Goal: Information Seeking & Learning: Check status

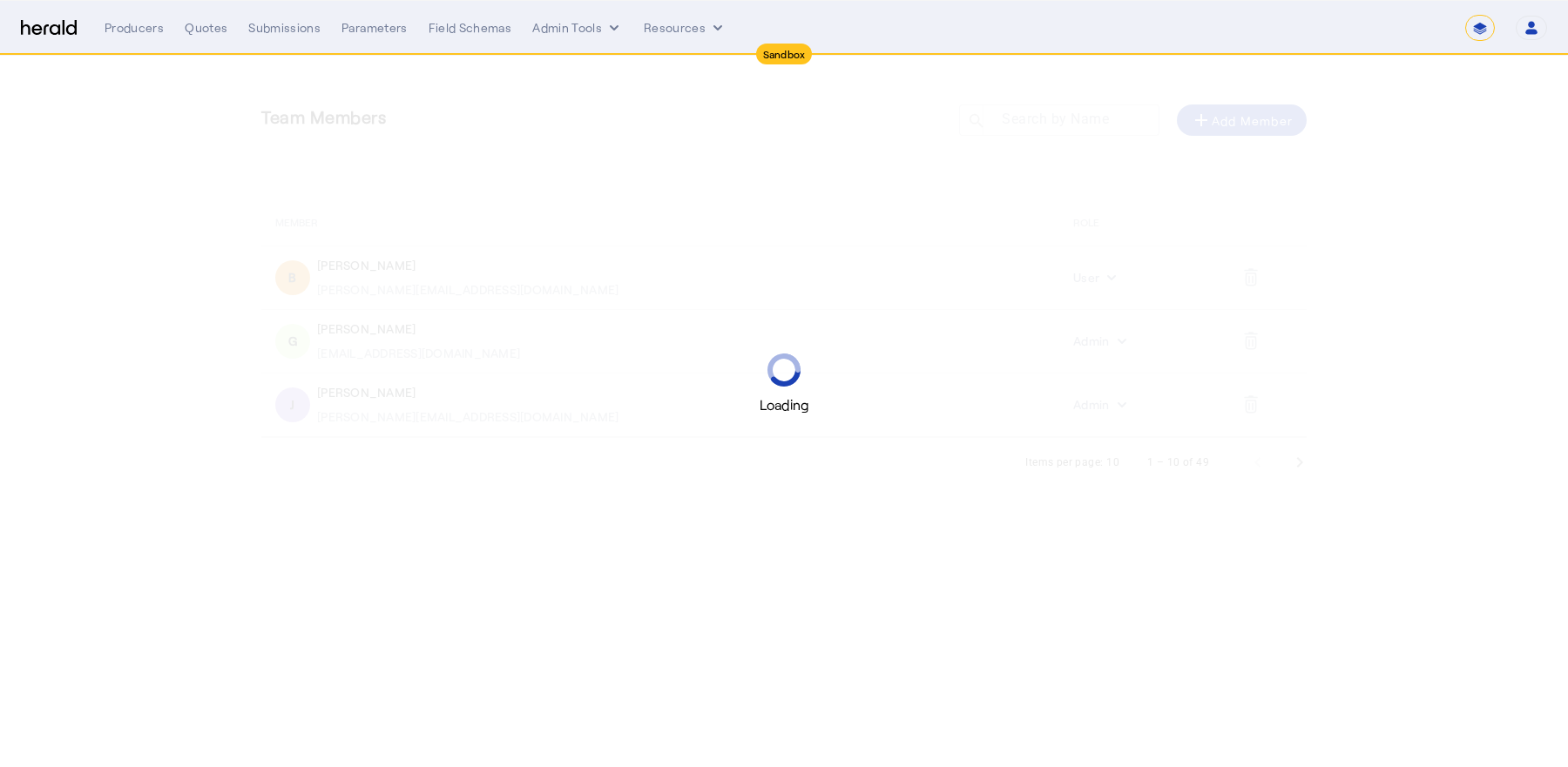
select select "*******"
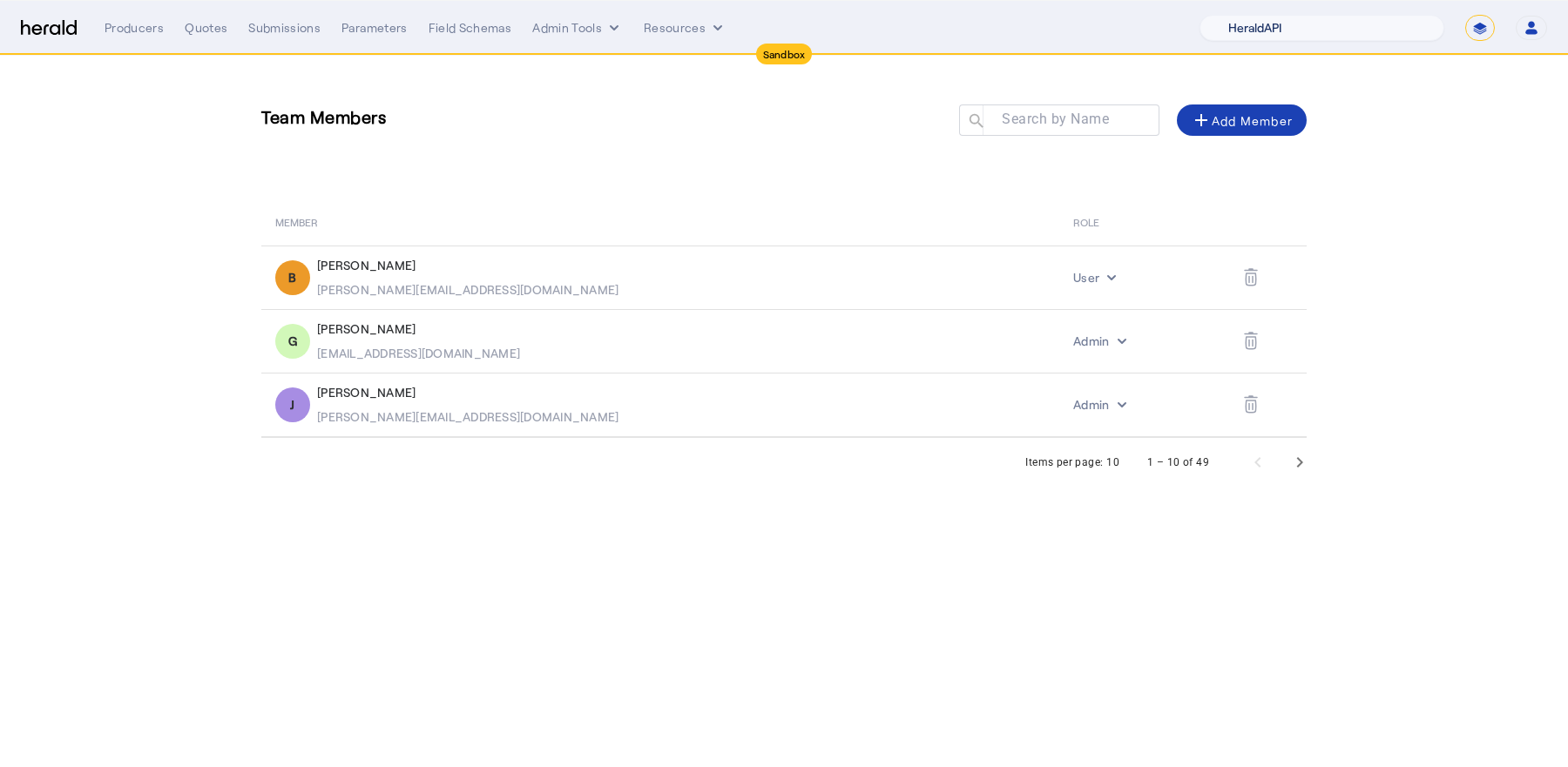
click at [1291, 34] on select "1Fort Acrisure Acturis Affinity Advisors Affinity Risk Agentero AmWins Anzen Ao…" at bounding box center [1322, 28] width 245 height 26
select select "pfm_h3db_crc"
click at [1249, 15] on select "1Fort Acrisure Acturis Affinity Advisors Affinity Risk Agentero AmWins Anzen Ao…" at bounding box center [1322, 28] width 245 height 26
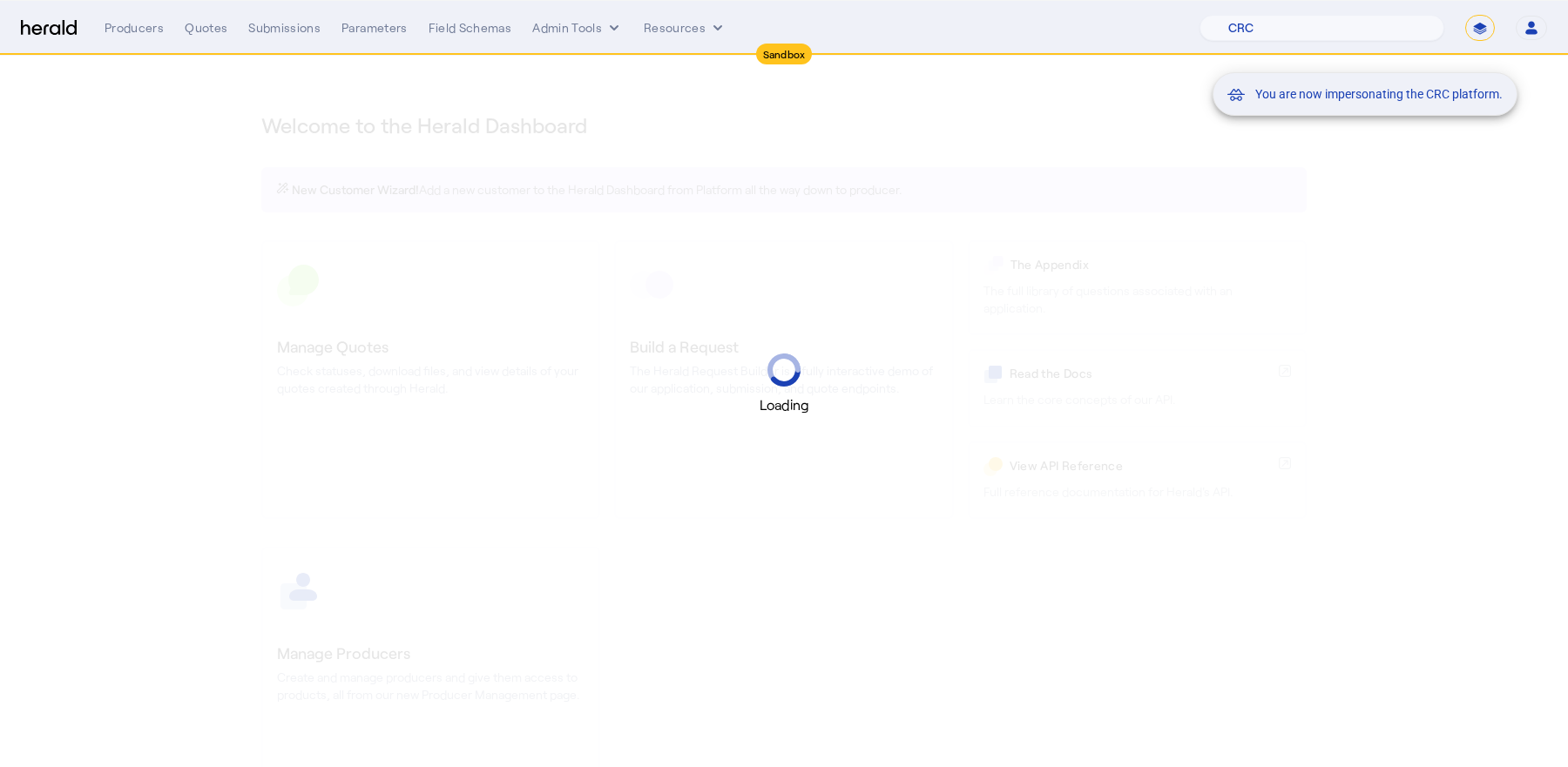
click at [1477, 34] on mat-snack-bar-container "You are now impersonating the CRC platform." at bounding box center [1408, 28] width 305 height 43
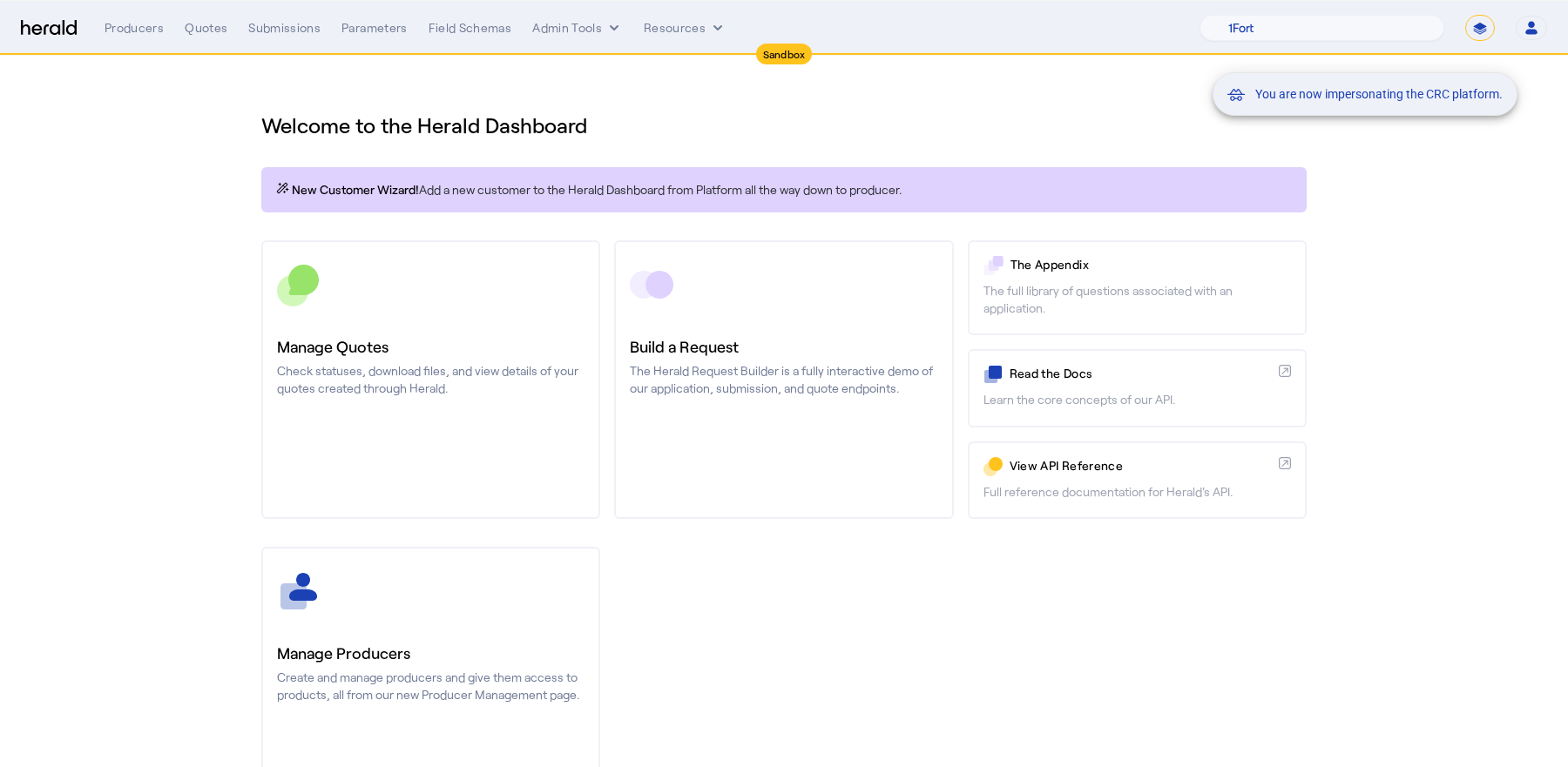
click at [1484, 26] on mat-snack-bar-container "You are now impersonating the CRC platform." at bounding box center [1408, 28] width 305 height 43
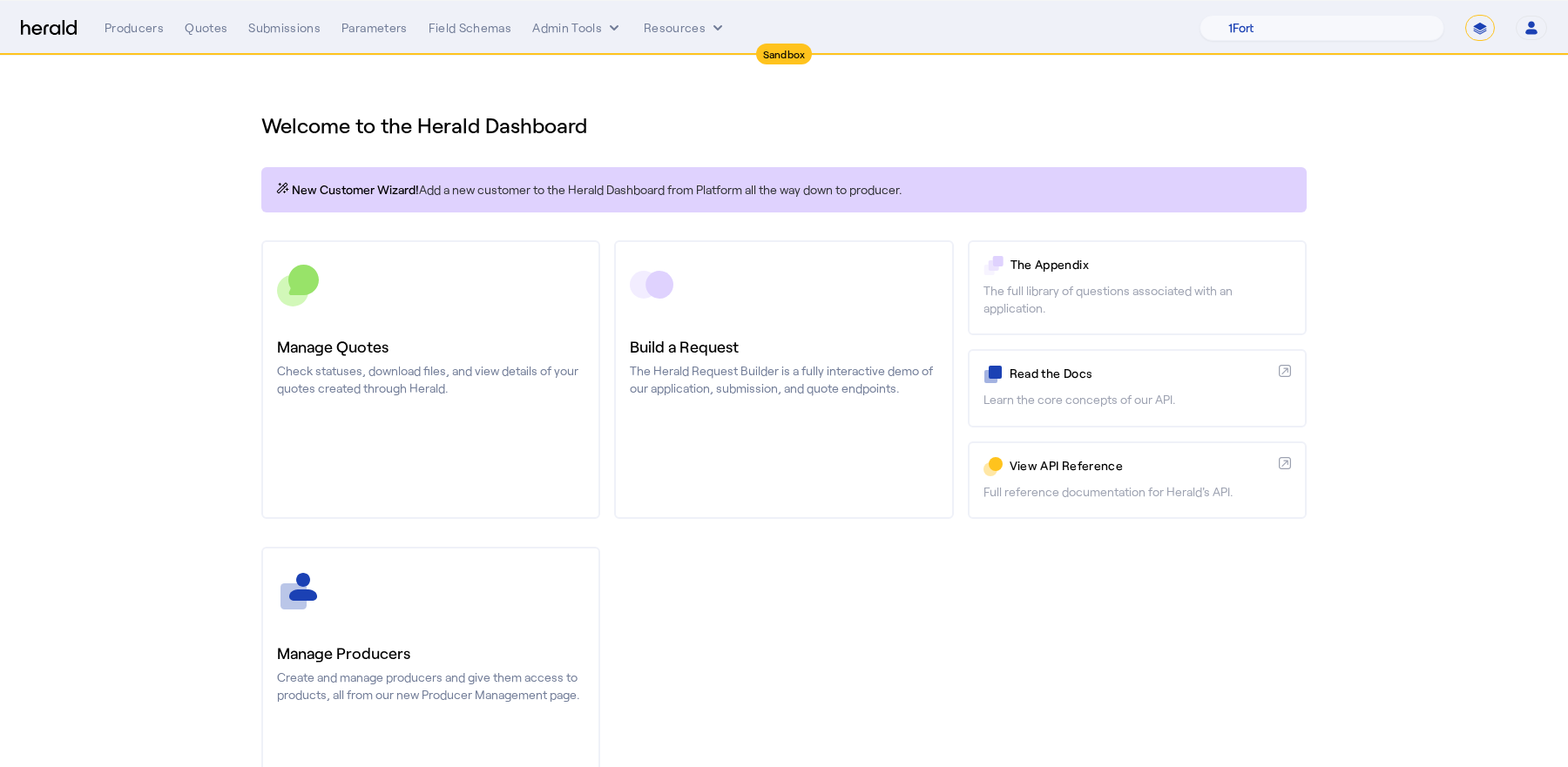
click at [1481, 36] on select "**********" at bounding box center [1481, 28] width 30 height 26
select select "**********"
click at [1466, 15] on select "**********" at bounding box center [1481, 28] width 30 height 26
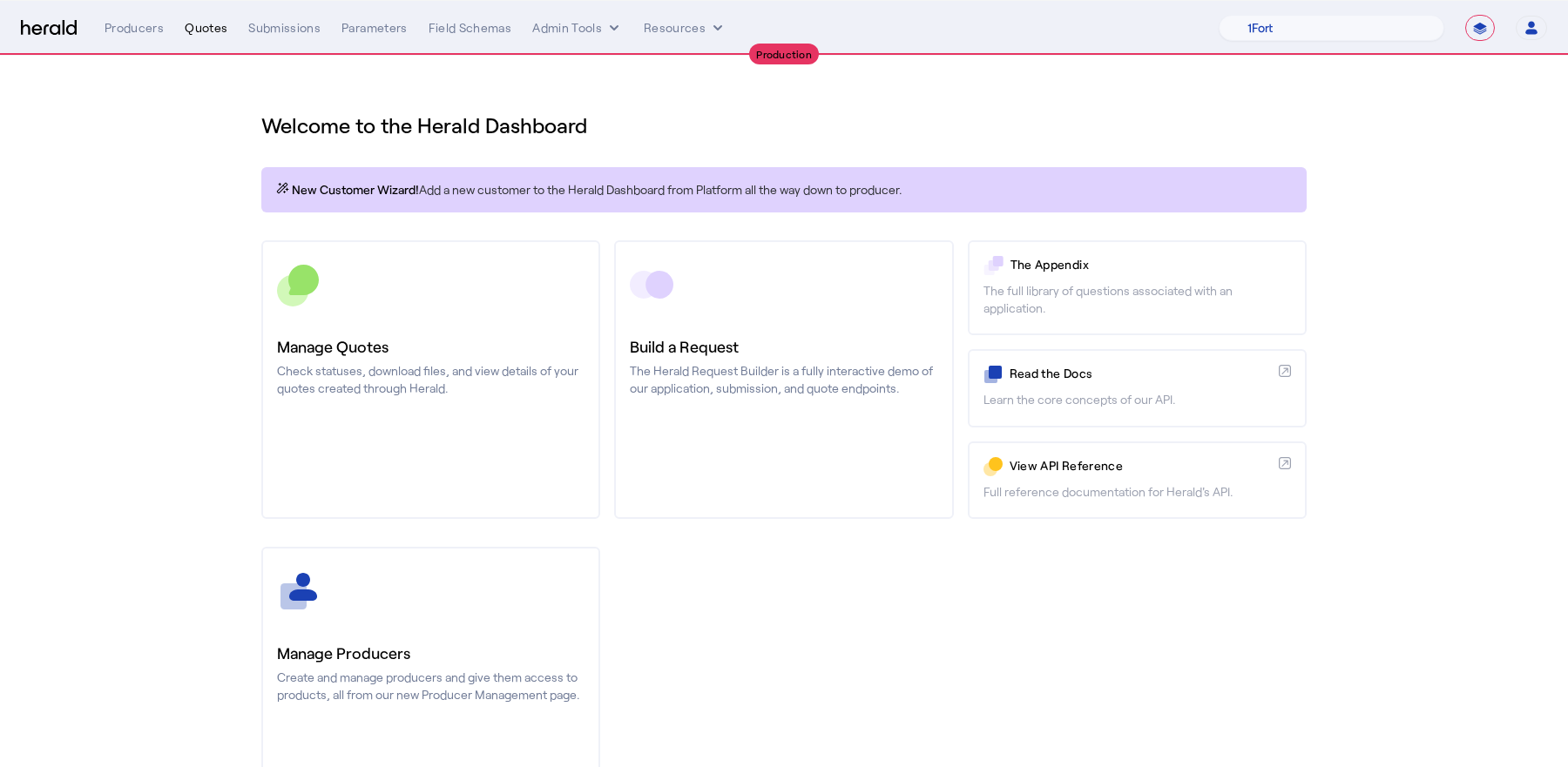
click at [196, 29] on div "Quotes" at bounding box center [206, 28] width 42 height 18
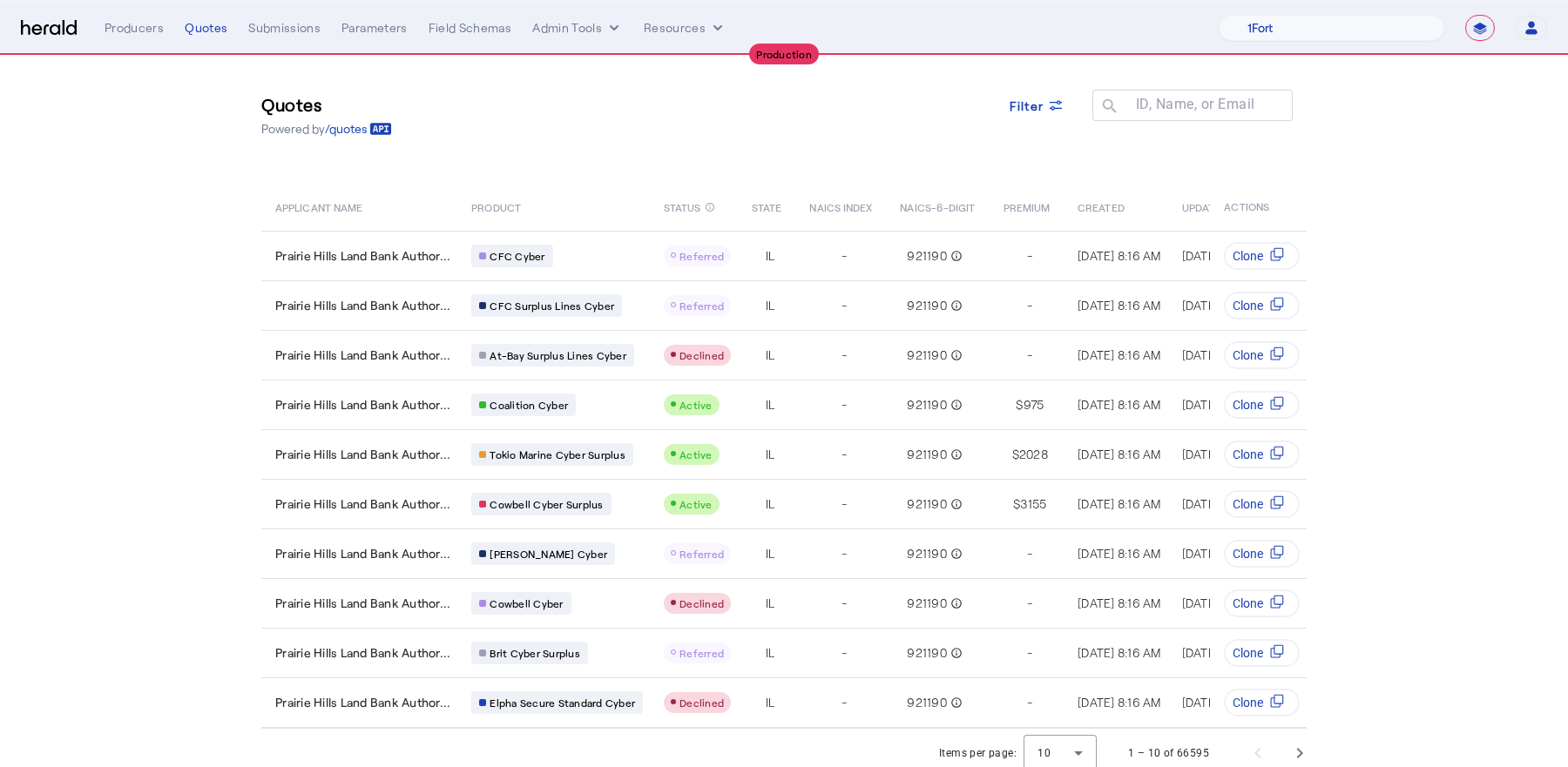
scroll to position [19, 0]
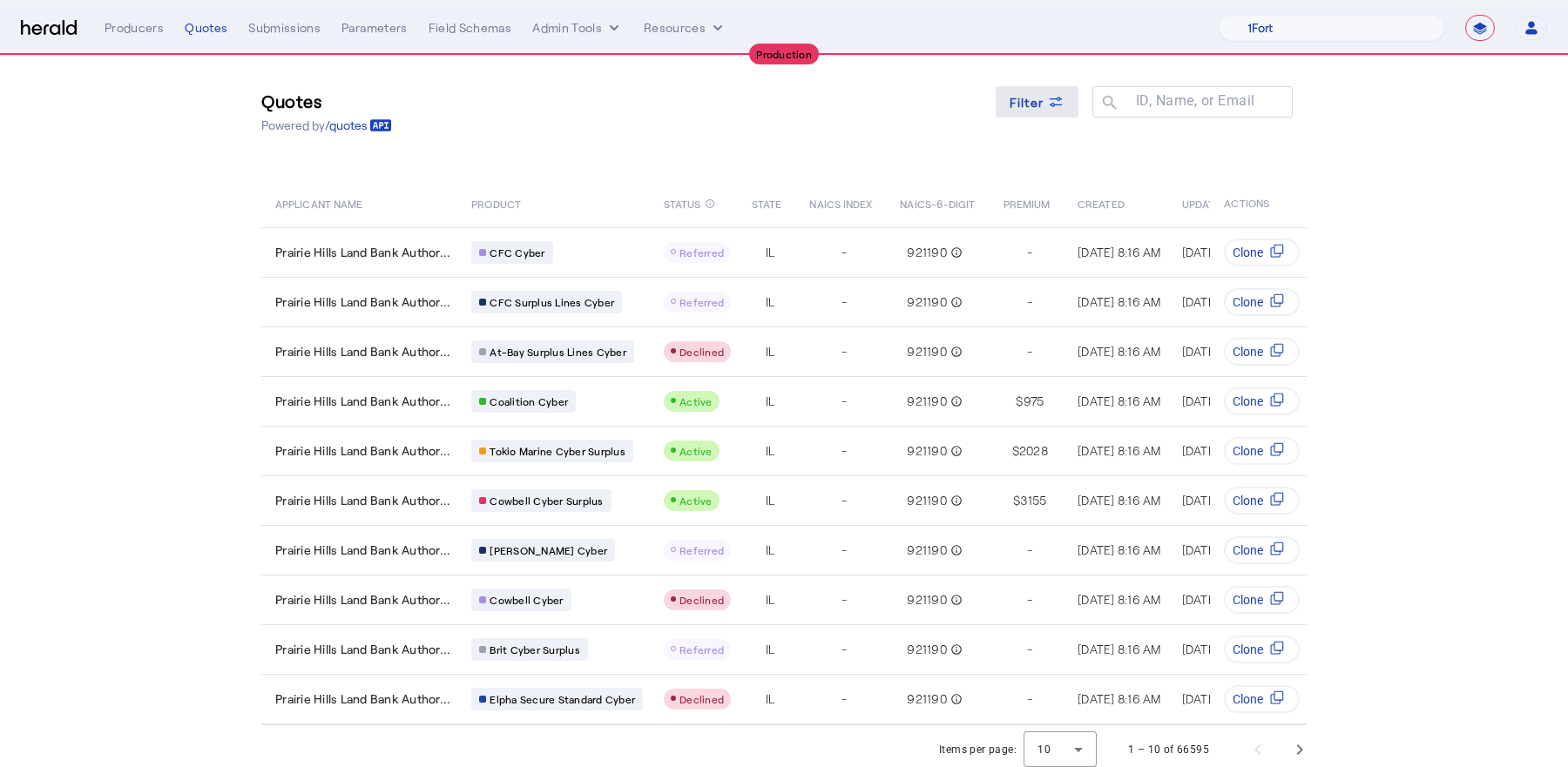
click at [1035, 108] on span "Filter" at bounding box center [1027, 102] width 34 height 19
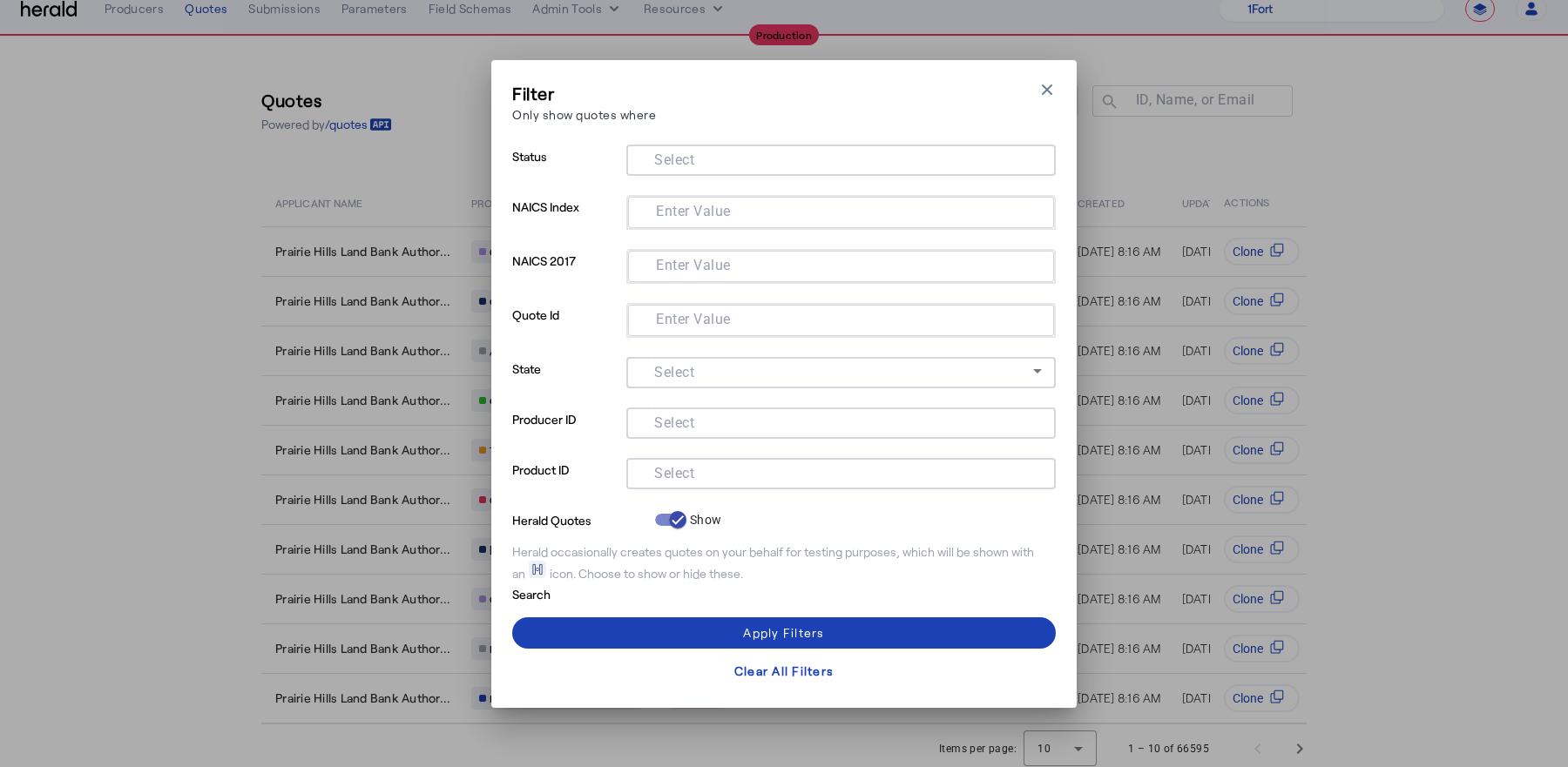
scroll to position [0, 0]
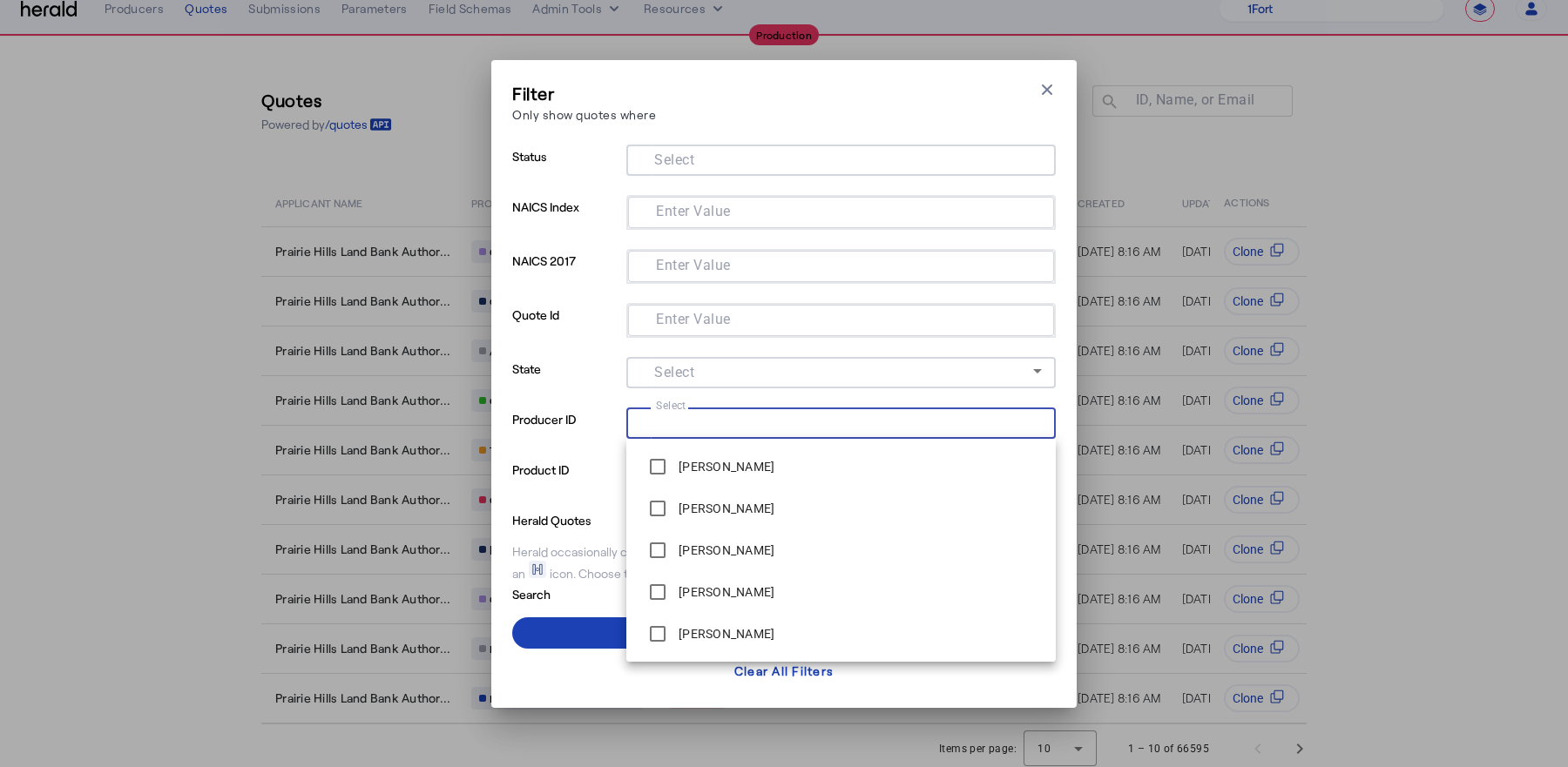
click at [709, 417] on input "Select" at bounding box center [837, 422] width 395 height 21
type input "*"
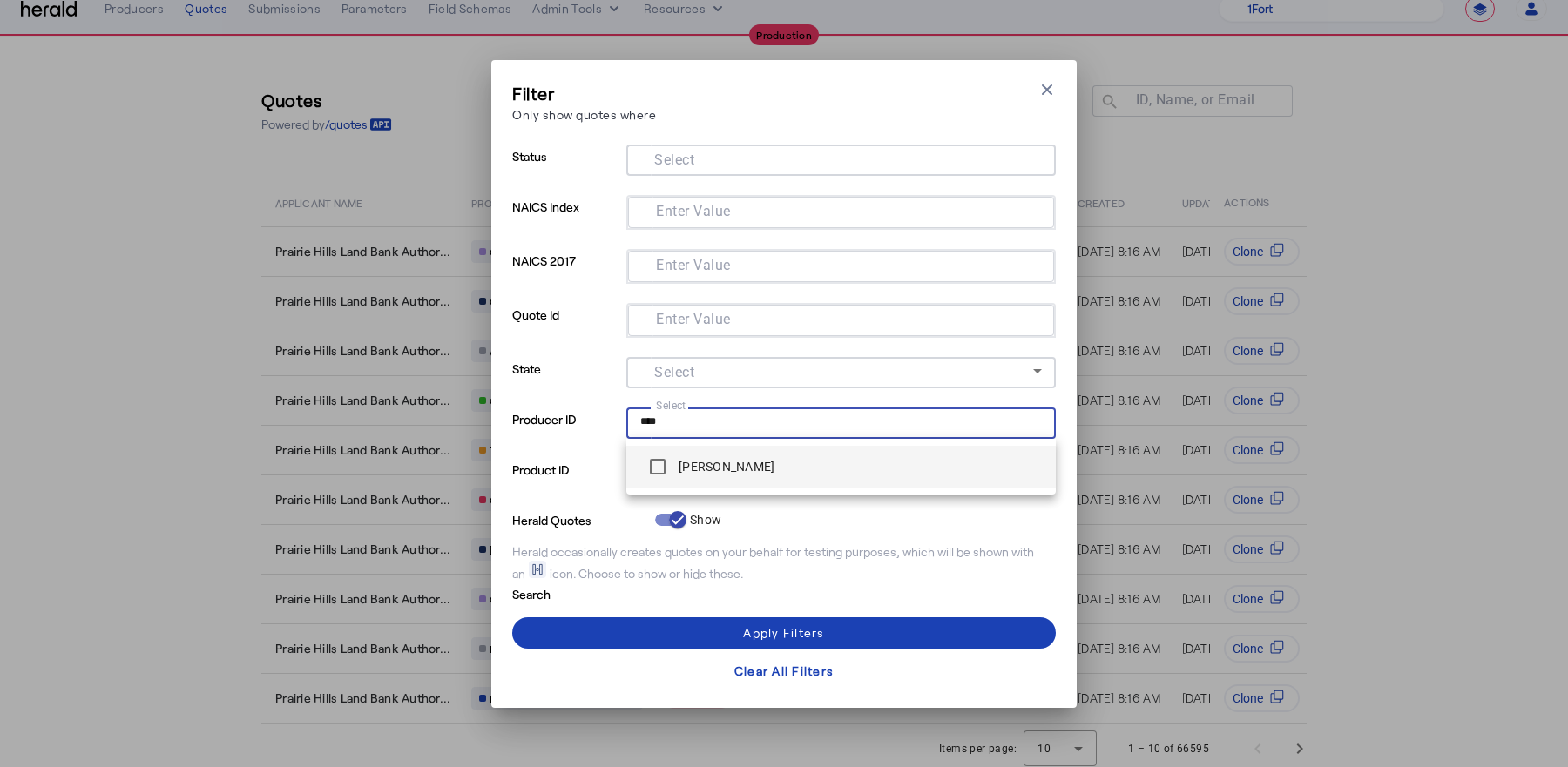
type input "****"
click at [753, 468] on label "[PERSON_NAME]" at bounding box center [725, 467] width 100 height 18
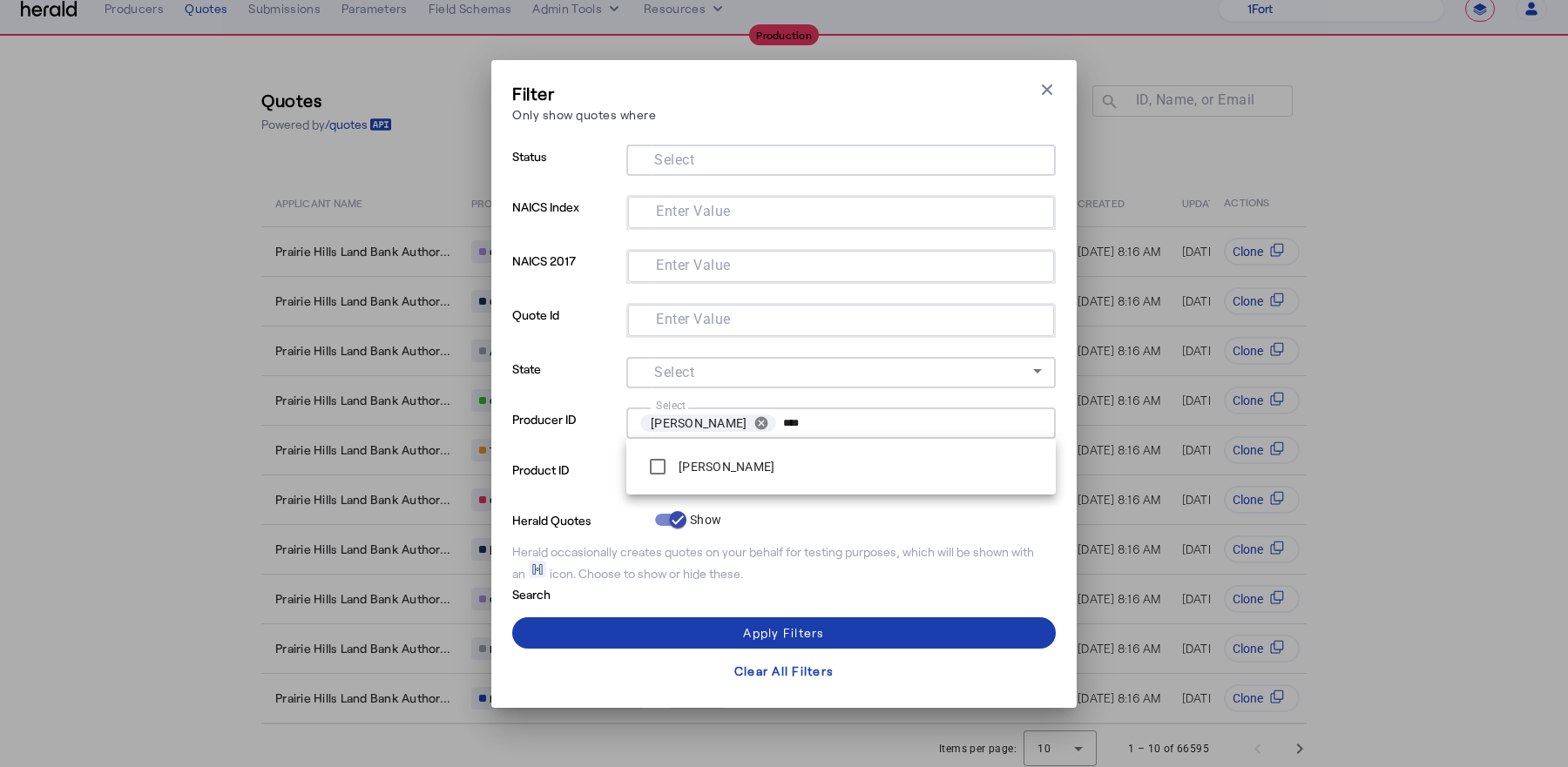
click at [756, 636] on div "Apply Filters" at bounding box center [784, 633] width 81 height 19
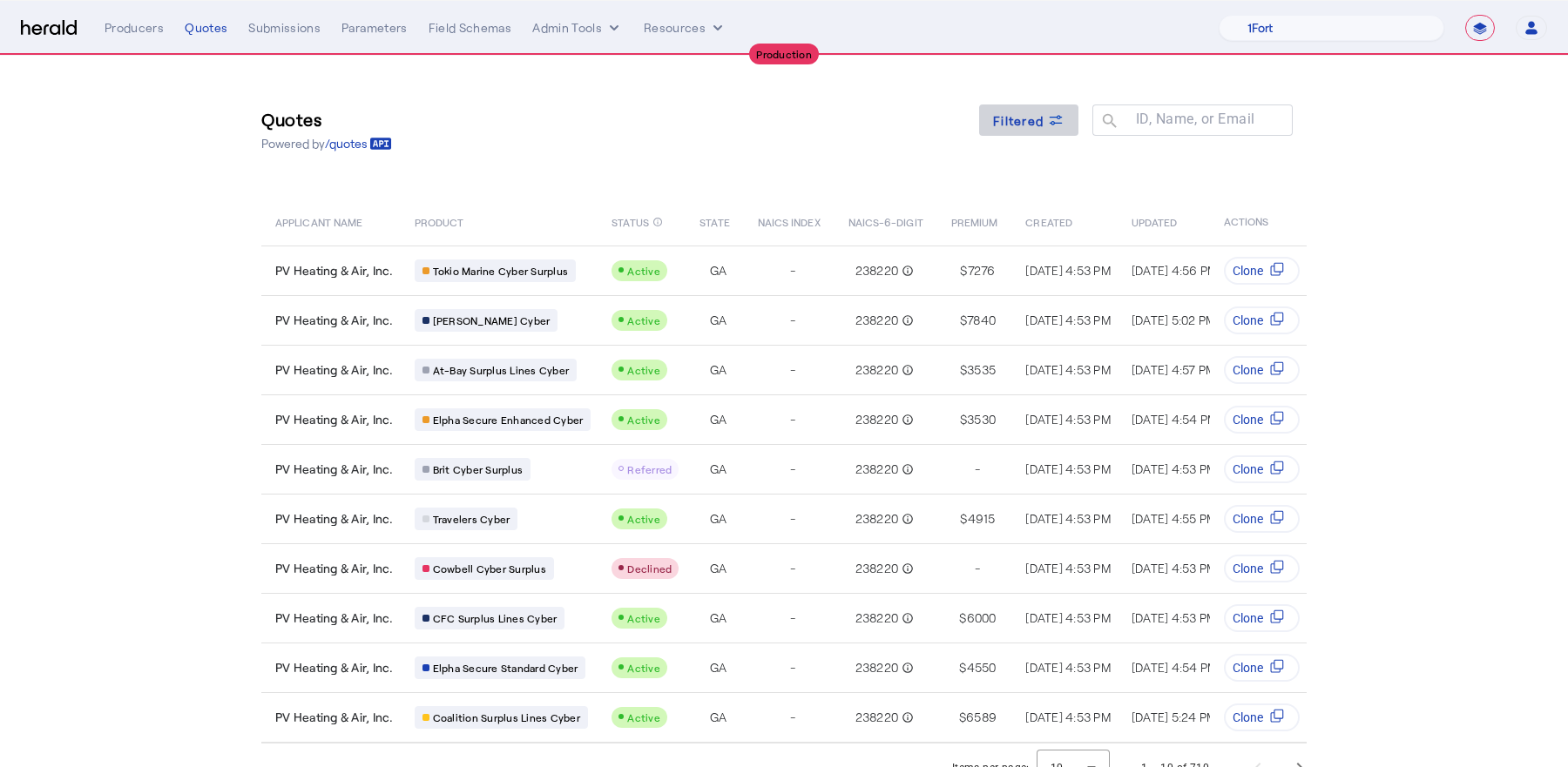
click at [1059, 117] on icon at bounding box center [1056, 120] width 18 height 18
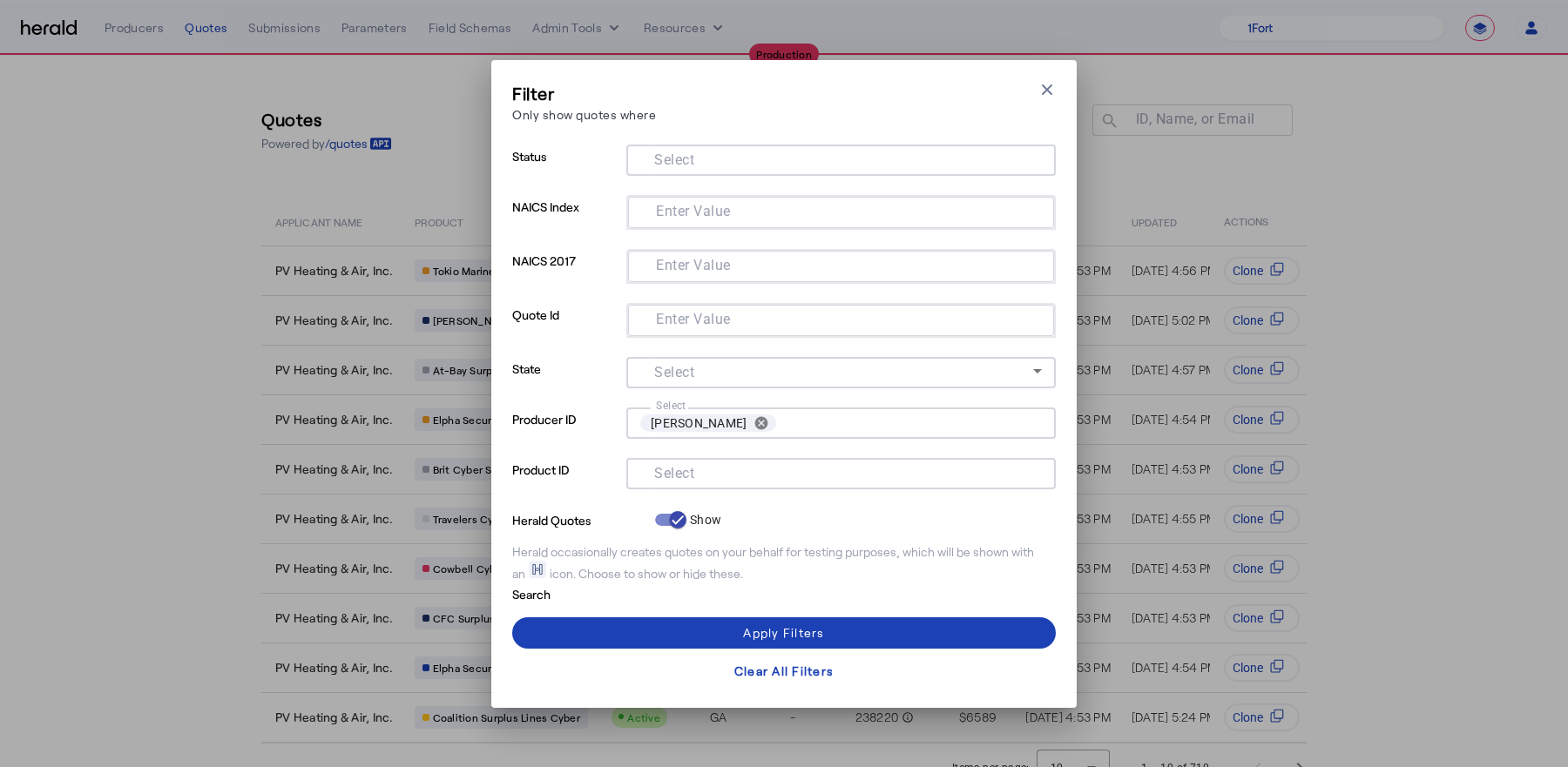
click at [746, 156] on input "Select" at bounding box center [837, 159] width 395 height 21
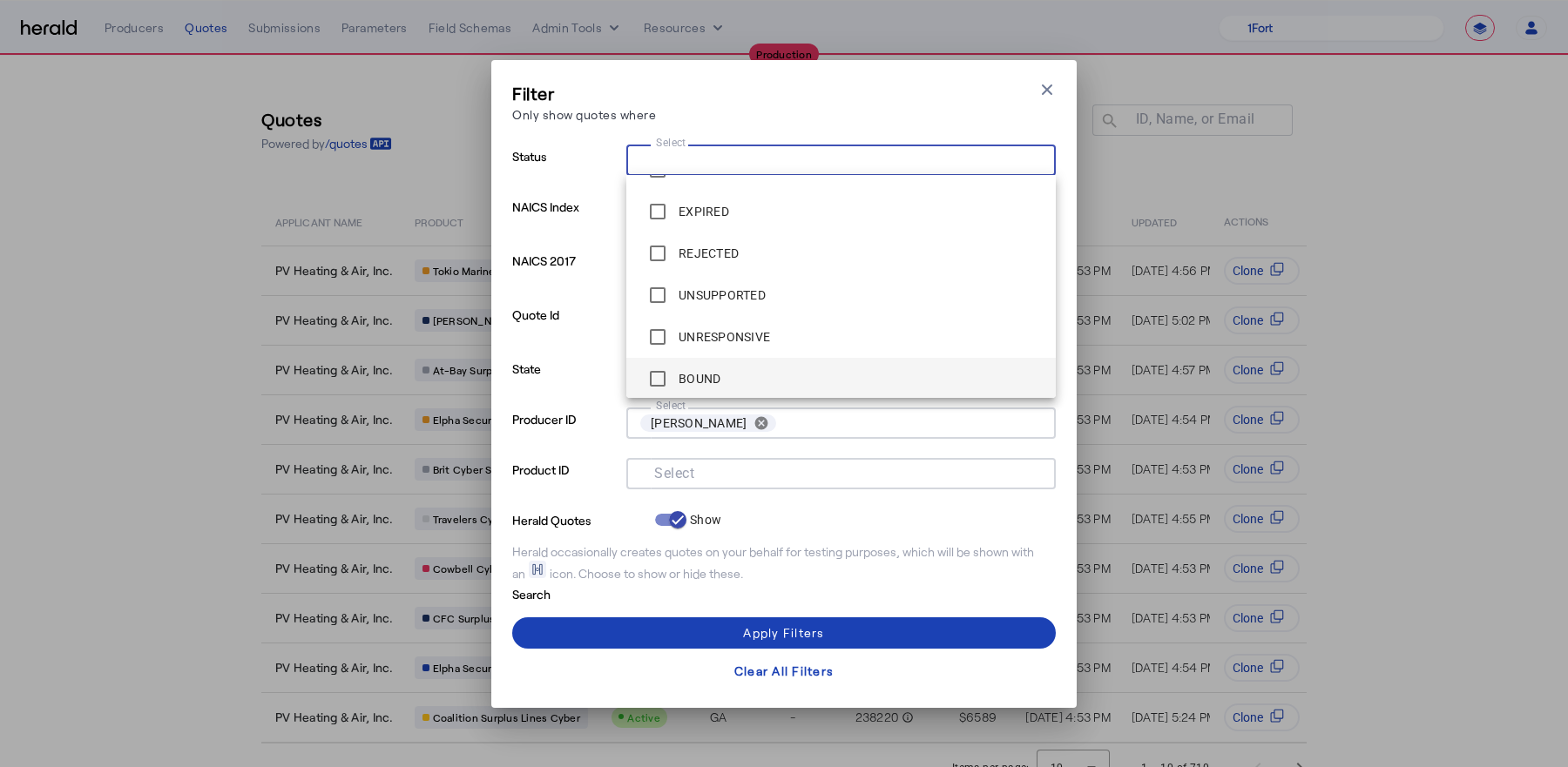
scroll to position [197, 0]
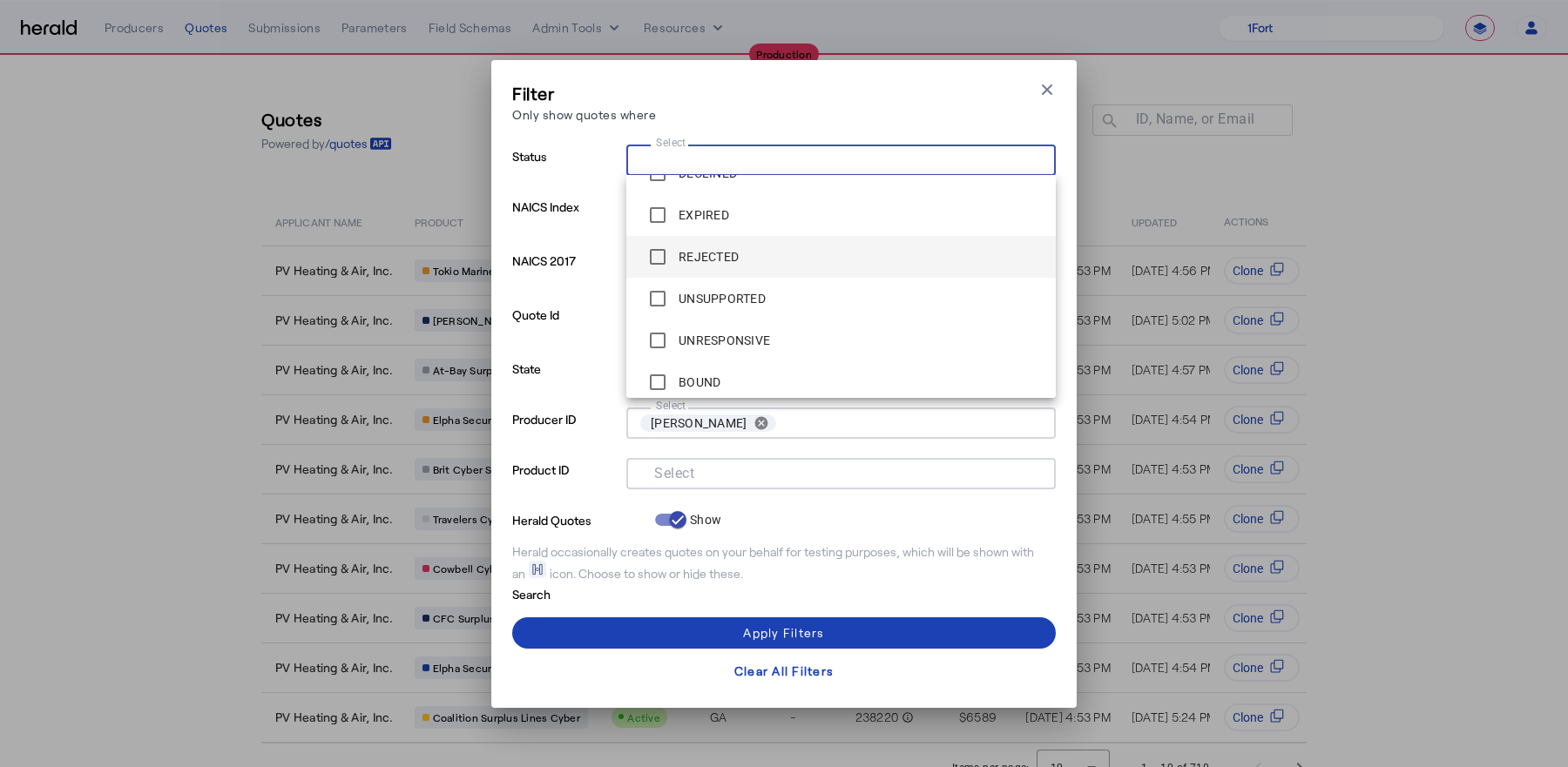
click at [712, 248] on label "REJECTED" at bounding box center [707, 257] width 64 height 18
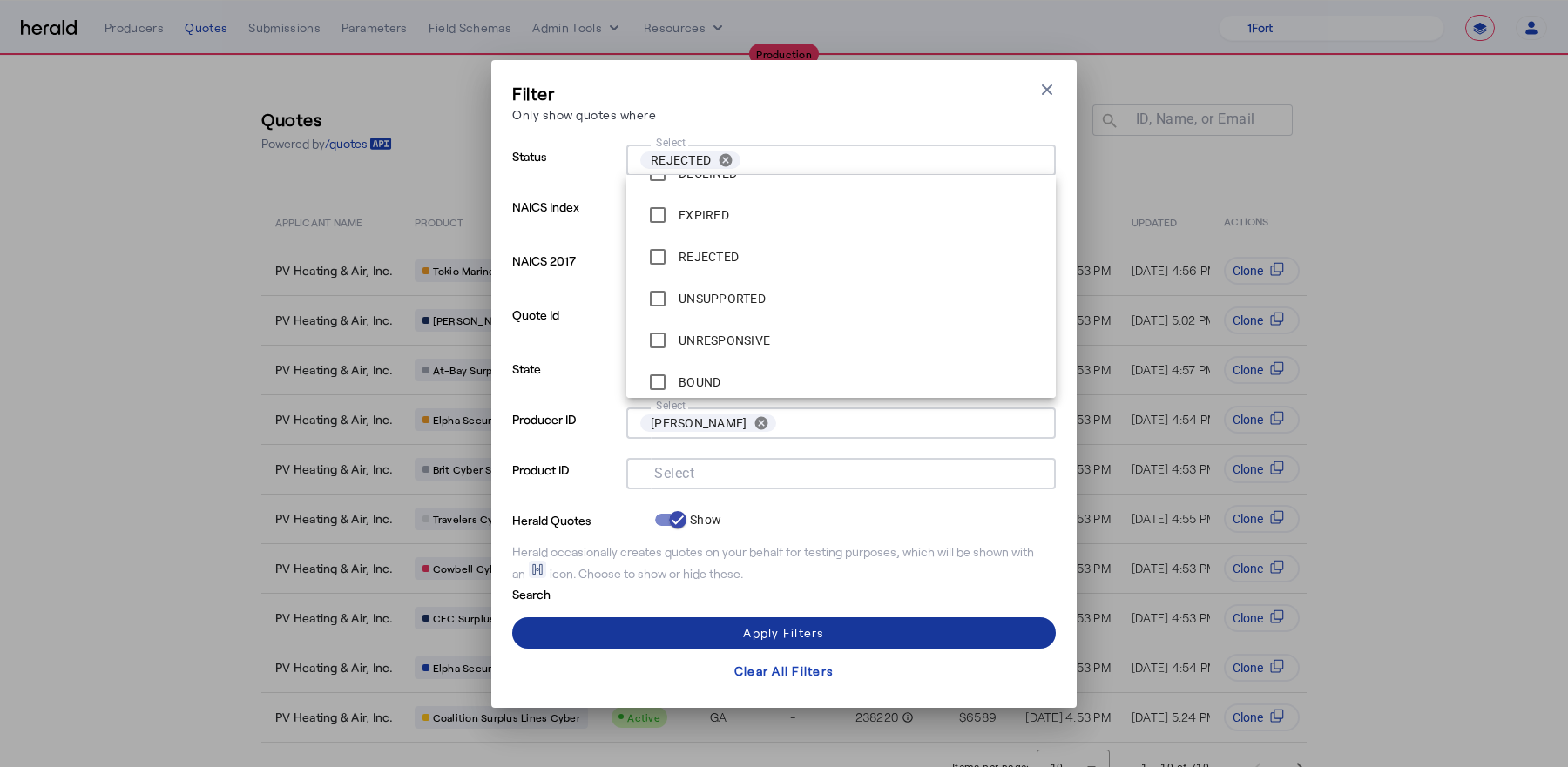
click at [735, 640] on span at bounding box center [784, 633] width 544 height 41
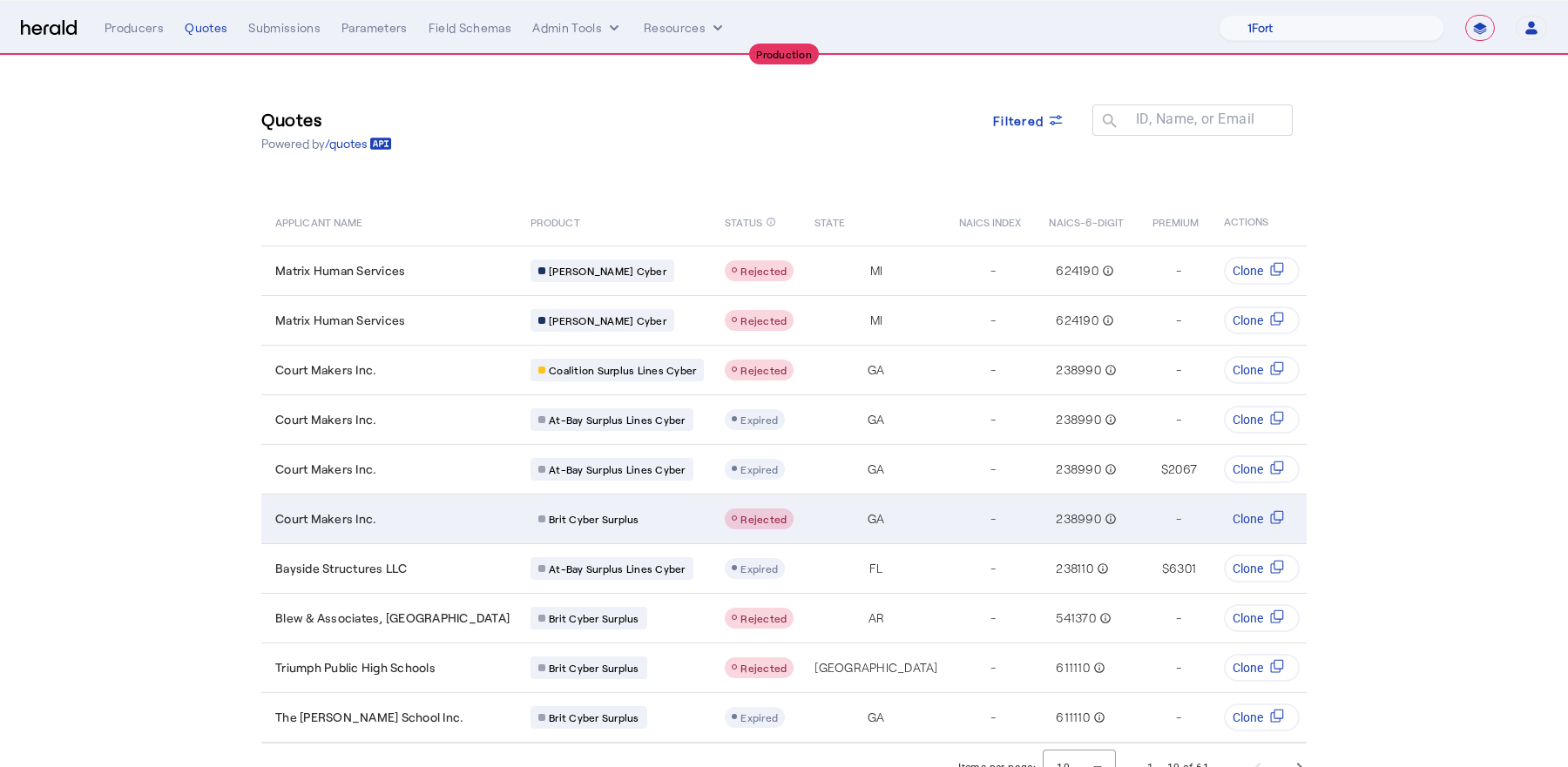
click at [411, 517] on div "Court Makers Inc." at bounding box center [392, 519] width 234 height 18
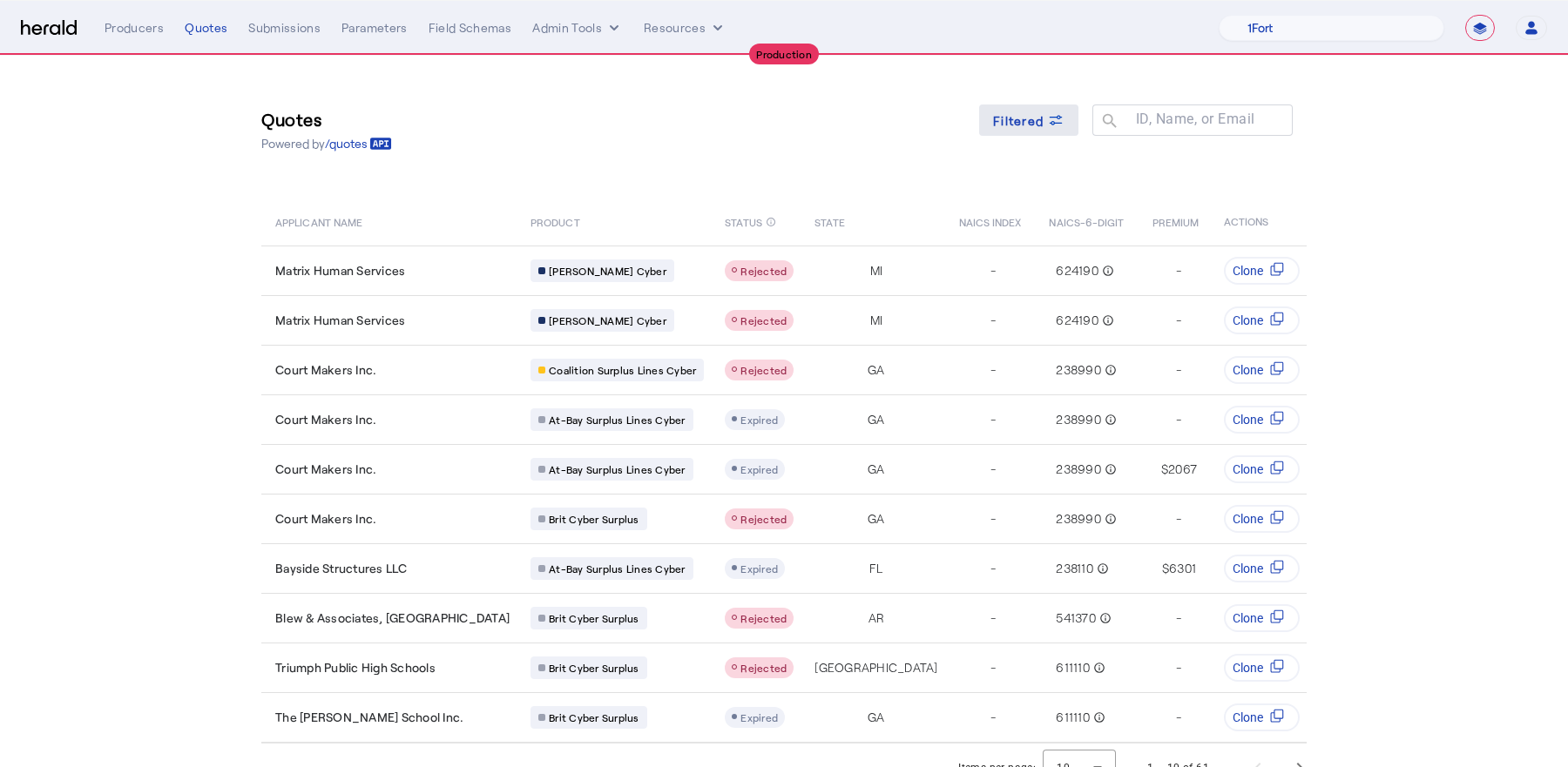
click at [1032, 115] on span "Filtered" at bounding box center [1018, 120] width 50 height 19
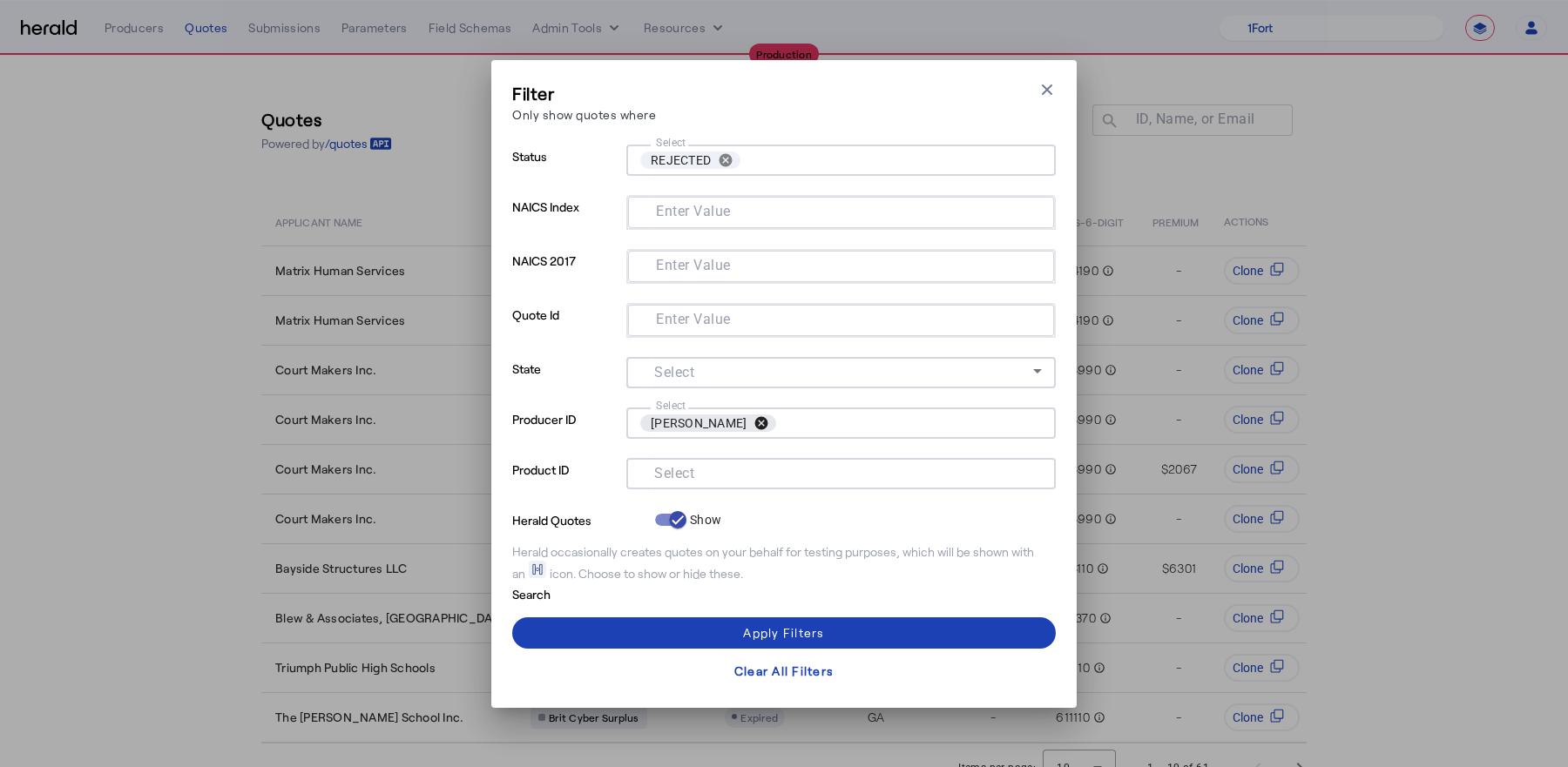
click at [776, 425] on button "cancel" at bounding box center [762, 424] width 30 height 16
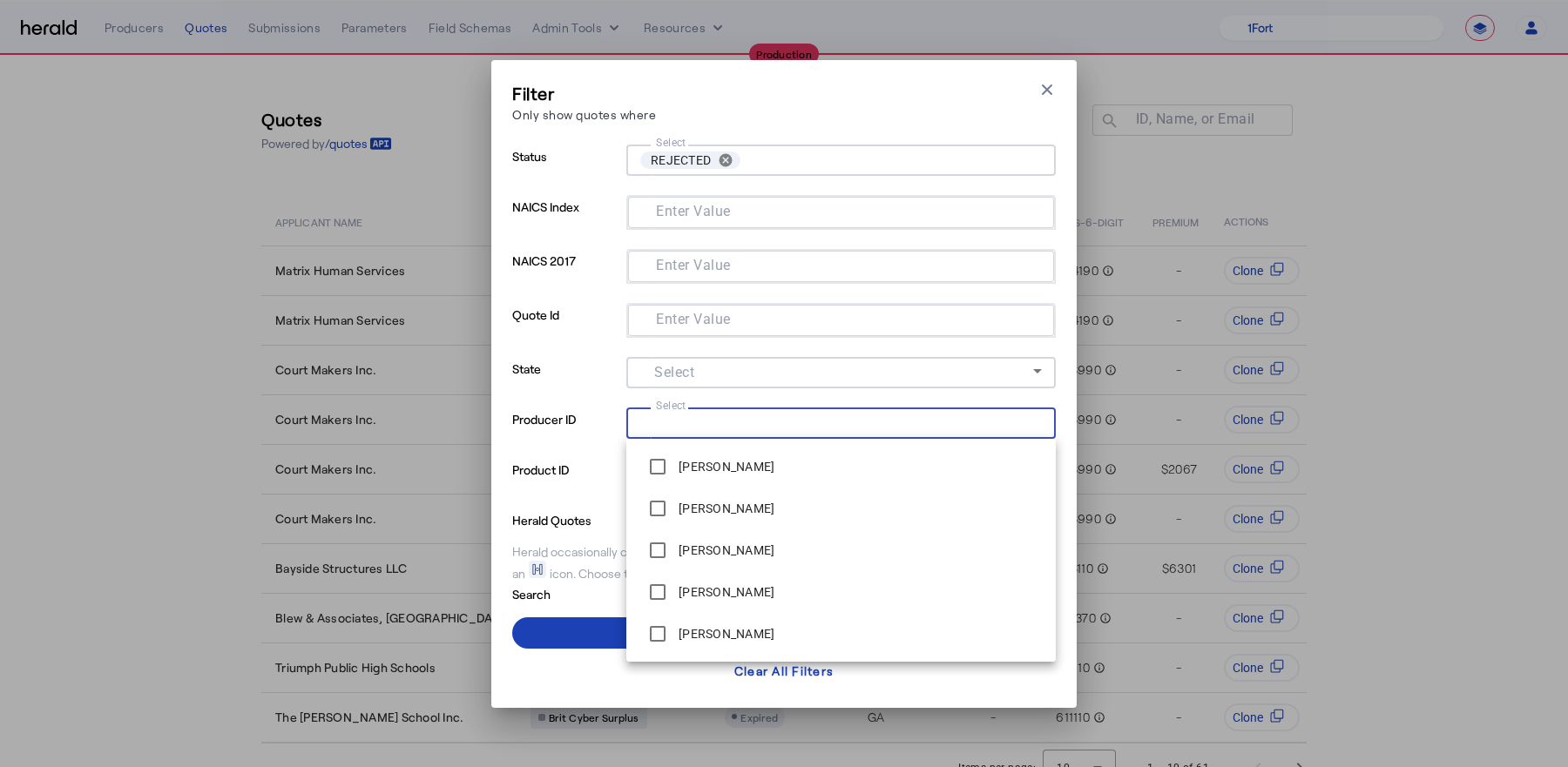
click at [782, 421] on input "Select" at bounding box center [837, 422] width 395 height 21
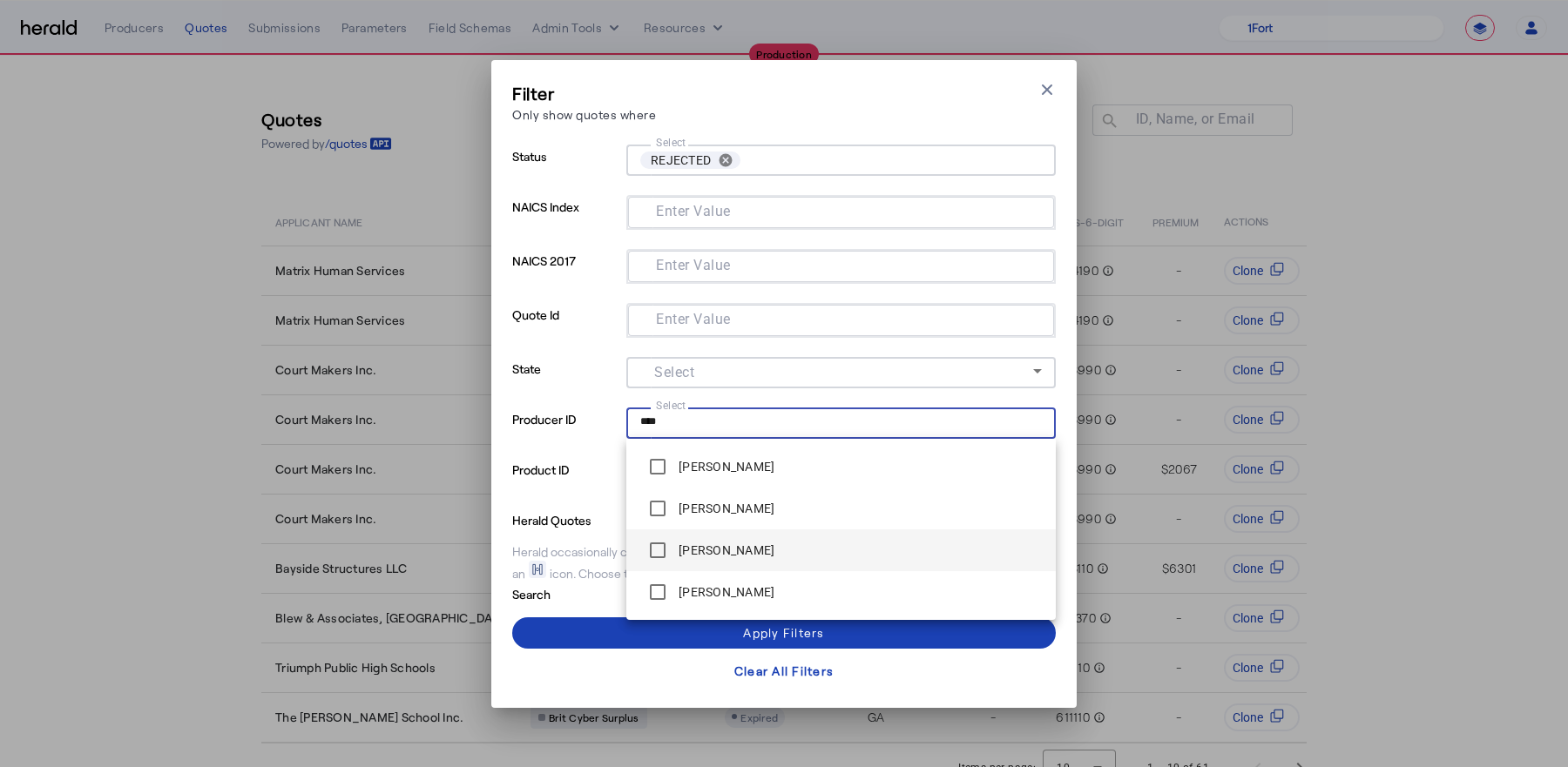
type input "****"
click at [690, 560] on div "Anna Lawrence" at bounding box center [707, 550] width 134 height 34
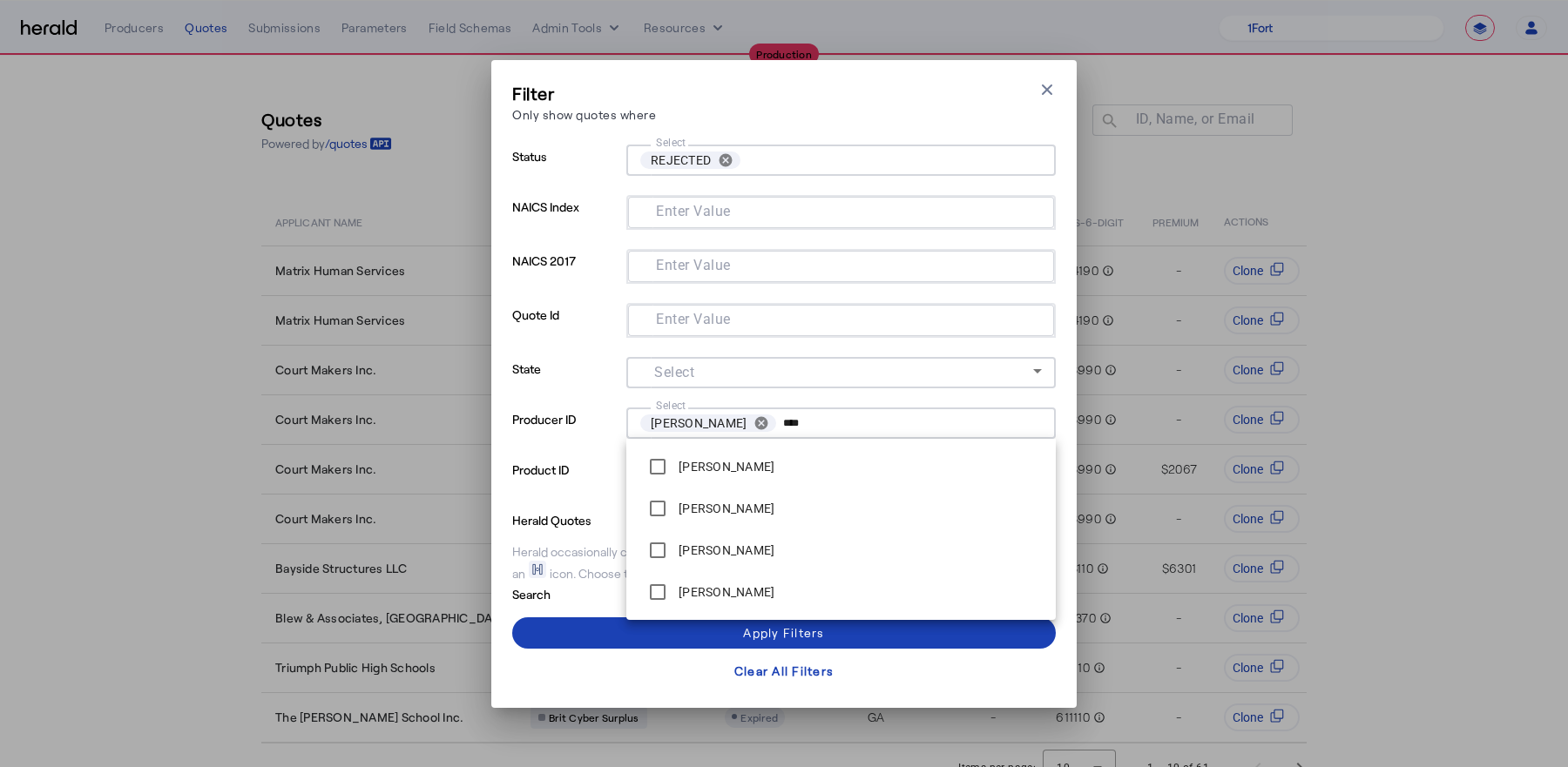
click at [533, 528] on p "Herald Quotes" at bounding box center [580, 519] width 136 height 21
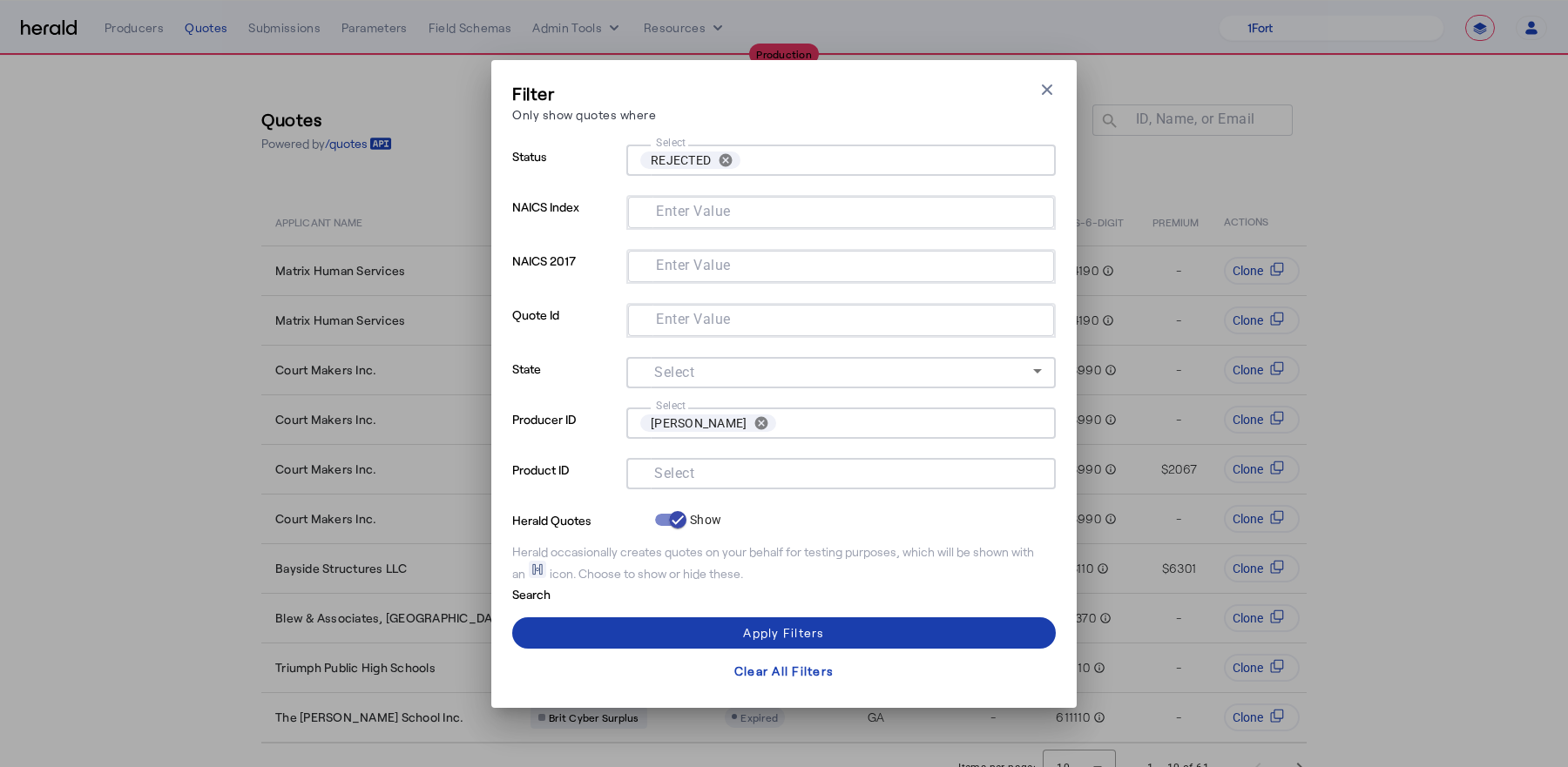
click at [668, 622] on span at bounding box center [784, 633] width 544 height 41
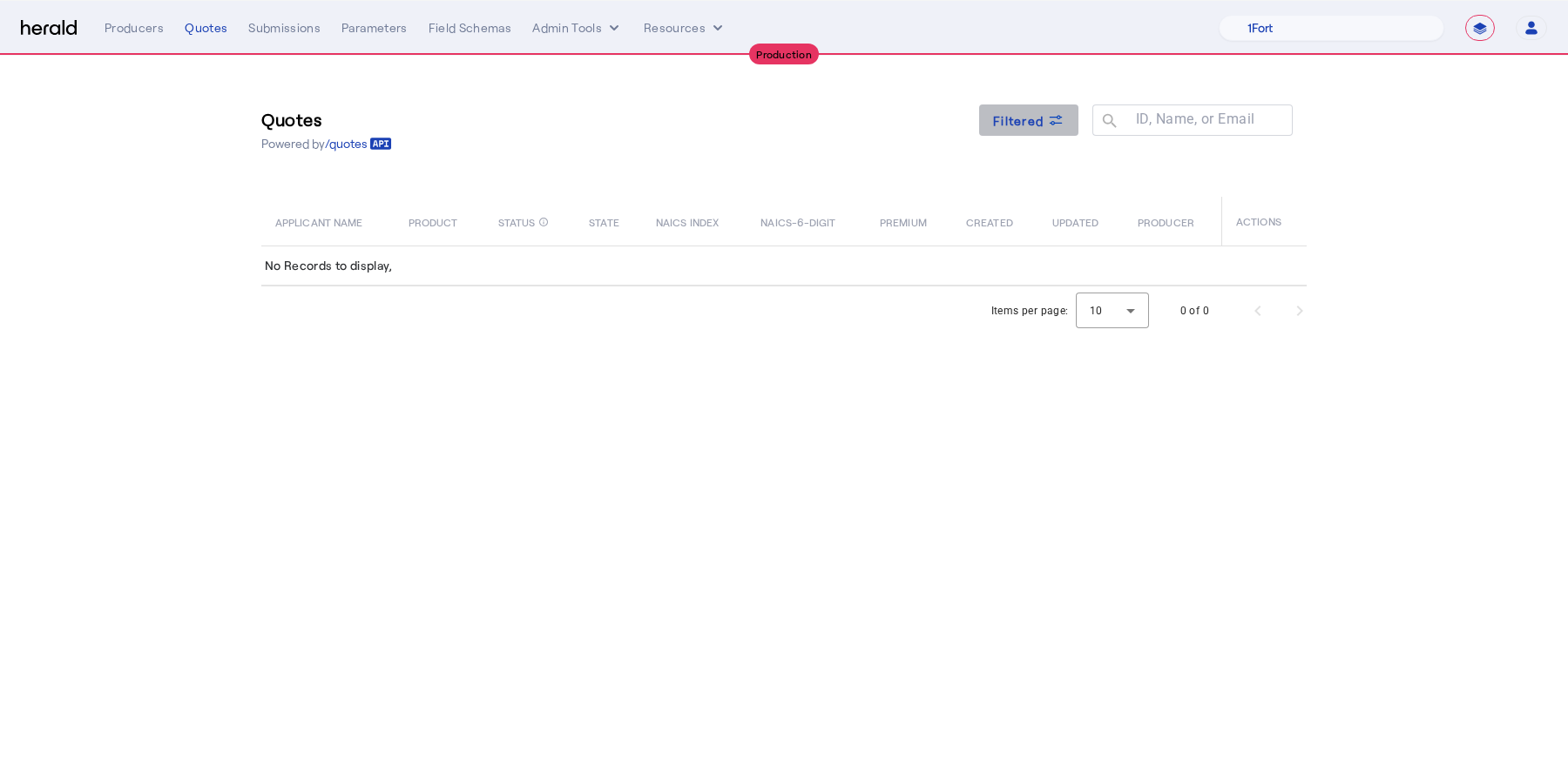
click at [1052, 127] on icon at bounding box center [1056, 120] width 18 height 18
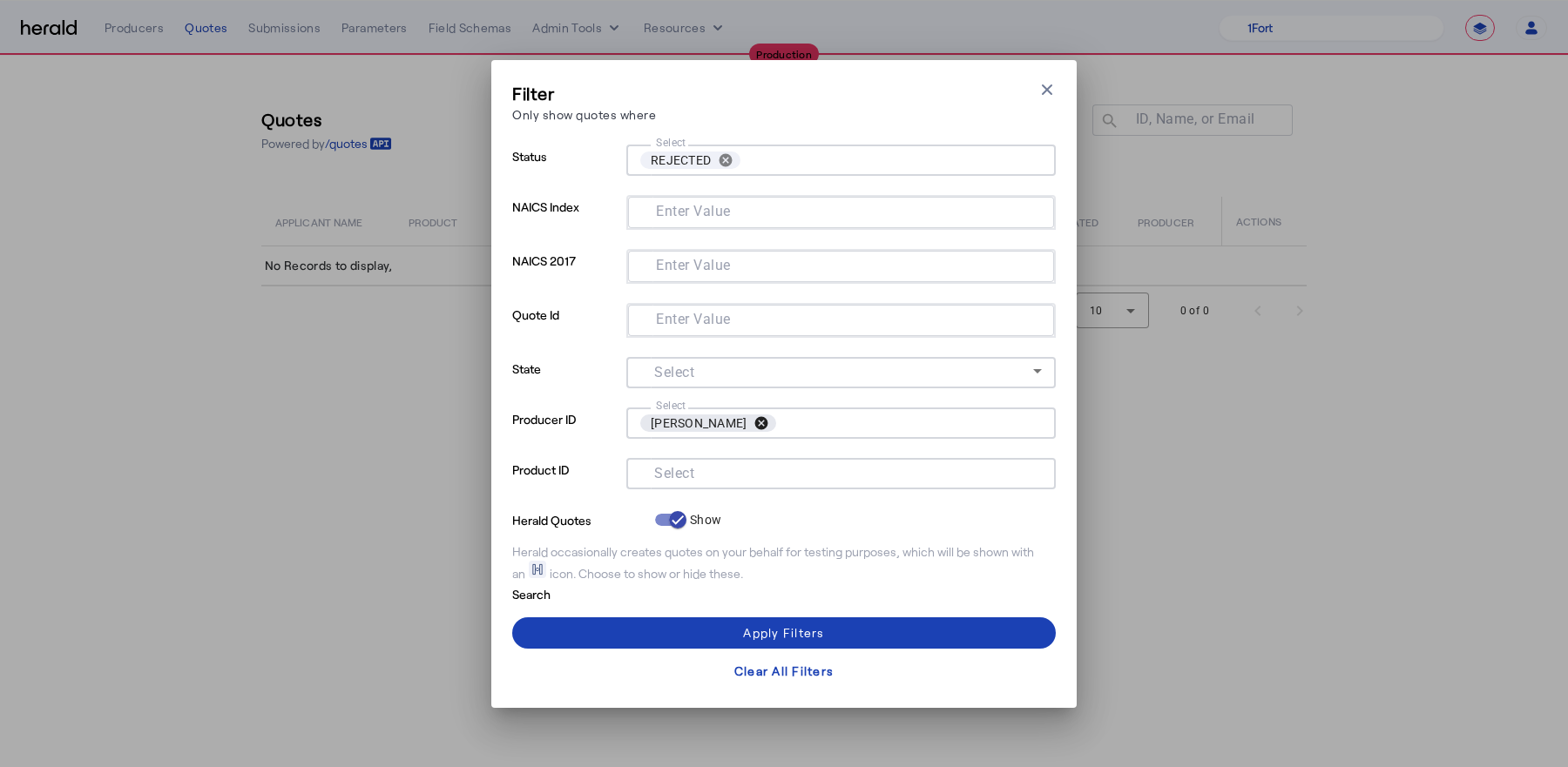
click at [747, 431] on button "cancel" at bounding box center [762, 424] width 30 height 16
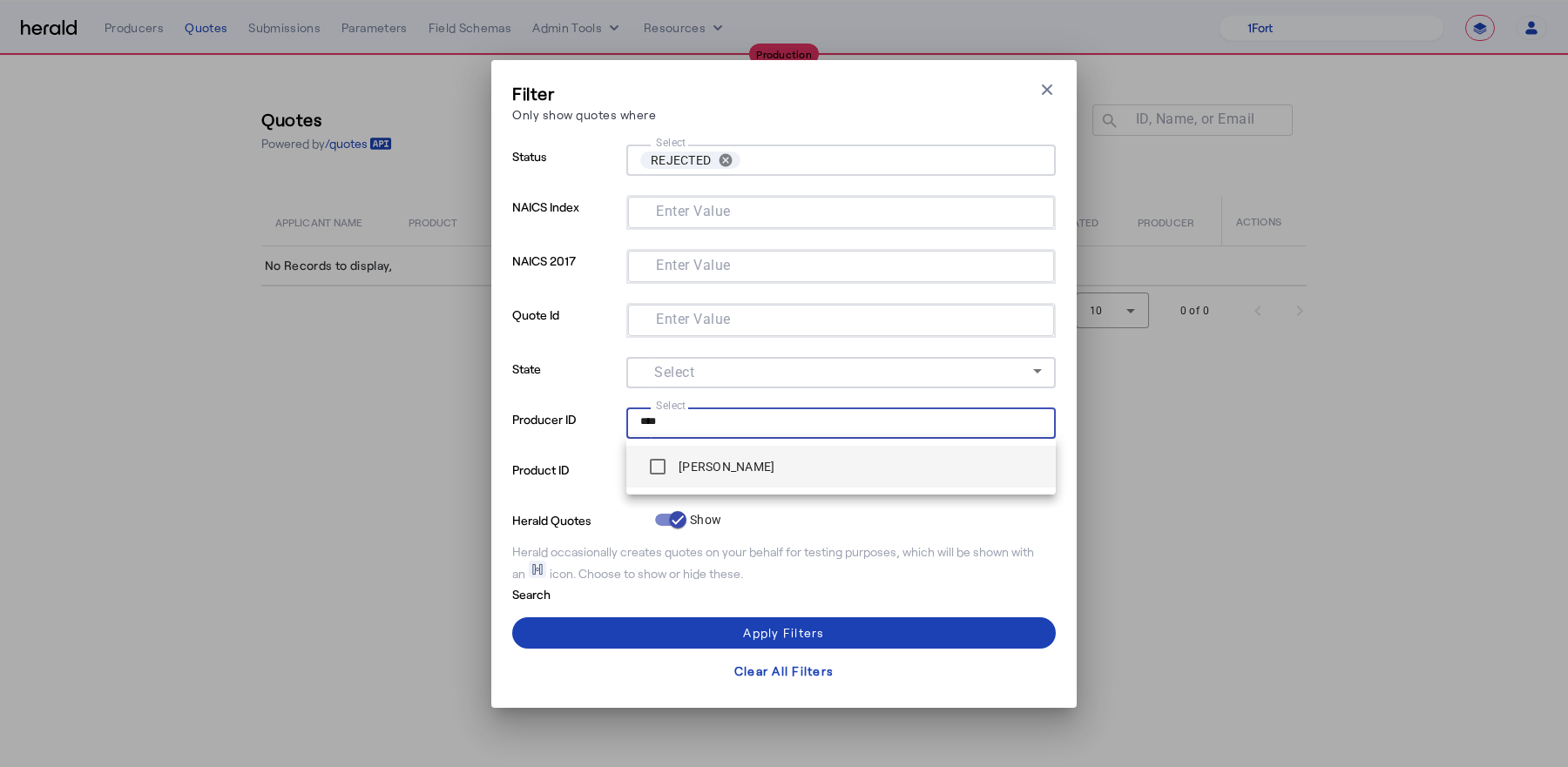
type input "****"
click at [745, 466] on label "[PERSON_NAME]" at bounding box center [725, 467] width 100 height 18
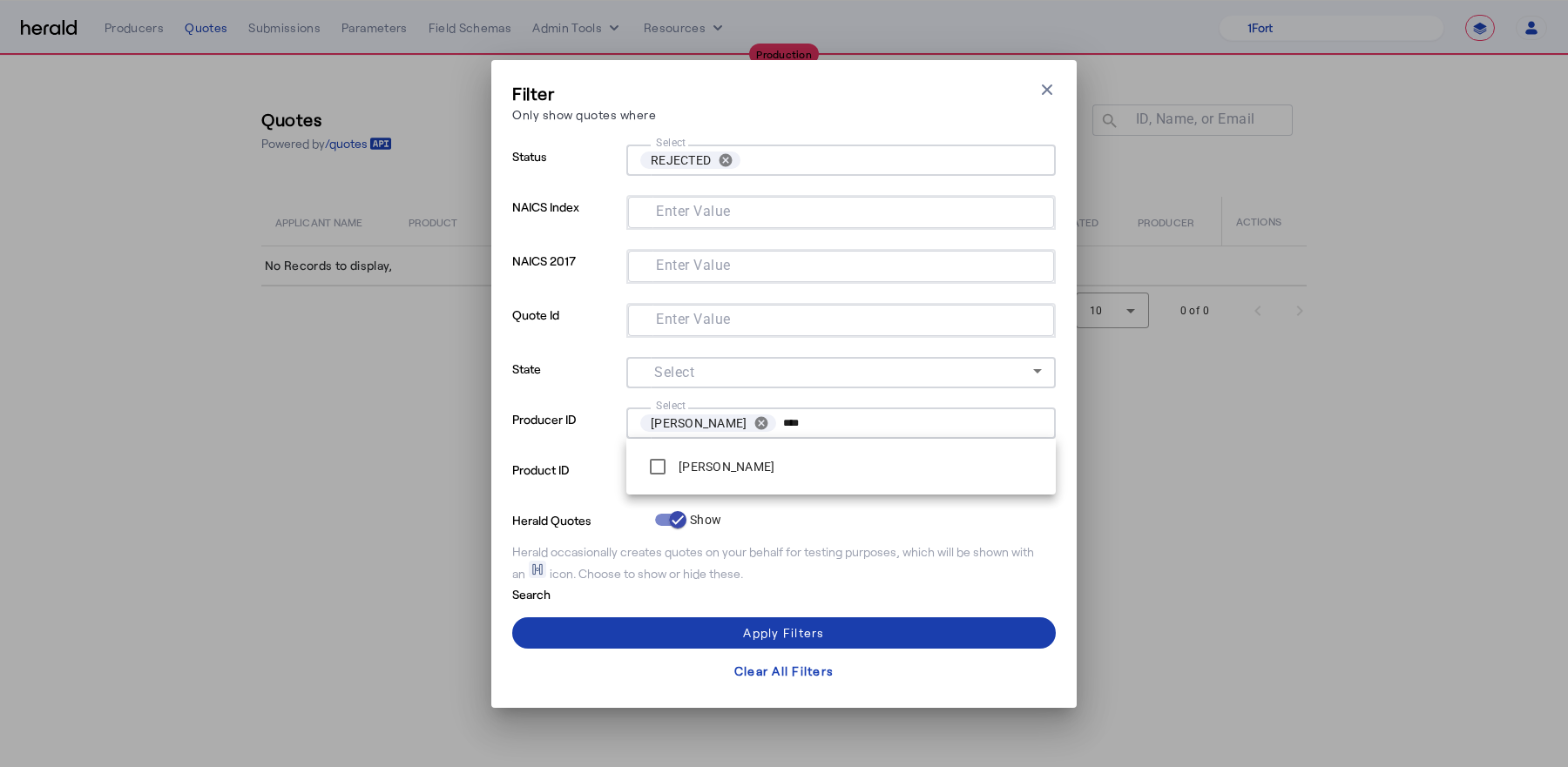
click at [744, 629] on div "Apply Filters" at bounding box center [784, 633] width 81 height 19
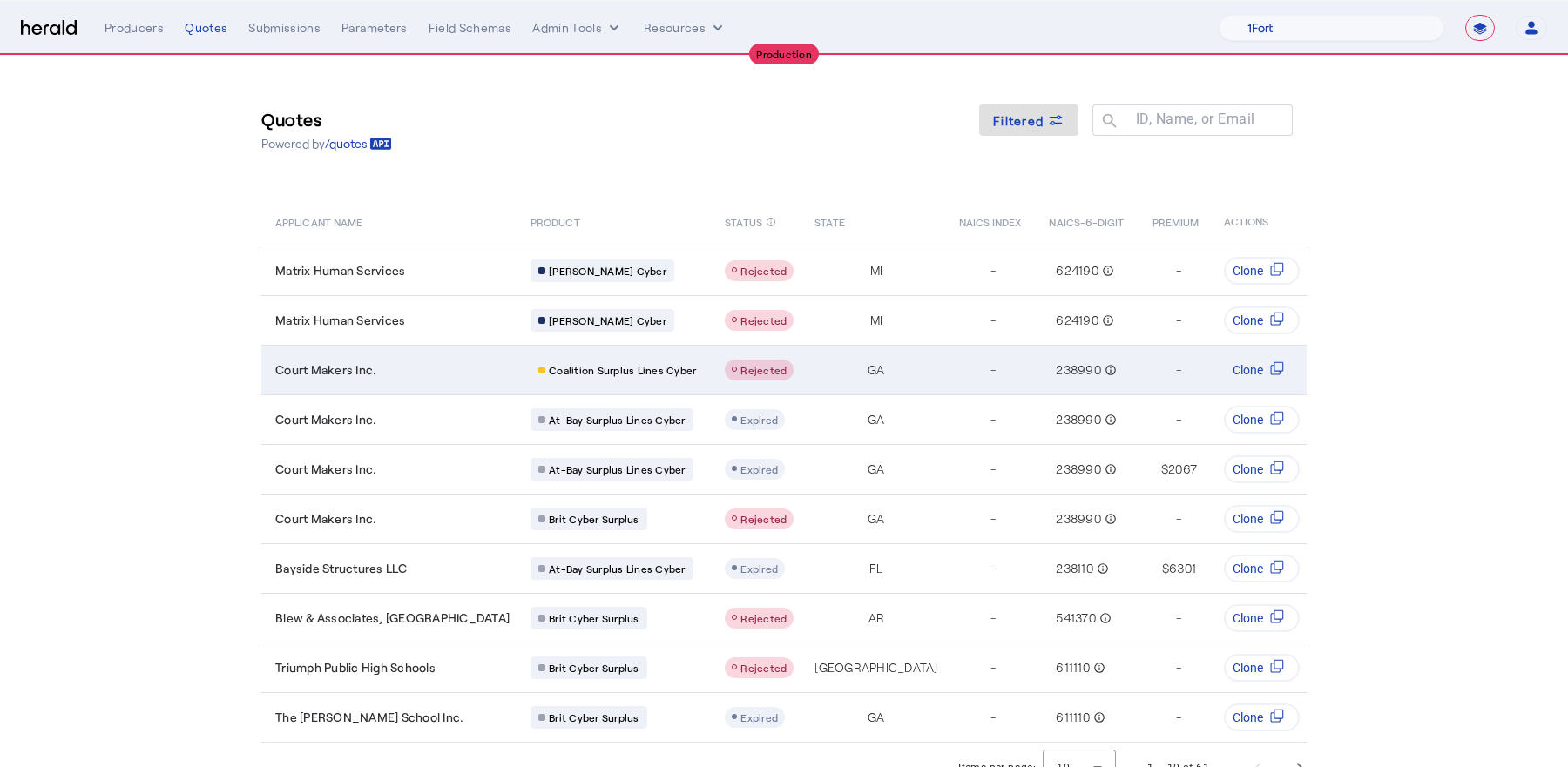
scroll to position [19, 0]
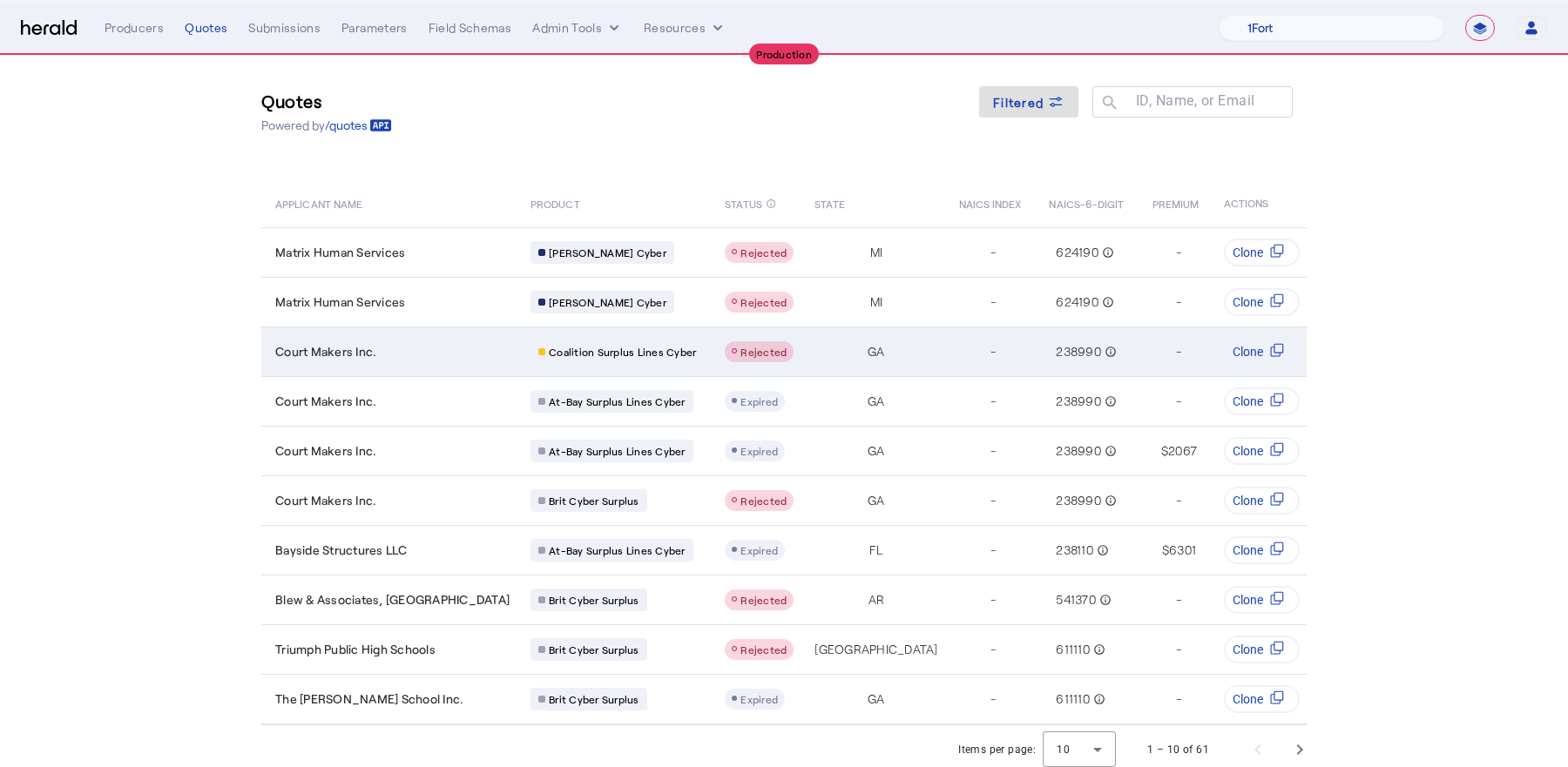
click at [413, 362] on td "Court Makers Inc." at bounding box center [388, 351] width 255 height 49
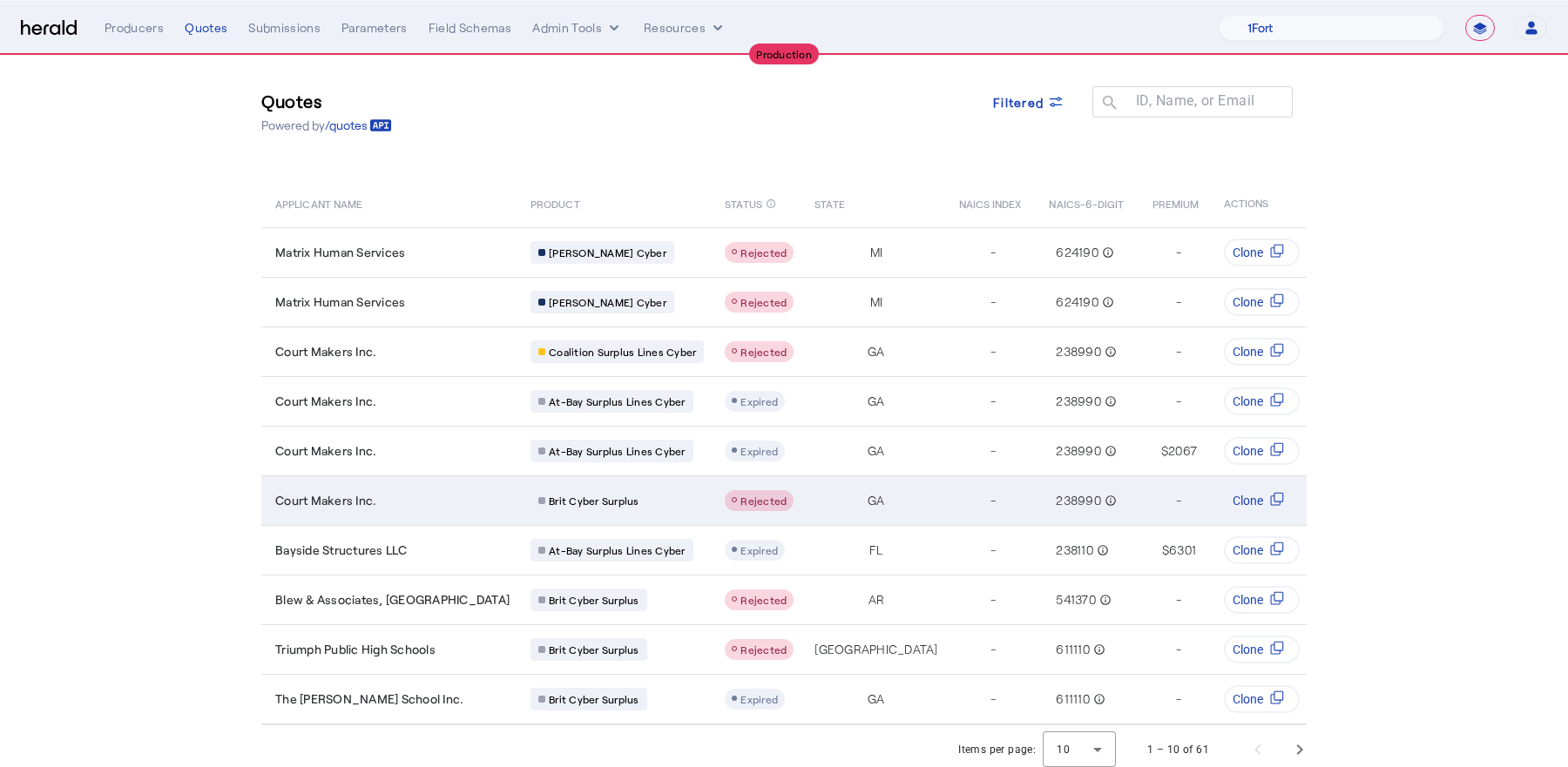
click at [406, 493] on div "Court Makers Inc." at bounding box center [392, 501] width 234 height 18
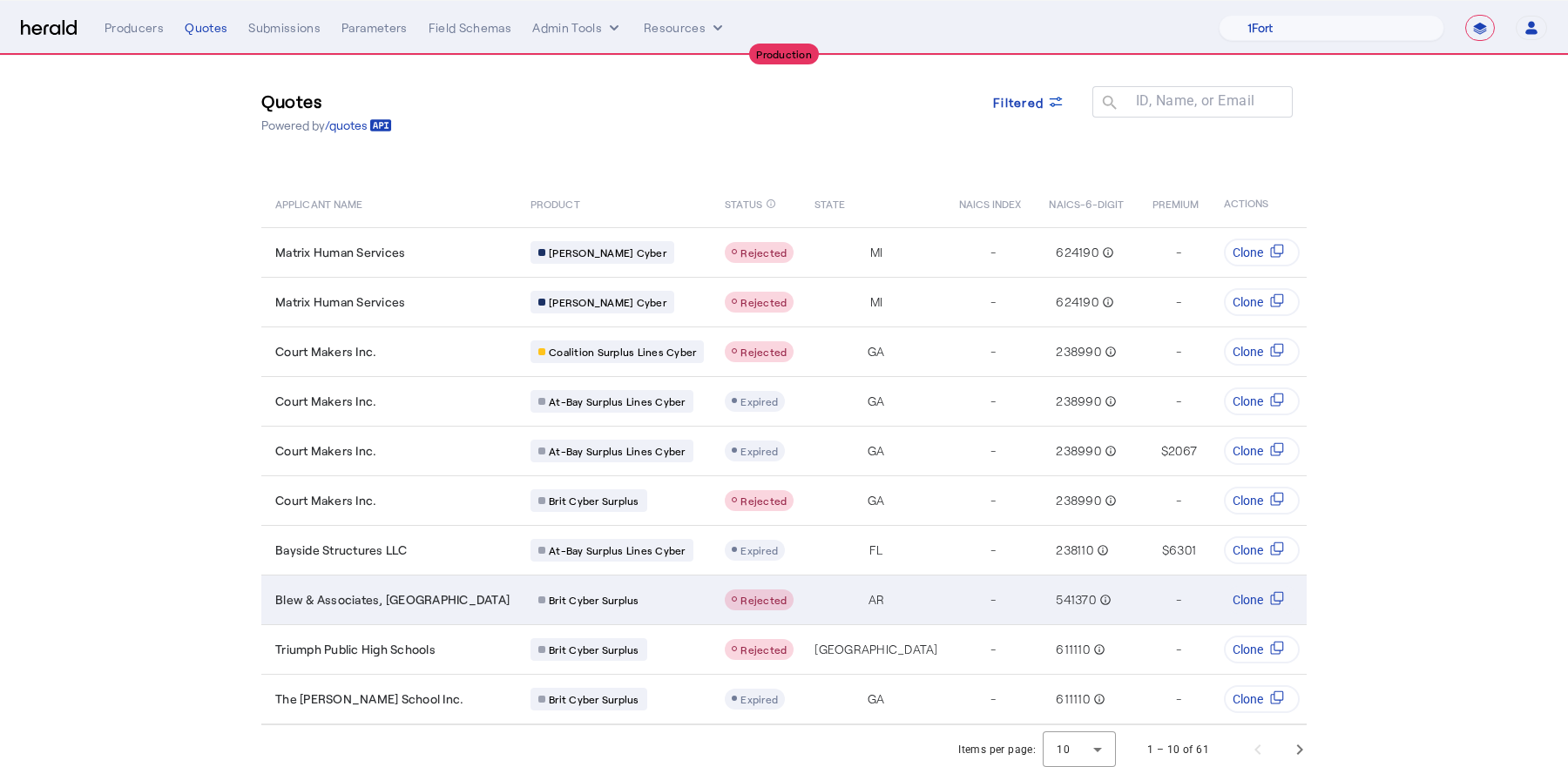
click at [355, 591] on span "Blew & Associates, PA" at bounding box center [392, 600] width 234 height 18
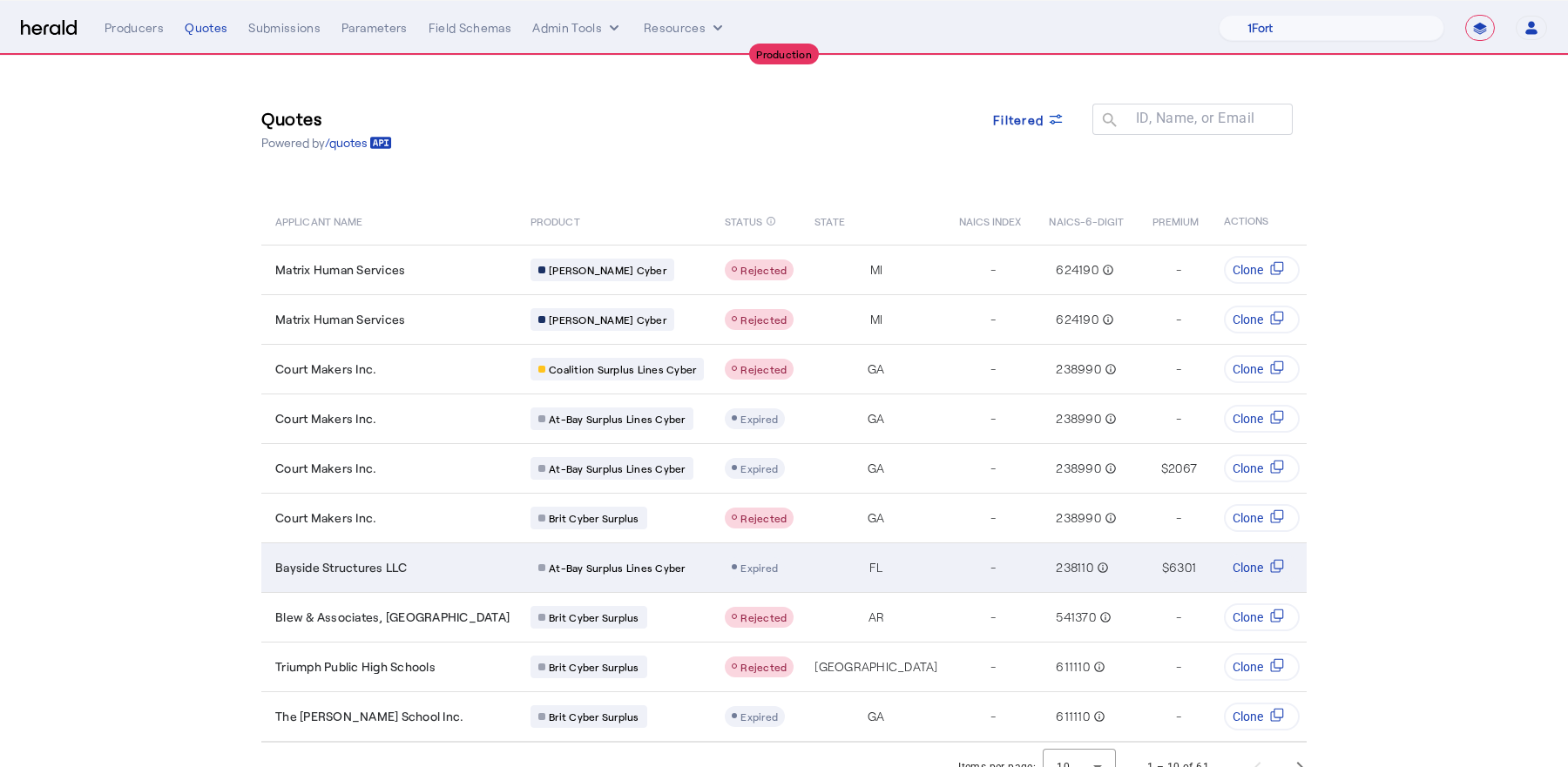
scroll to position [0, 0]
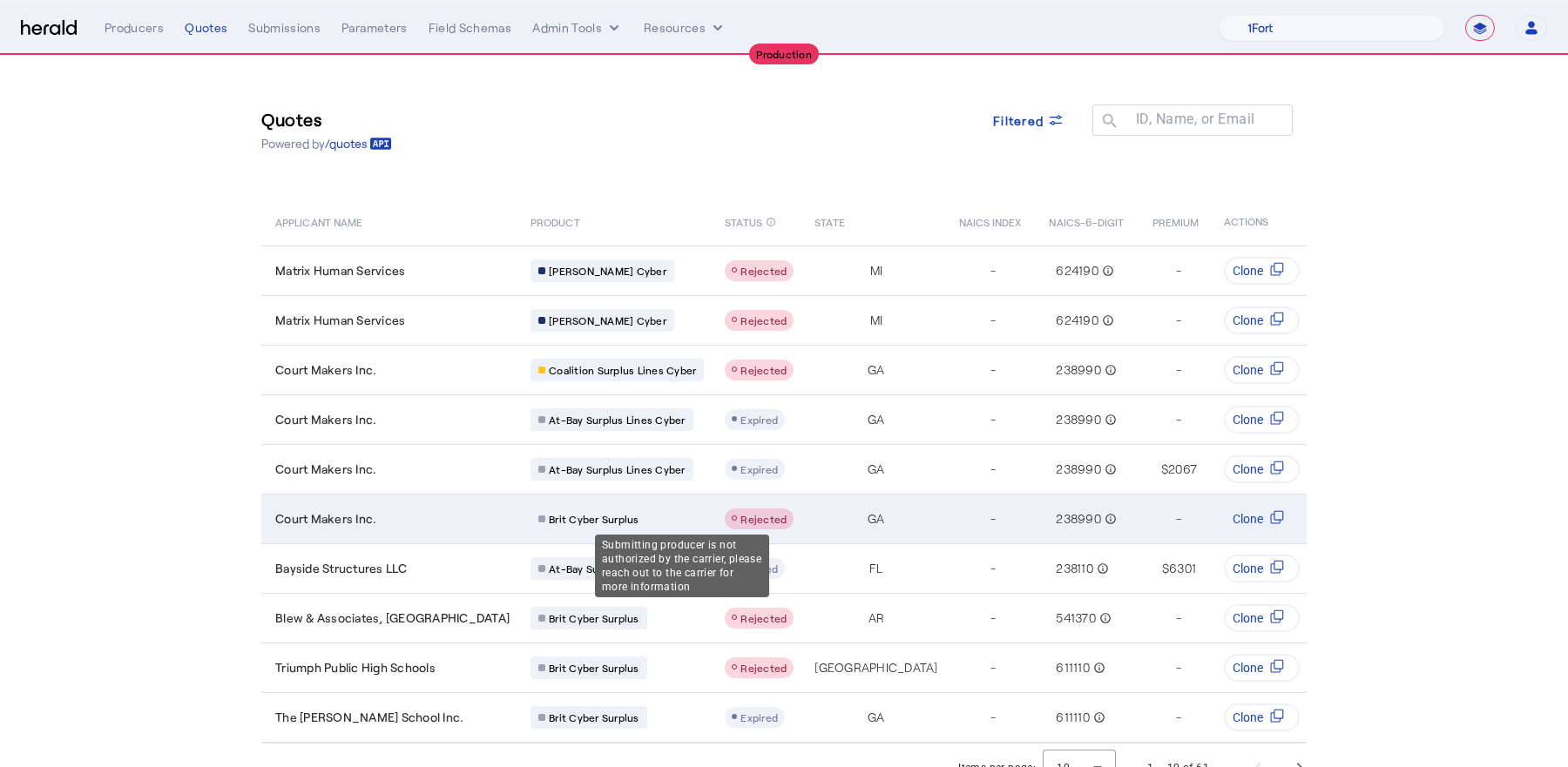
click at [741, 513] on span "Rejected" at bounding box center [764, 519] width 46 height 12
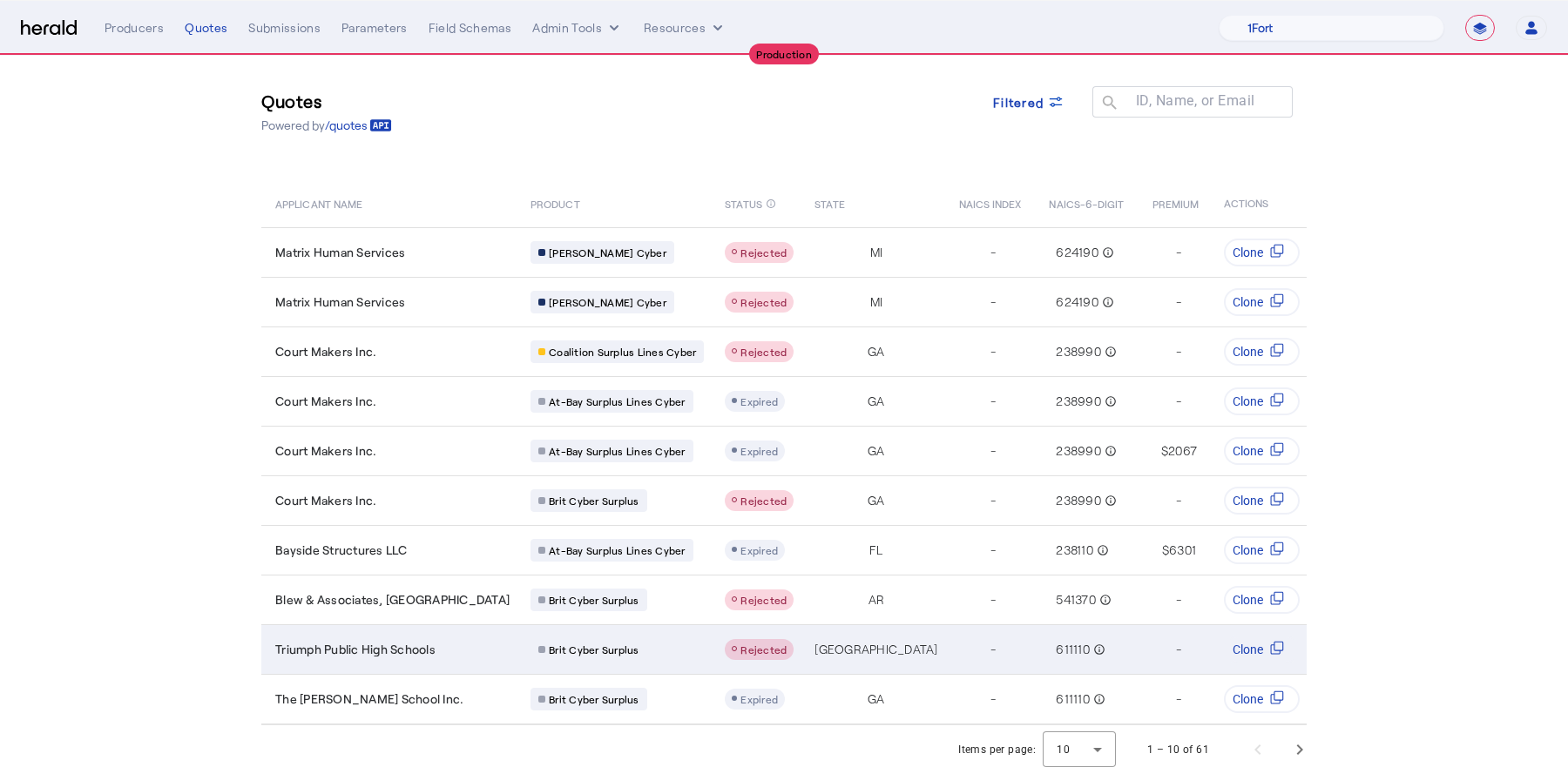
click at [372, 650] on span "Triumph Public High Schools" at bounding box center [356, 650] width 161 height 18
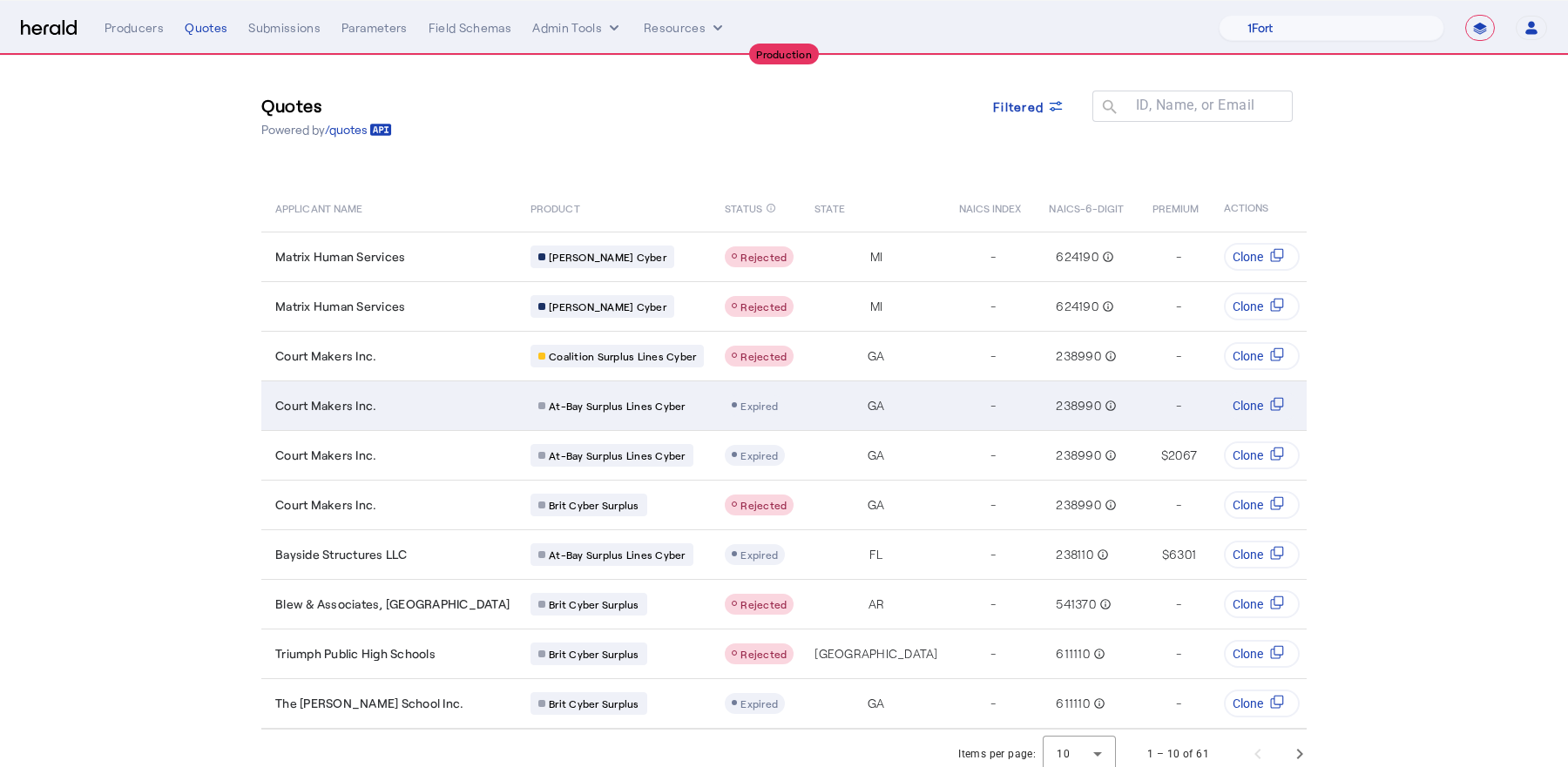
scroll to position [0, 323]
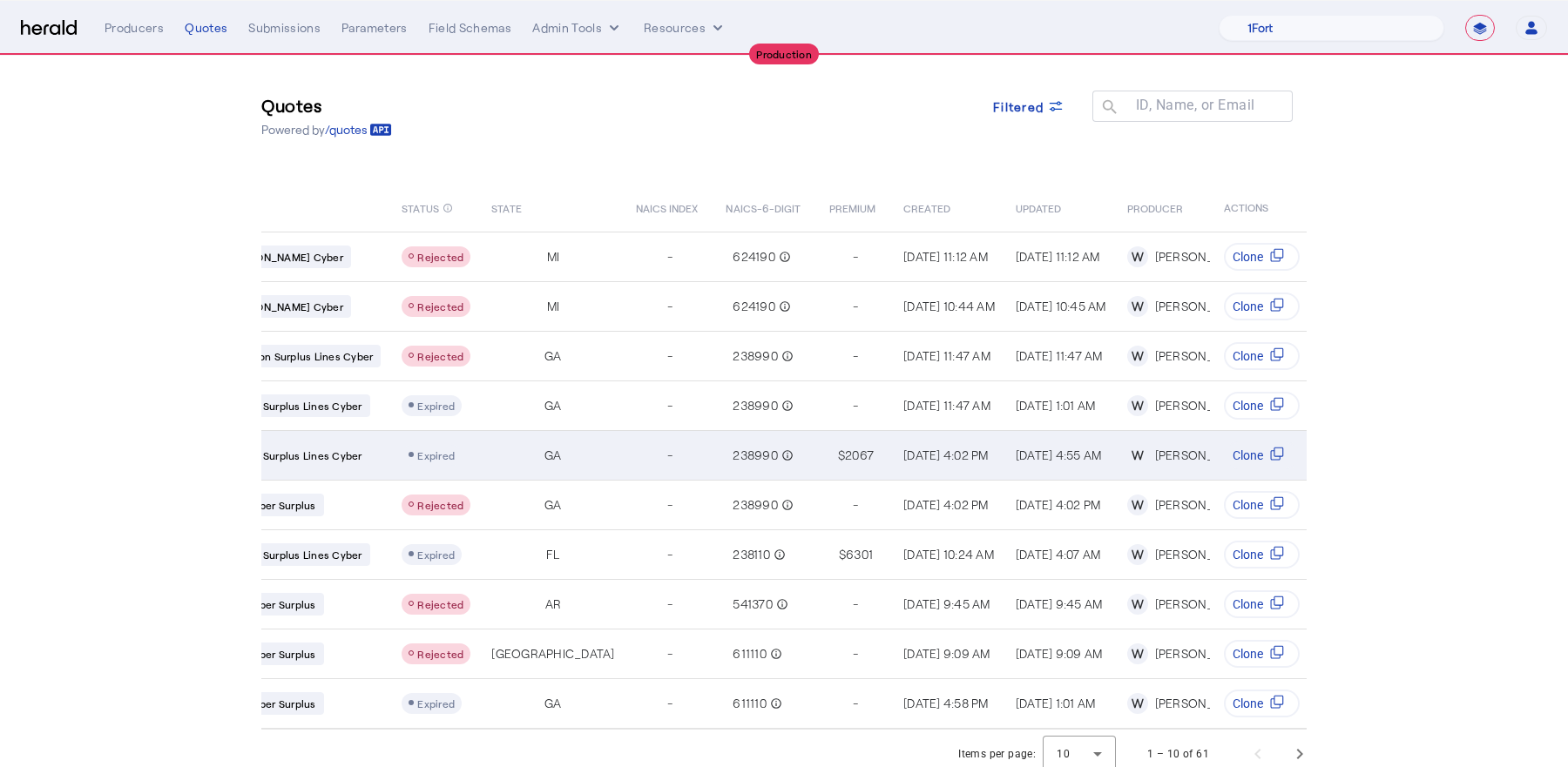
click at [296, 453] on div "At-Bay Surplus Lines Cyber" at bounding box center [294, 455] width 173 height 23
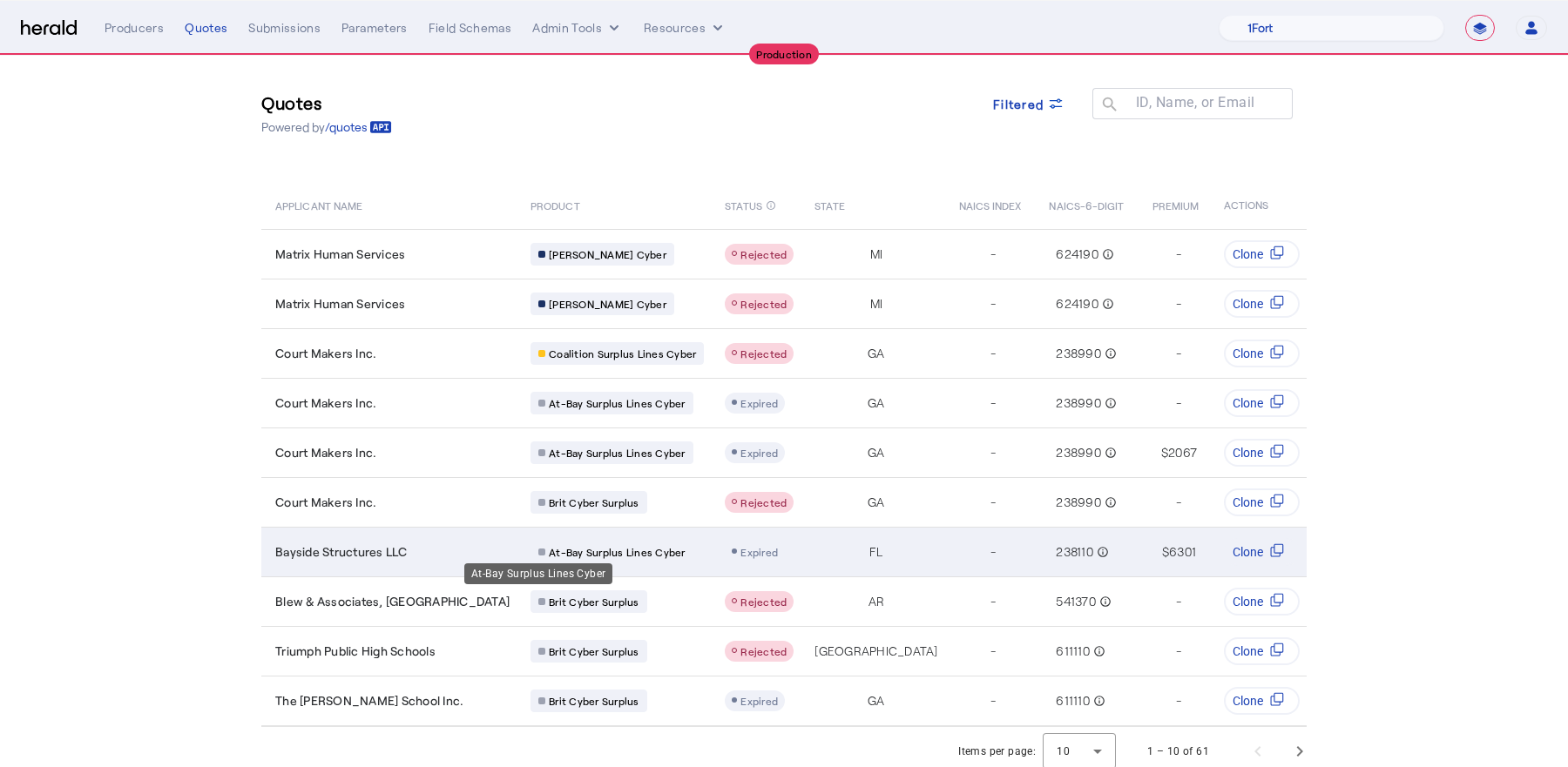
scroll to position [19, 0]
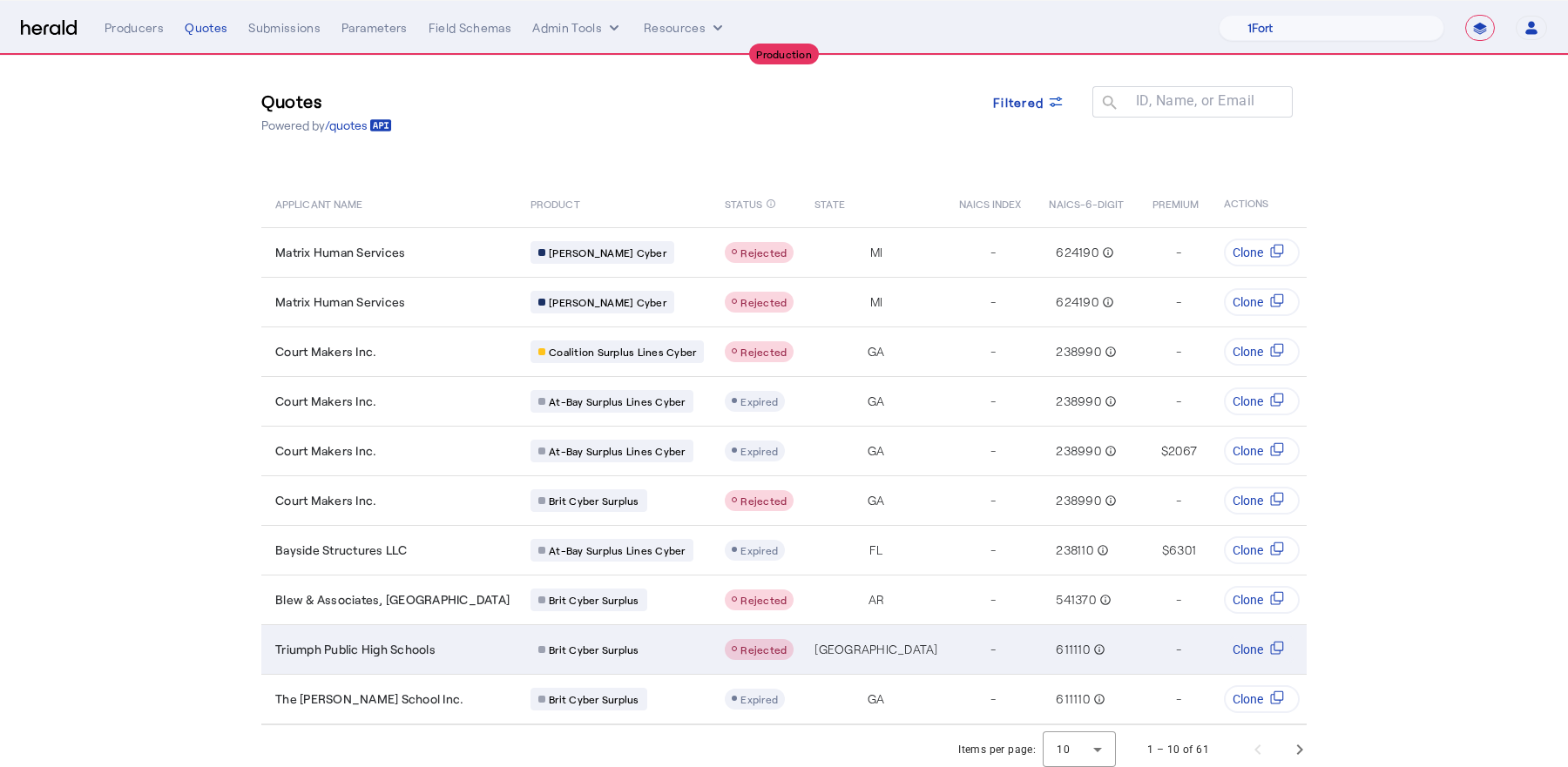
click at [382, 647] on span "Triumph Public High Schools" at bounding box center [356, 650] width 161 height 18
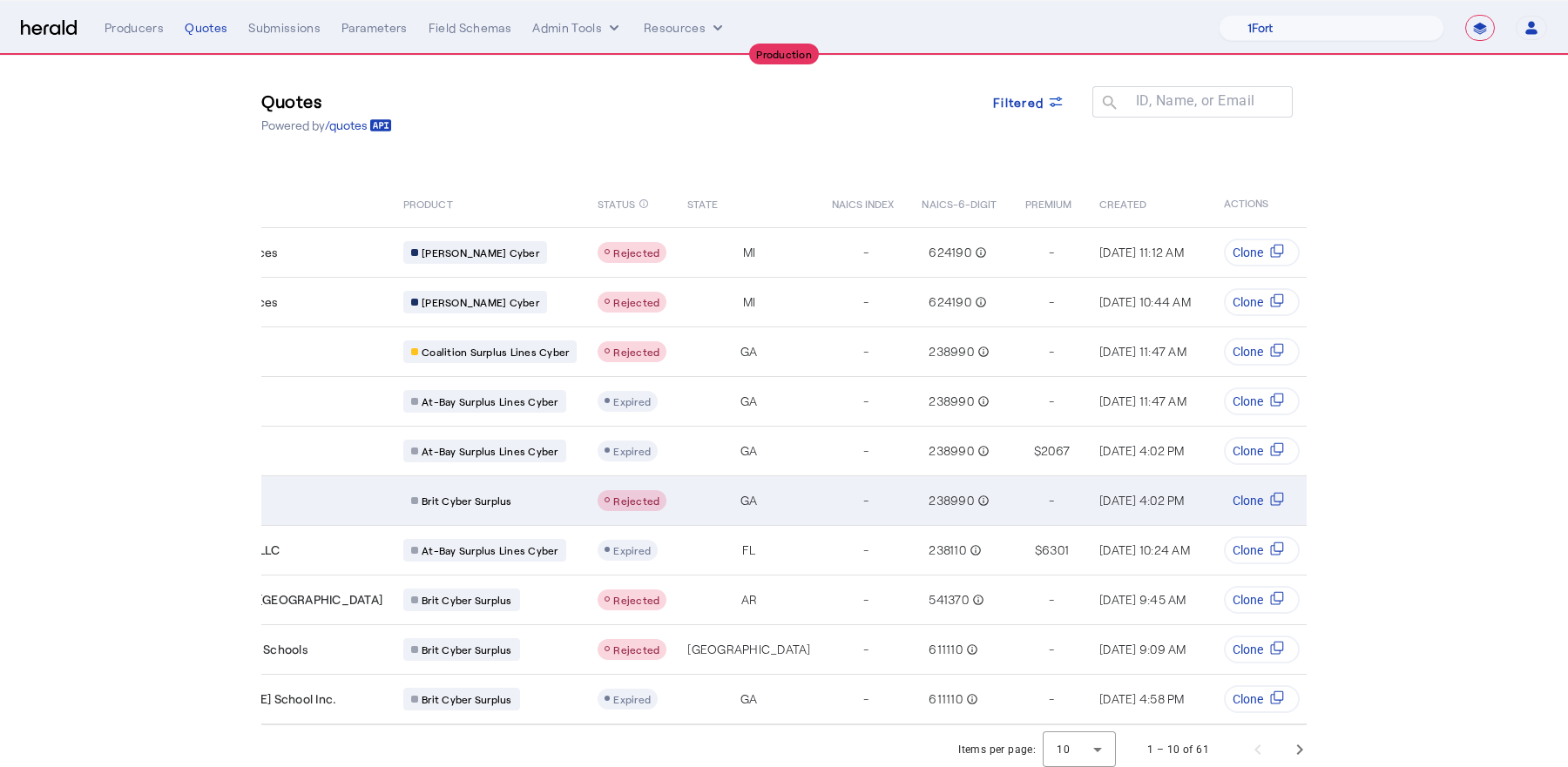
scroll to position [0, 0]
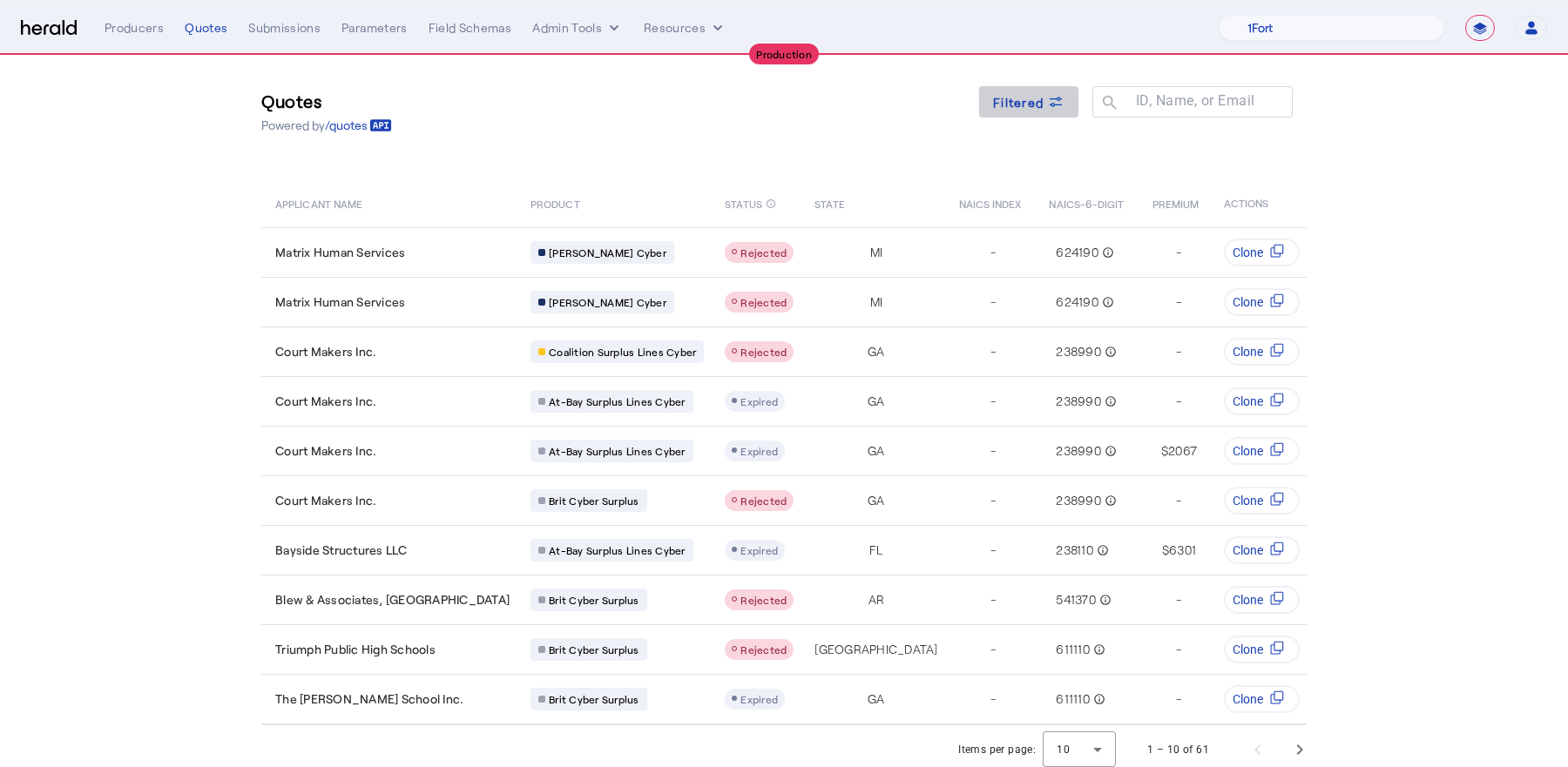
click at [1053, 121] on span at bounding box center [1029, 102] width 100 height 41
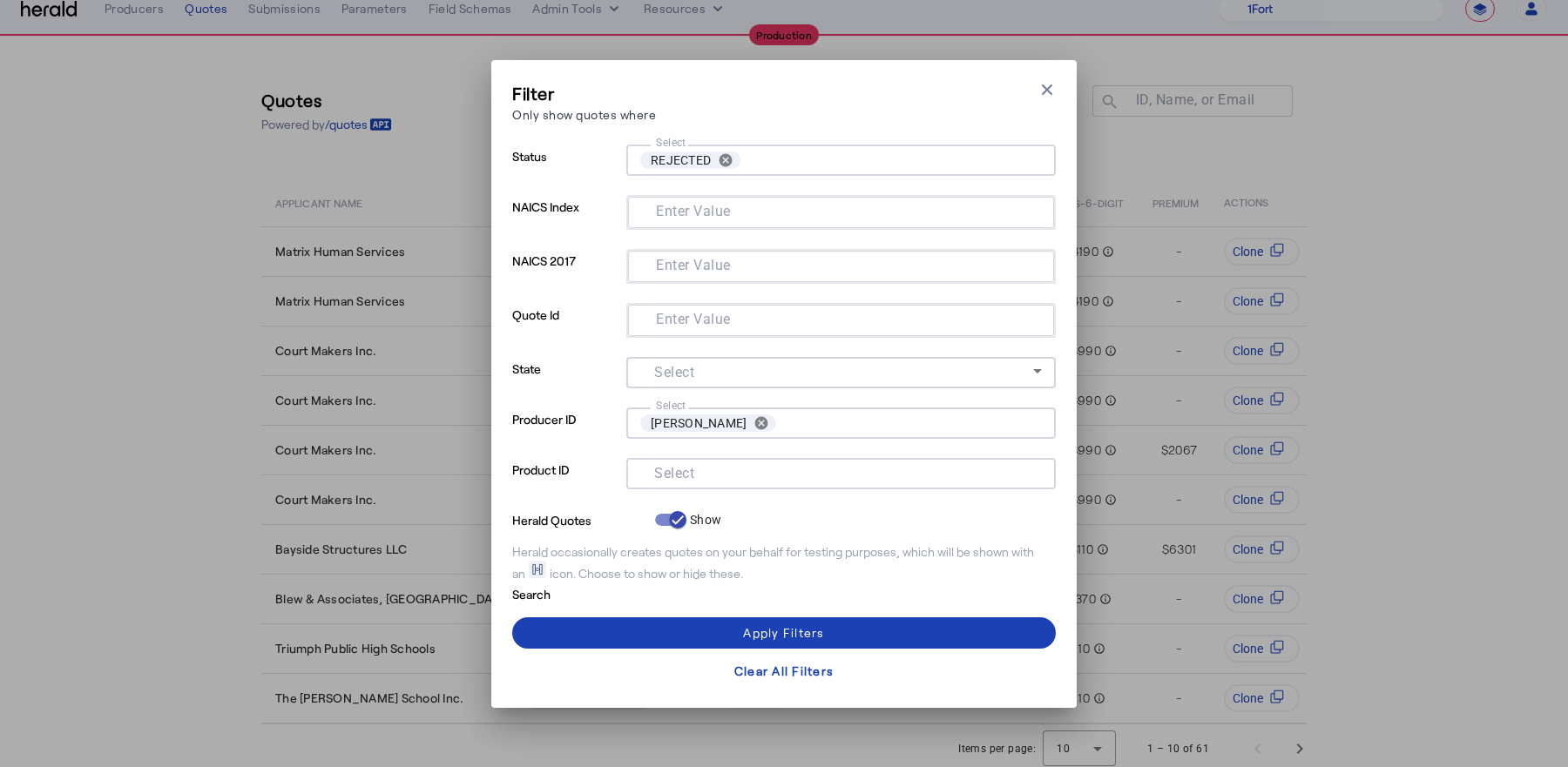
click at [673, 464] on mat-label "Select" at bounding box center [674, 472] width 40 height 17
click at [673, 463] on input "Select" at bounding box center [837, 472] width 395 height 21
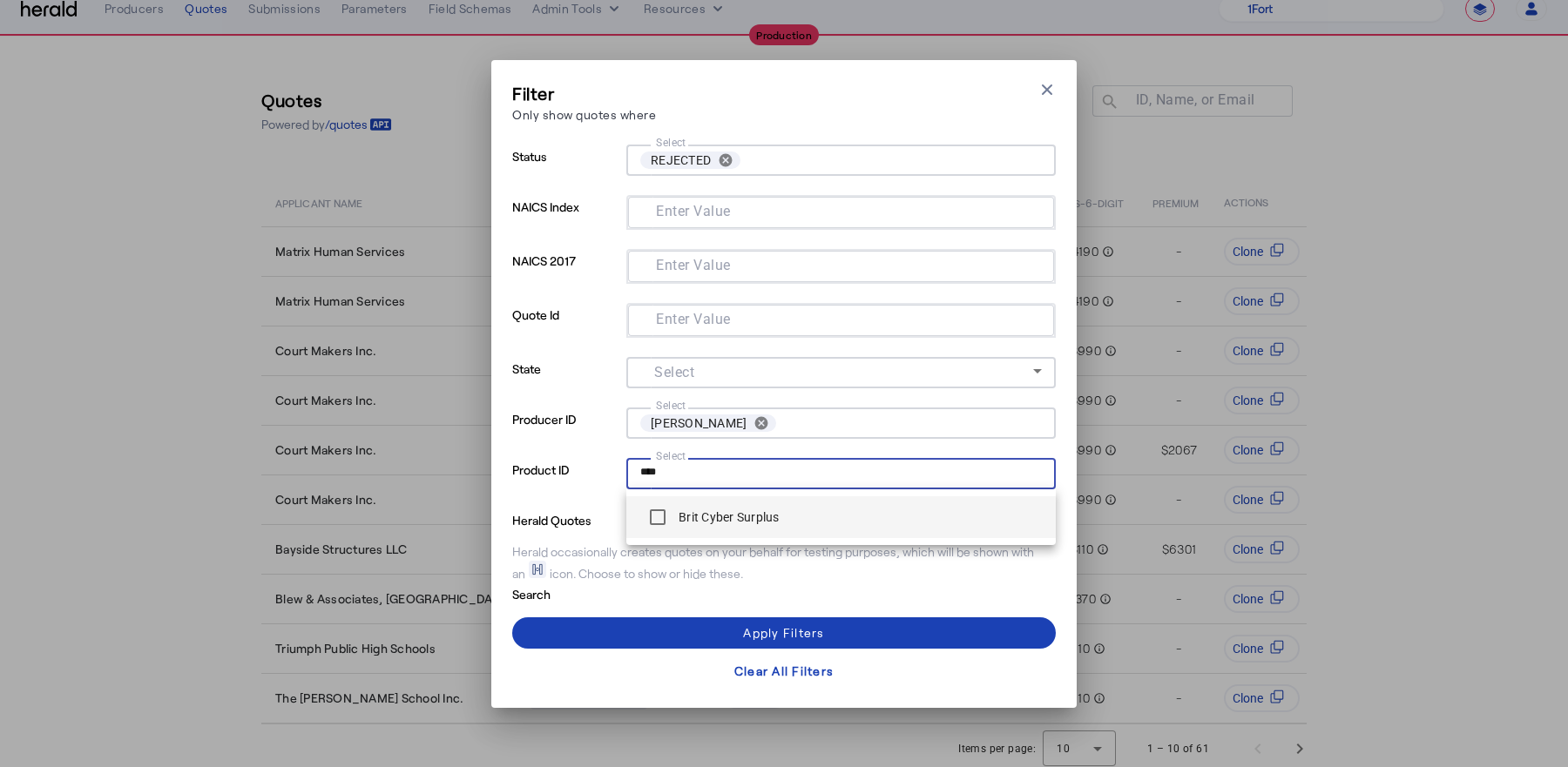
type input "****"
click at [682, 525] on label "Brit Cyber Surplus" at bounding box center [727, 517] width 104 height 18
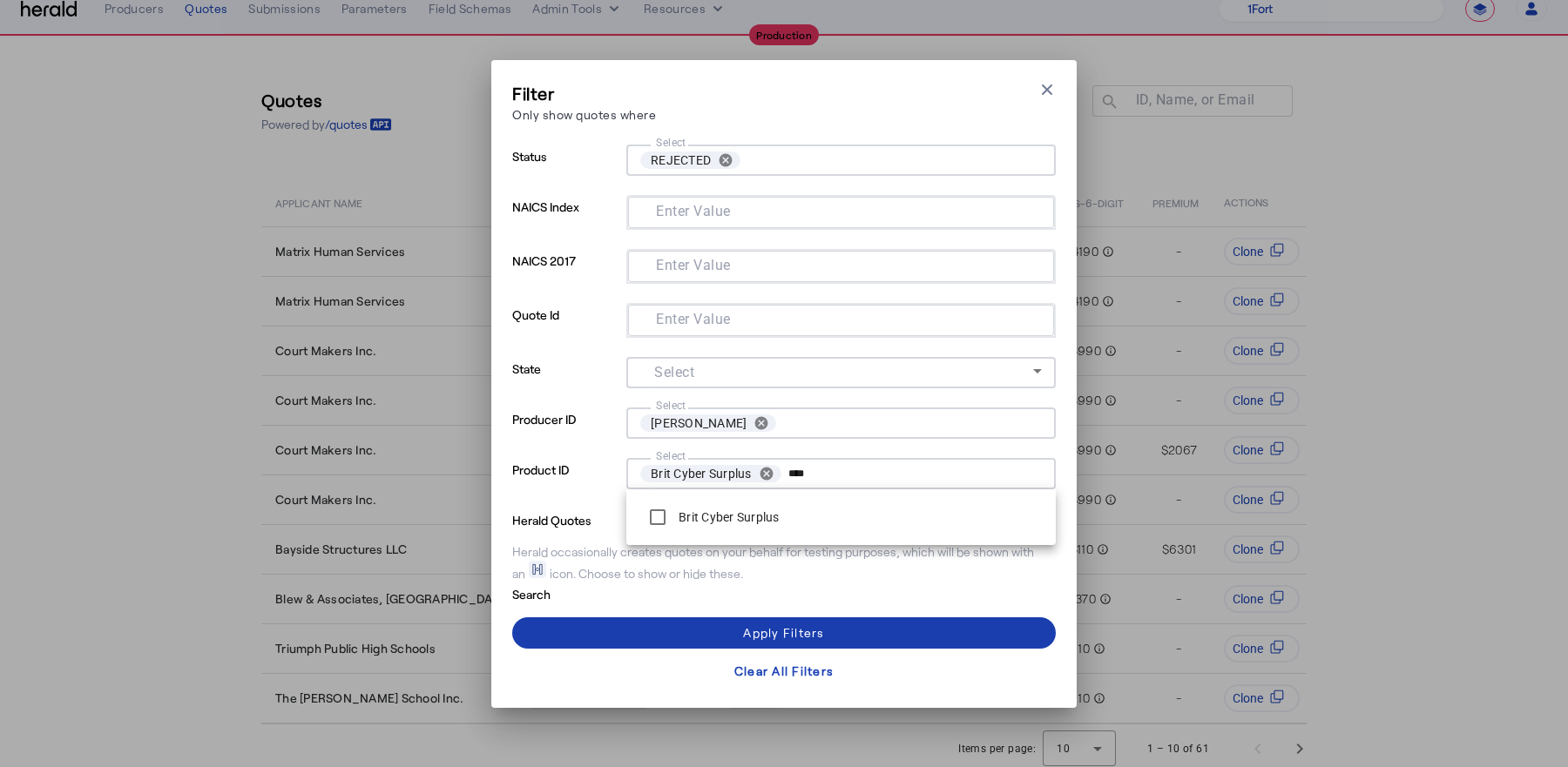
click at [739, 635] on span at bounding box center [784, 633] width 544 height 41
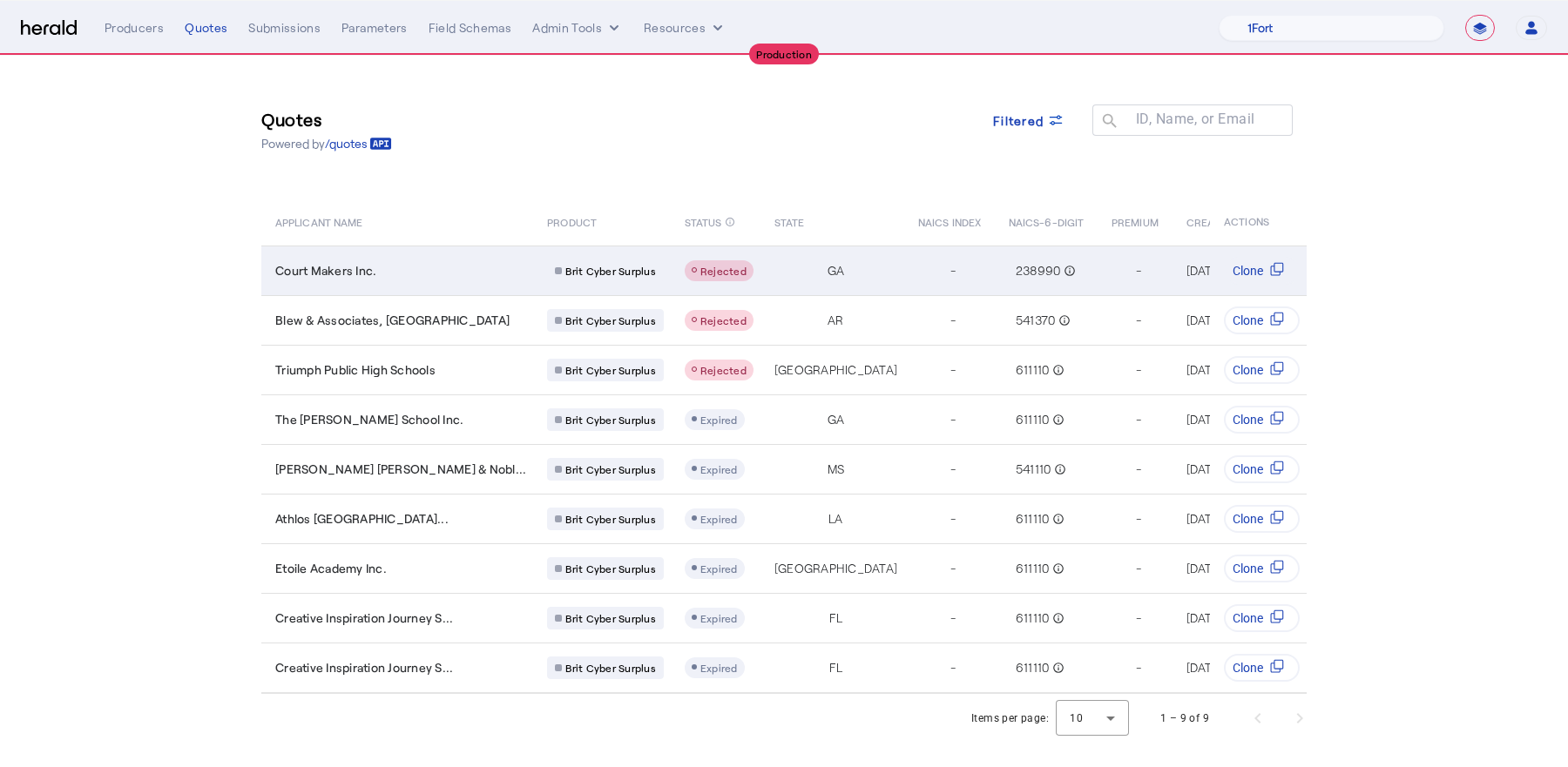
click at [351, 269] on span "Court Makers Inc." at bounding box center [326, 271] width 101 height 18
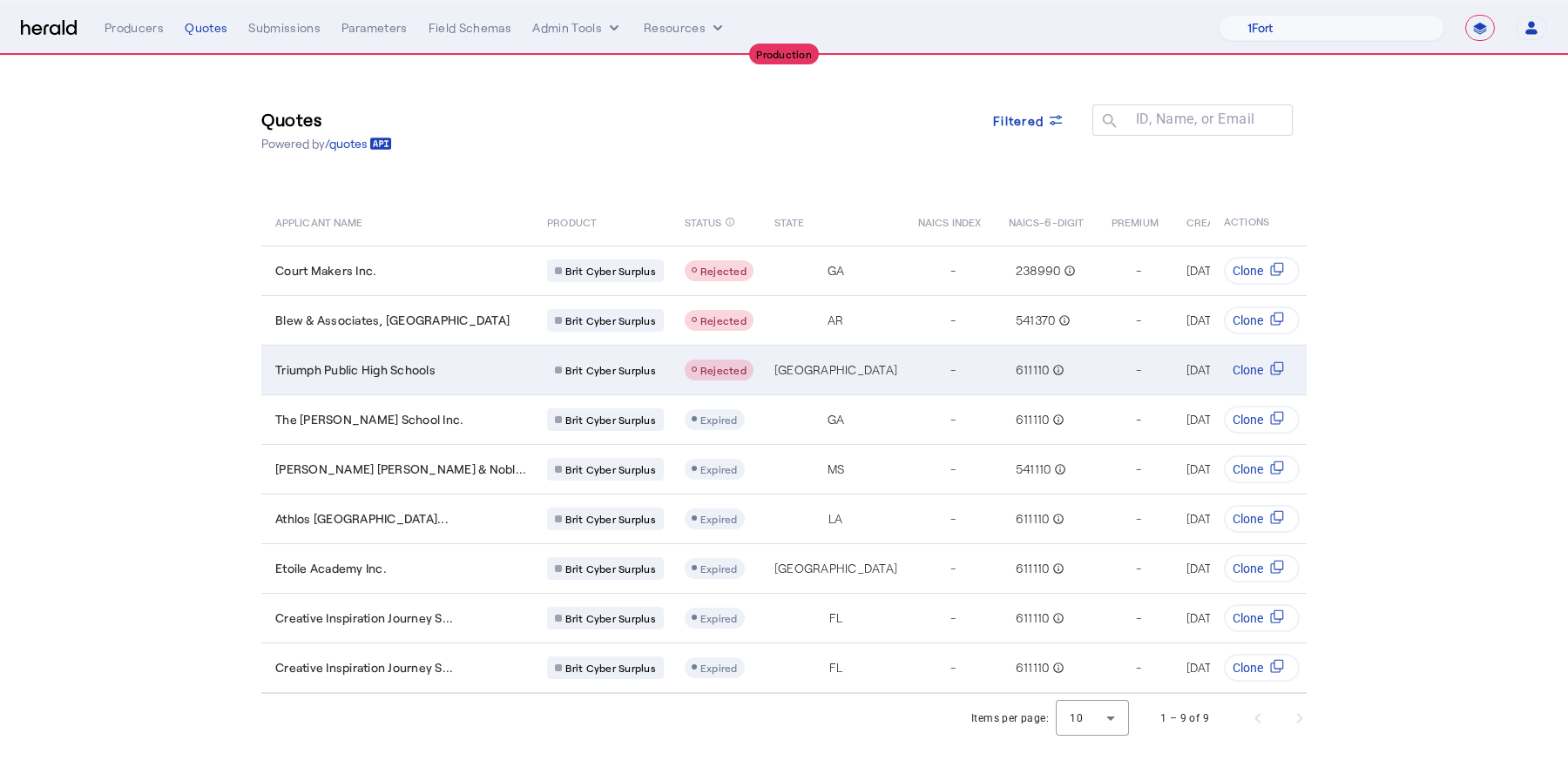
click at [427, 372] on span "Triumph Public High Schools" at bounding box center [356, 371] width 161 height 18
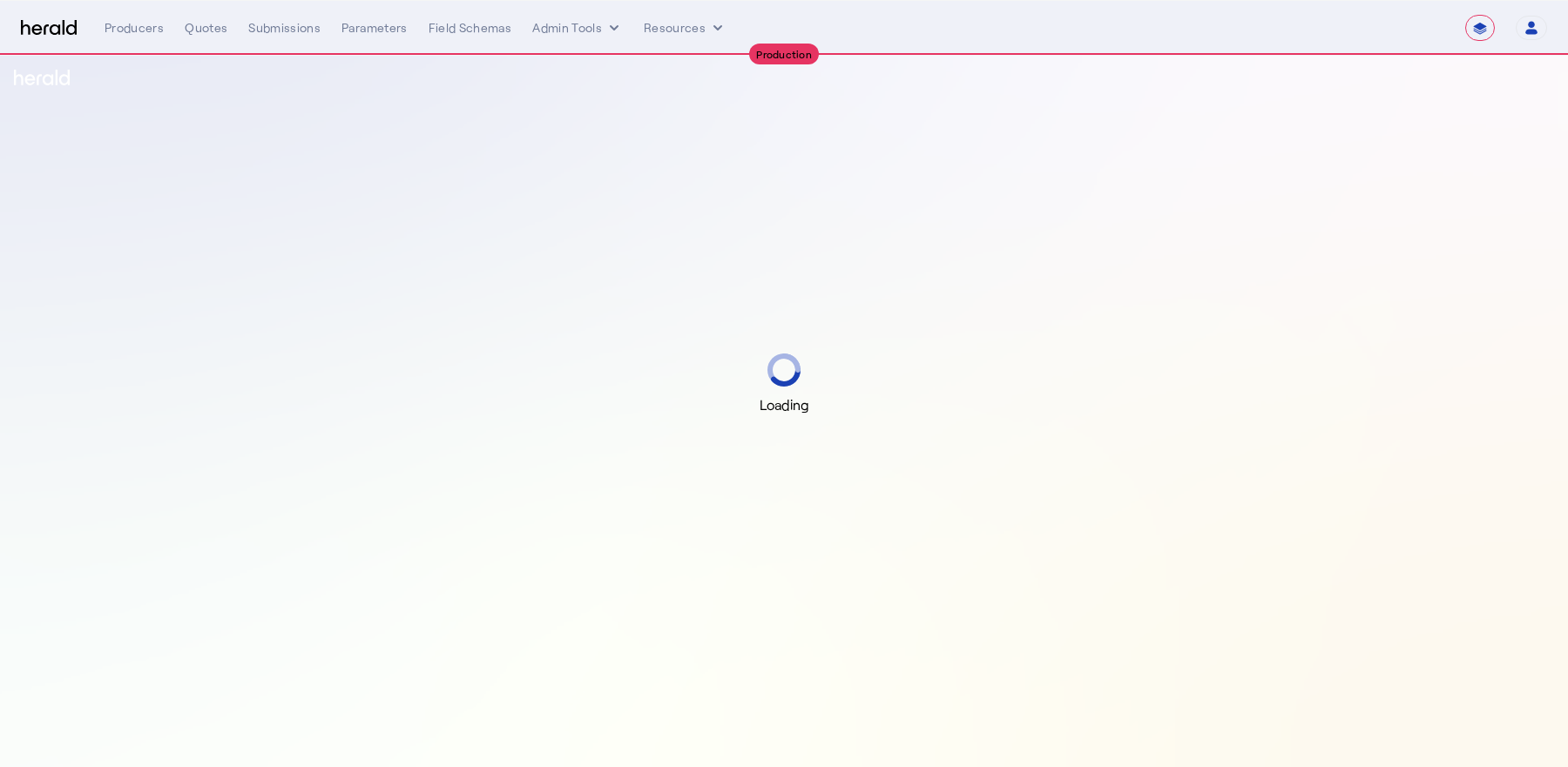
select select "**********"
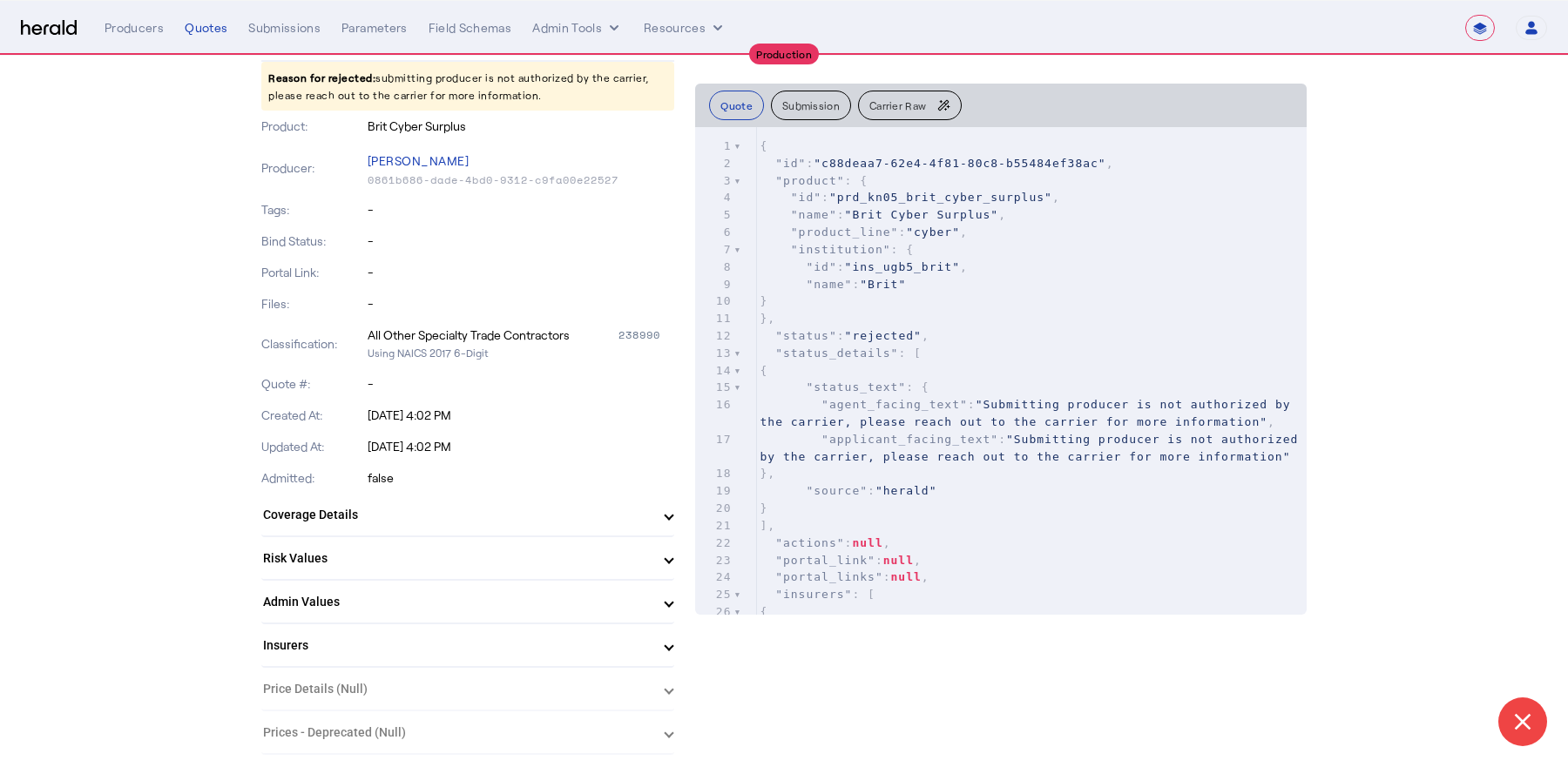
scroll to position [212, 0]
click at [527, 614] on mat-expansion-panel-header "Admin Values" at bounding box center [468, 599] width 413 height 41
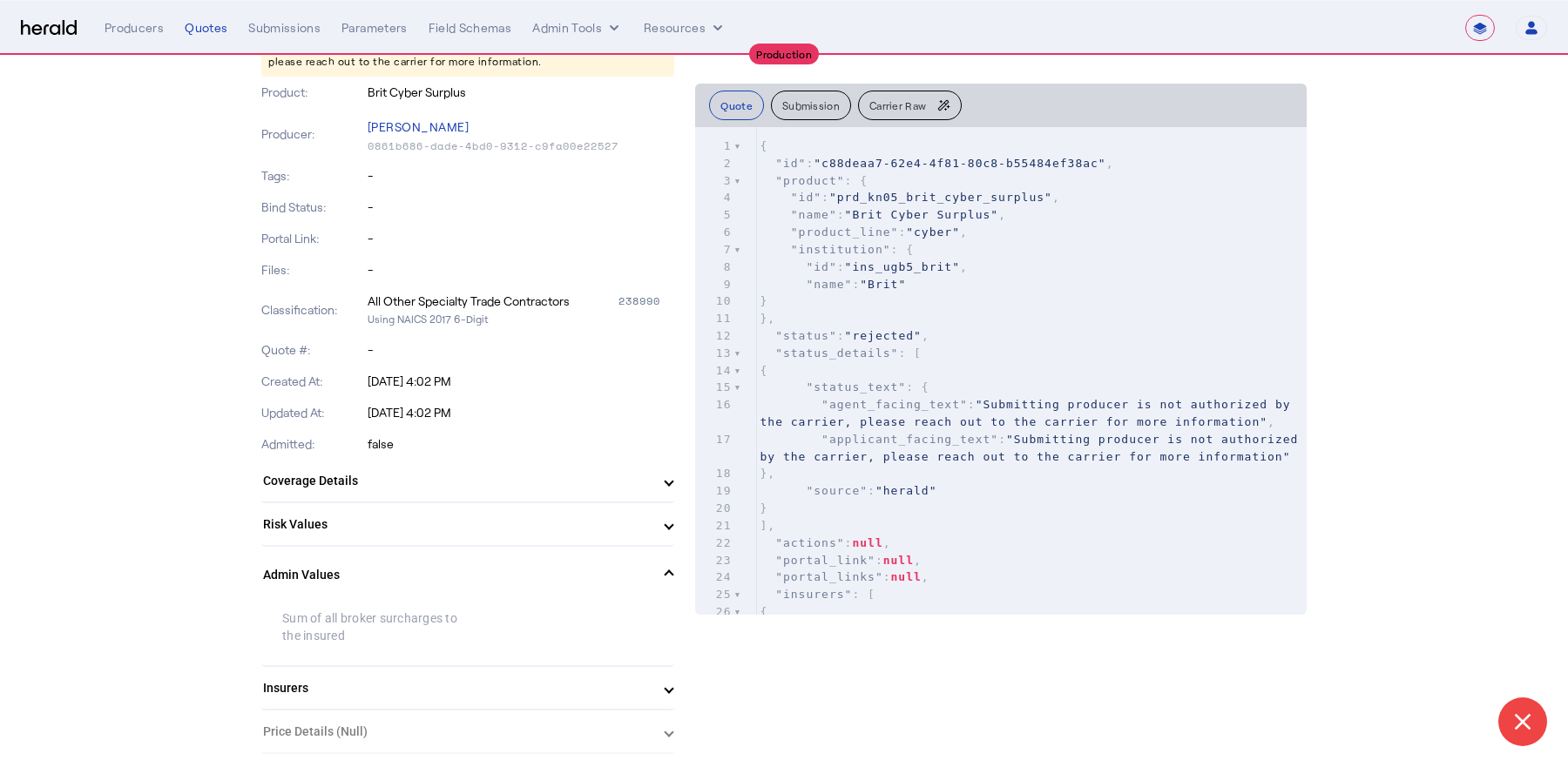
scroll to position [249, 0]
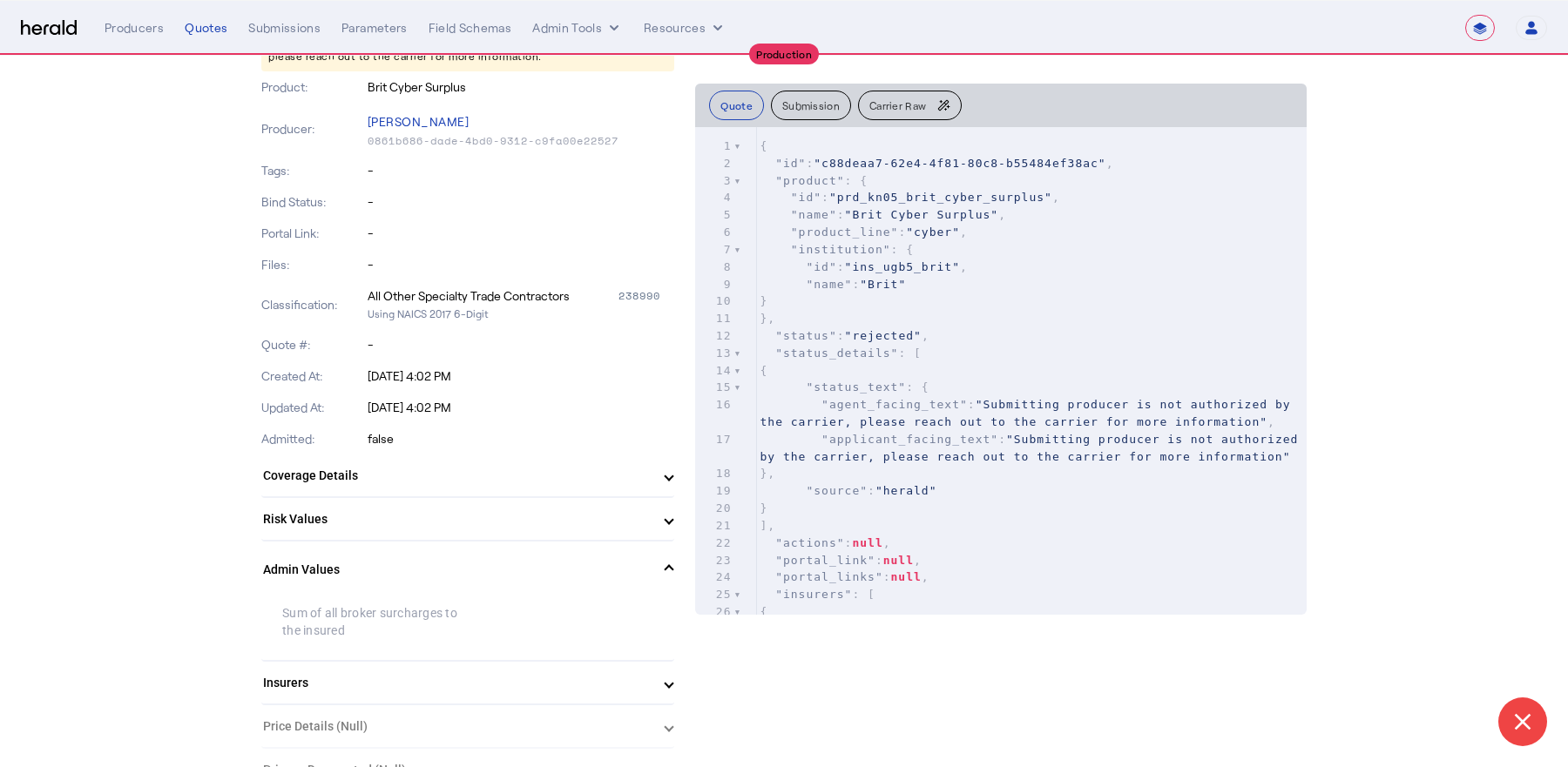
click at [543, 557] on mat-expansion-panel-header "Admin Values" at bounding box center [468, 569] width 413 height 56
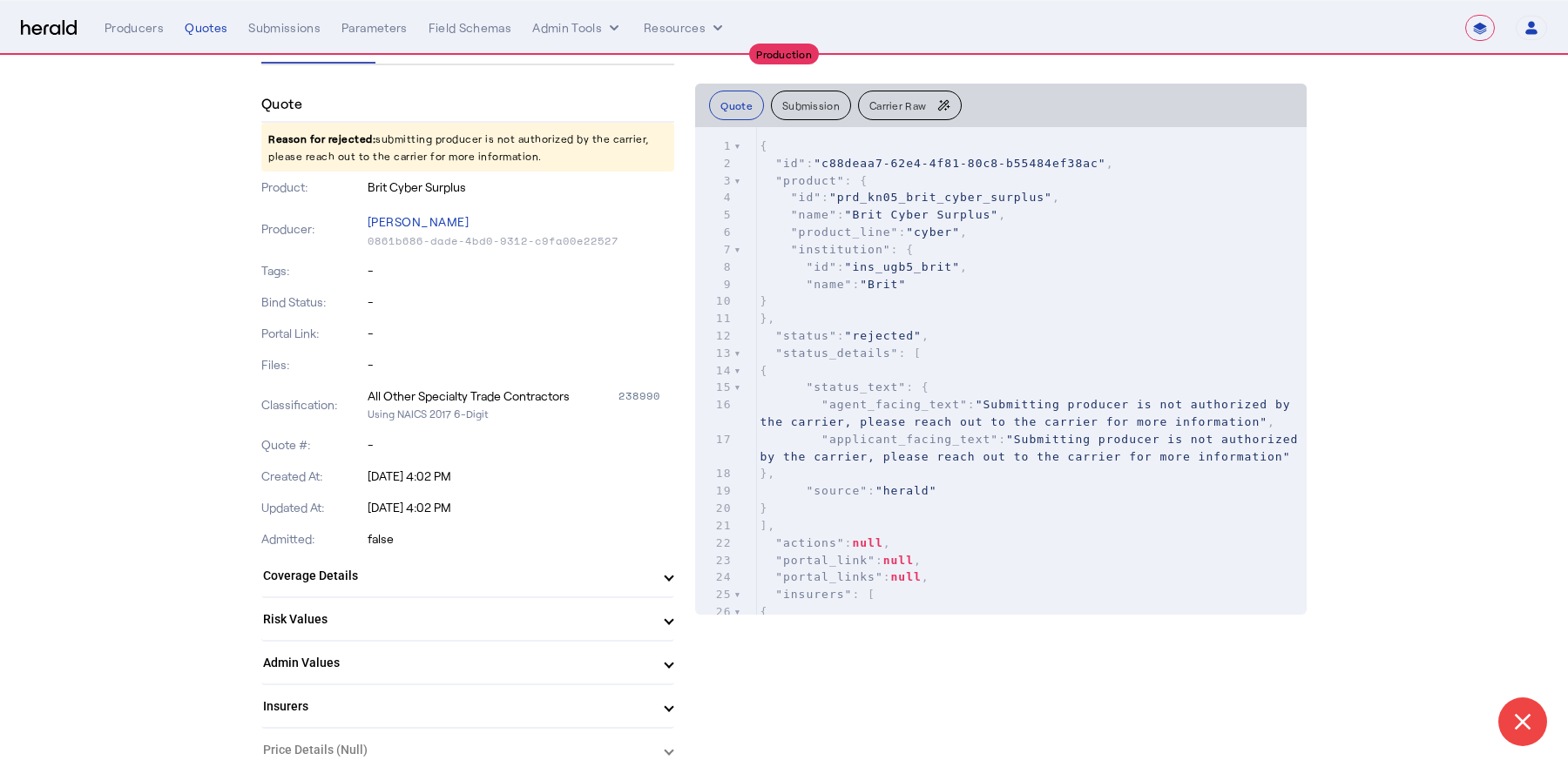
scroll to position [141, 0]
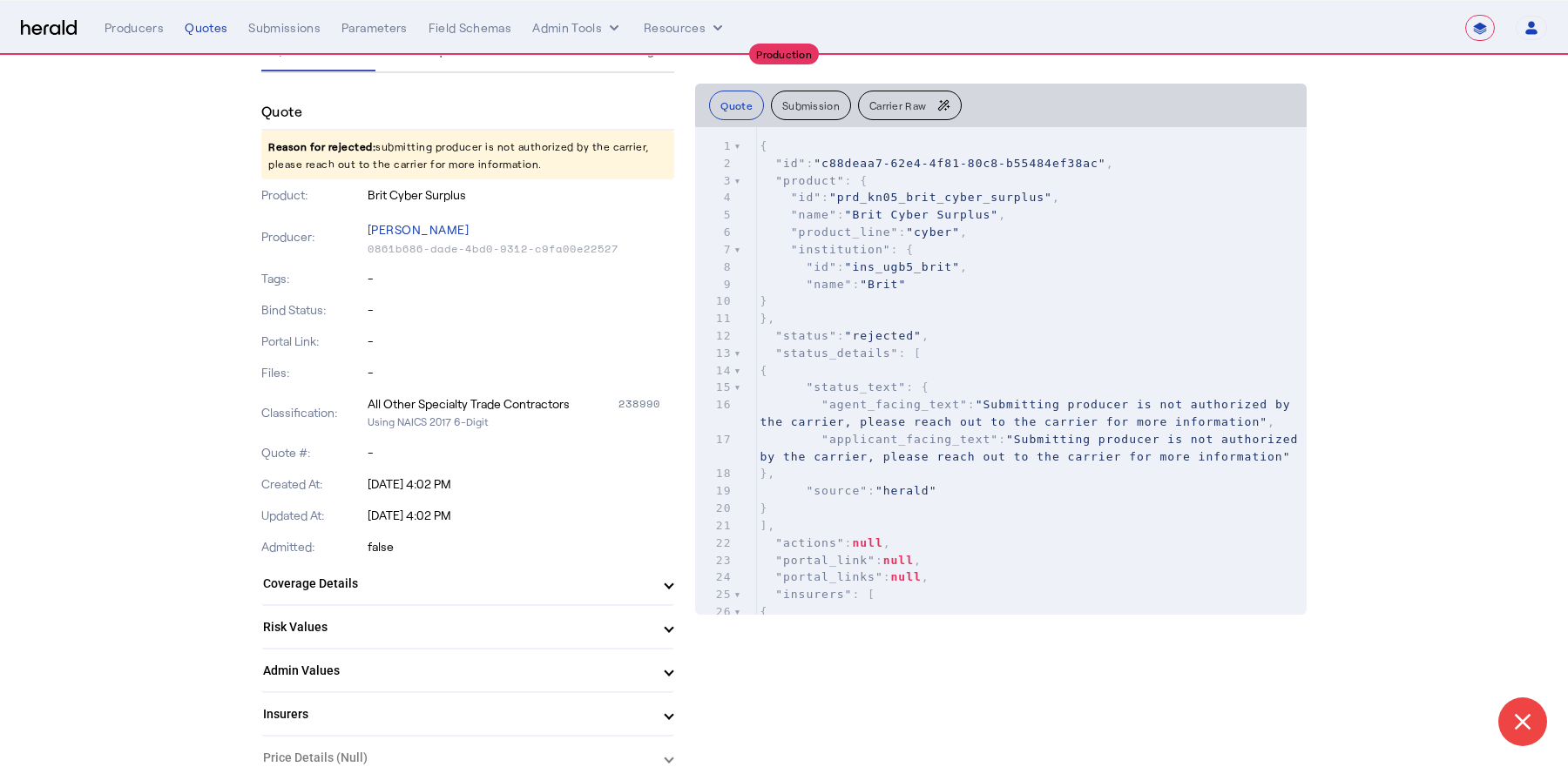
click at [910, 107] on span "Carrier Raw" at bounding box center [898, 105] width 57 height 11
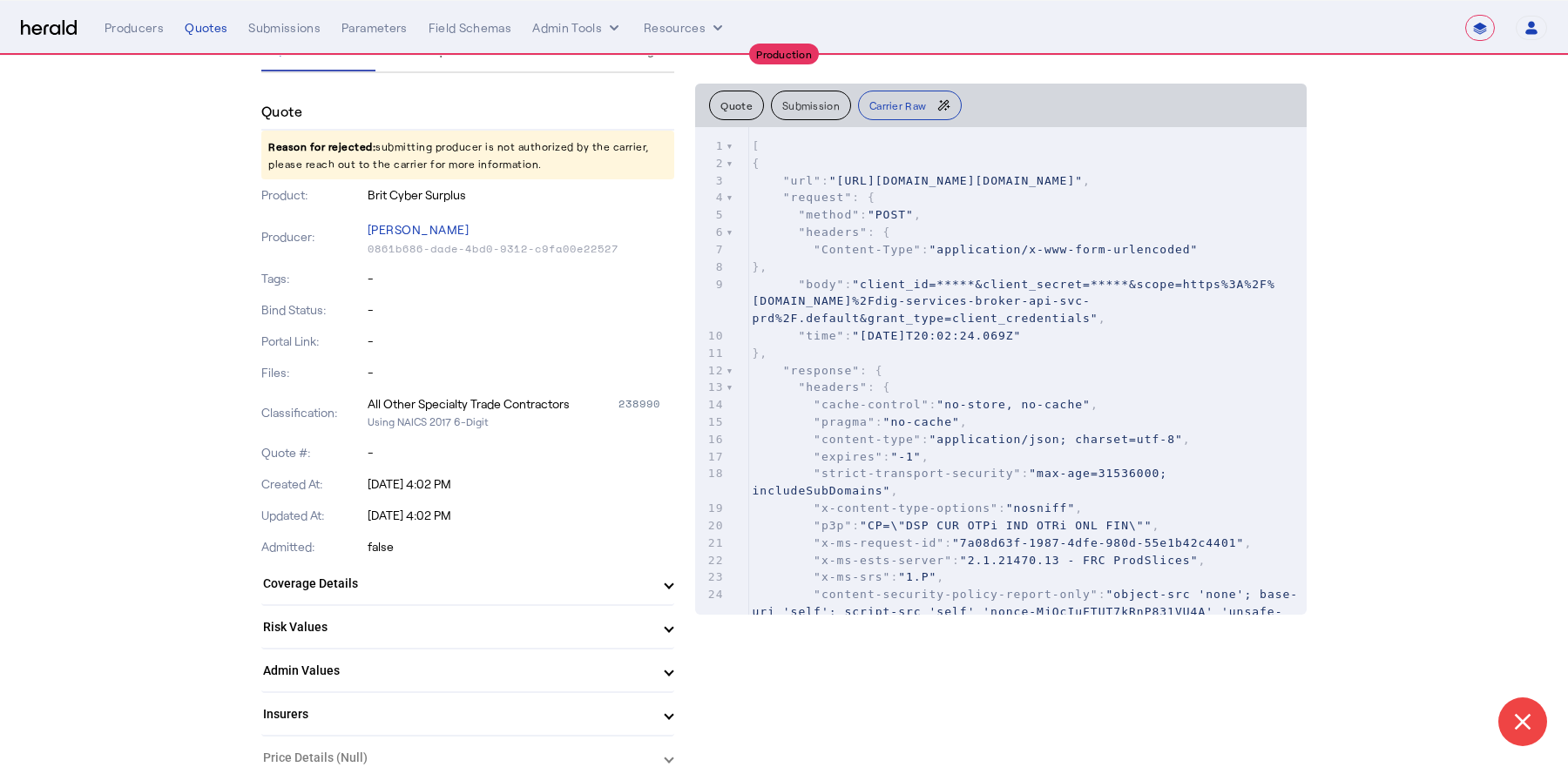
click at [868, 204] on span ""request" : {" at bounding box center [813, 197] width 123 height 13
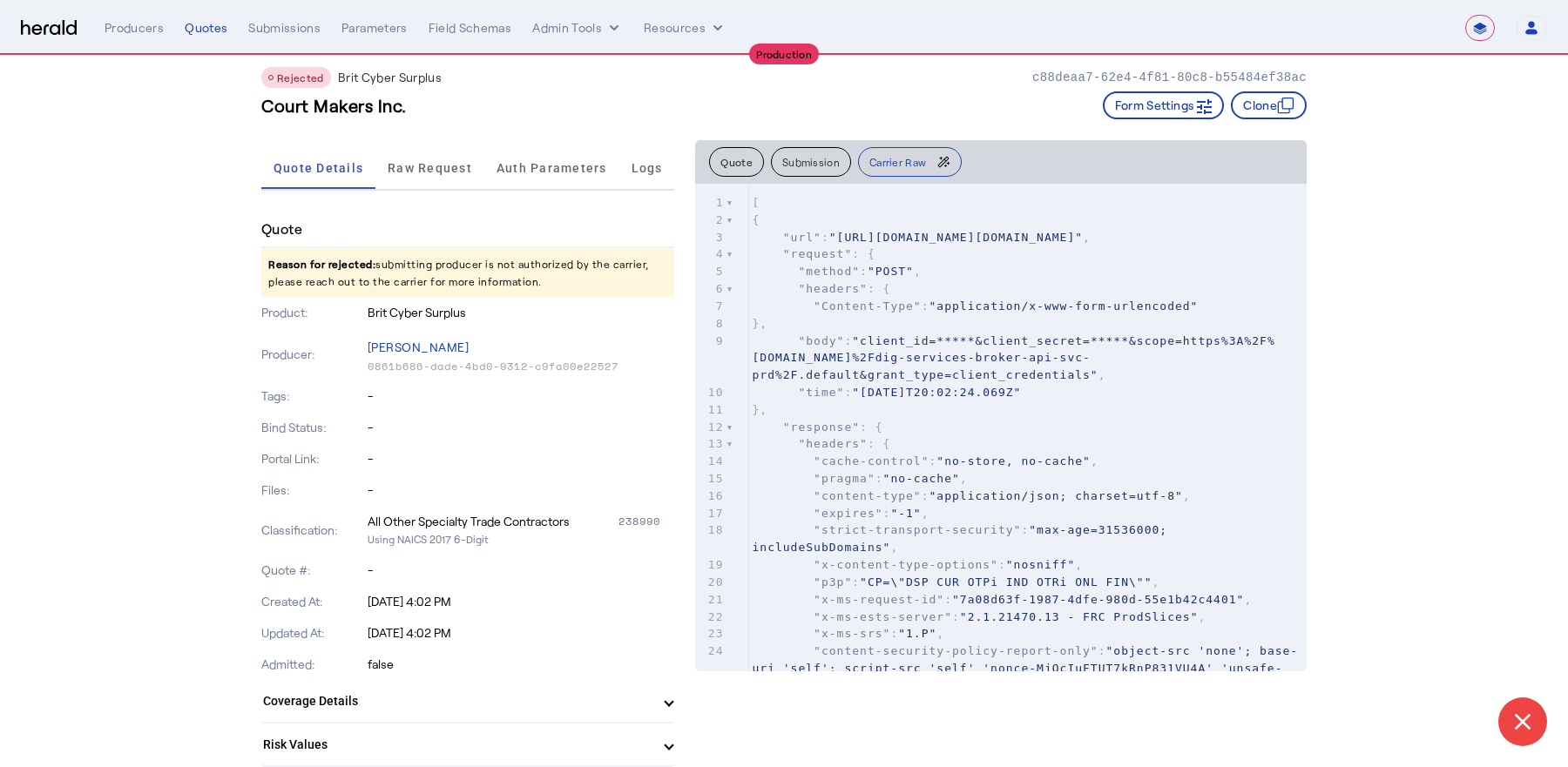
scroll to position [0, 0]
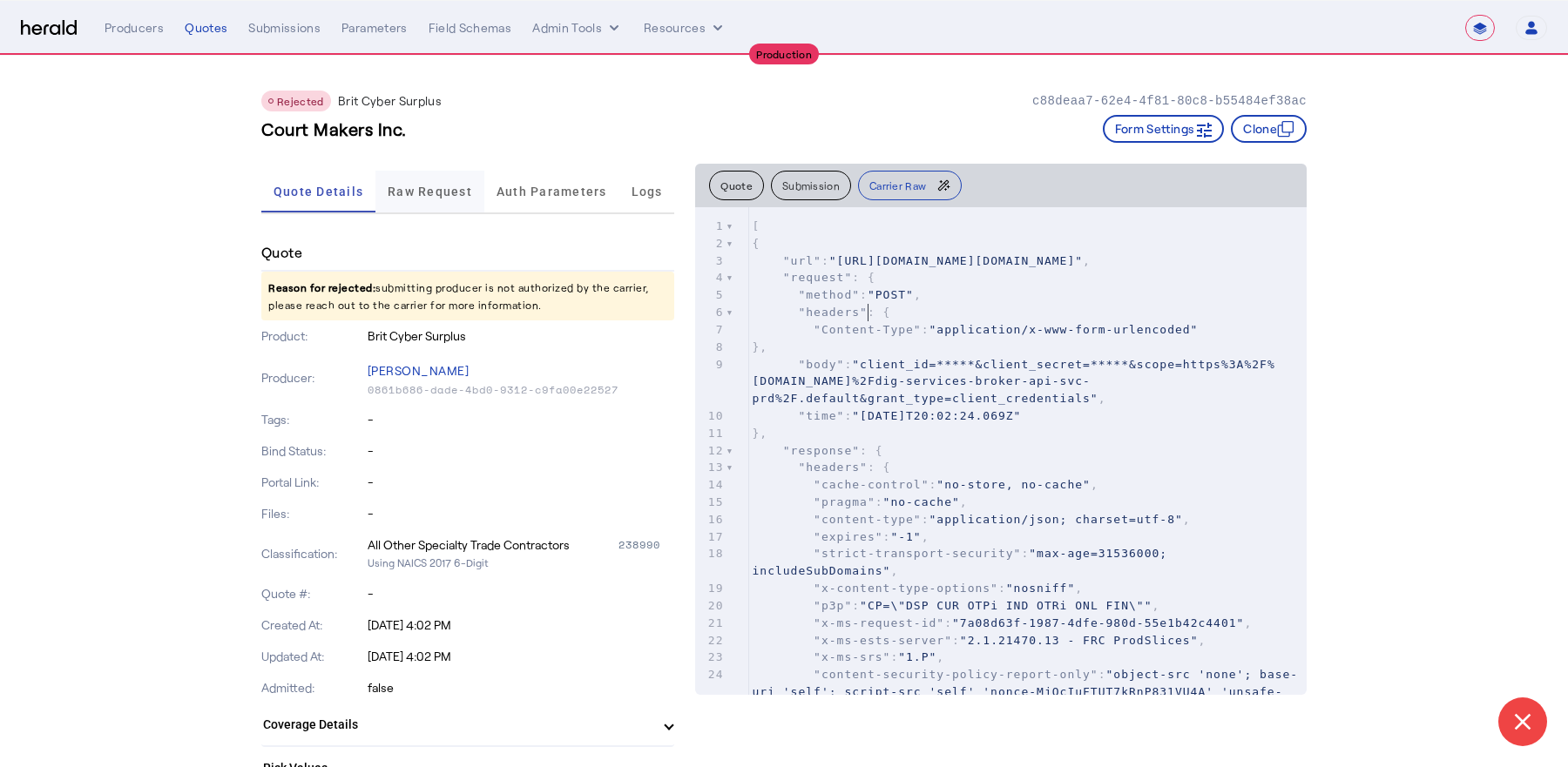
click at [442, 199] on span "Raw Request" at bounding box center [430, 191] width 85 height 41
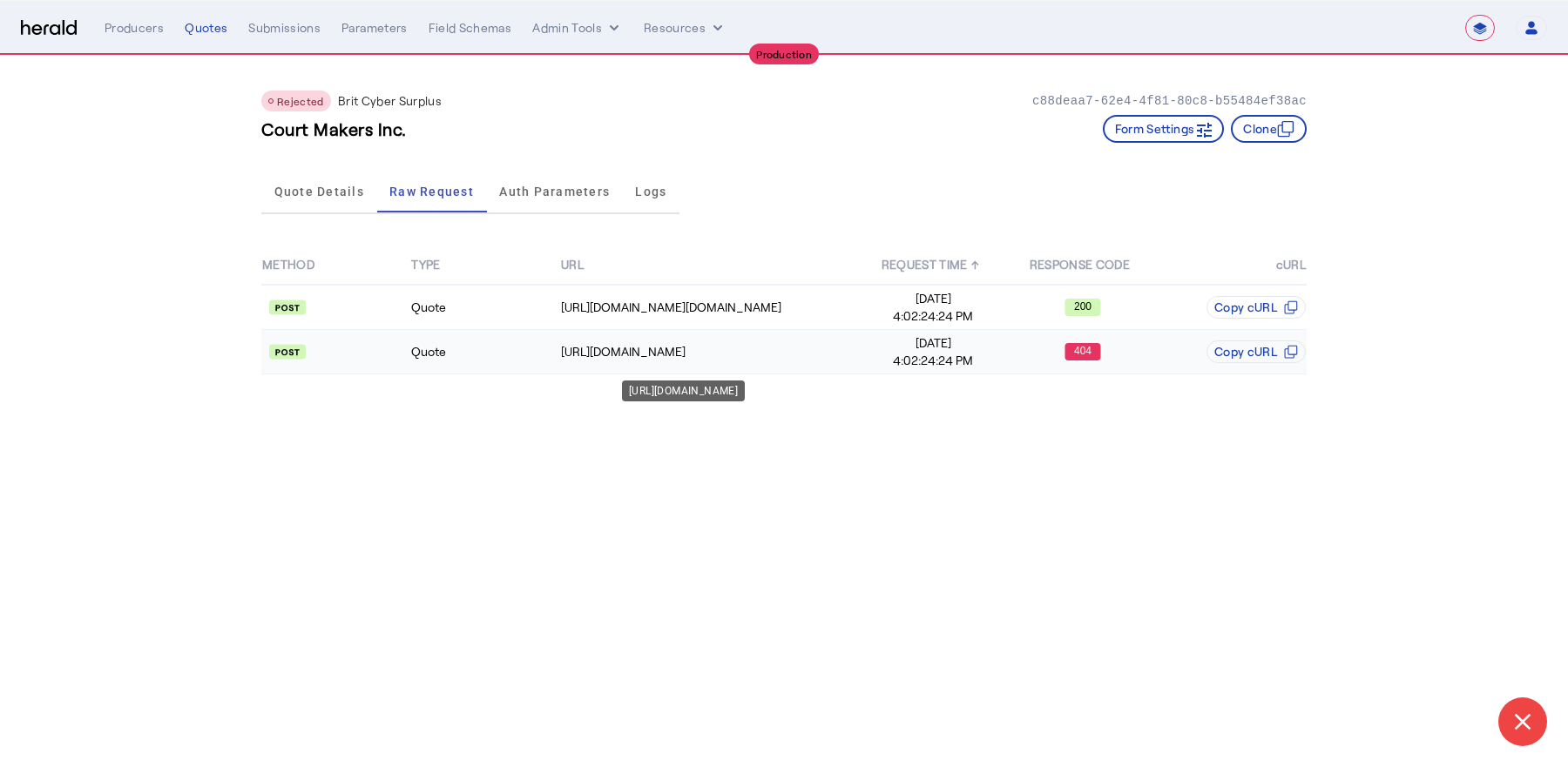
click at [837, 345] on div "[URL][DOMAIN_NAME]" at bounding box center [710, 352] width 298 height 18
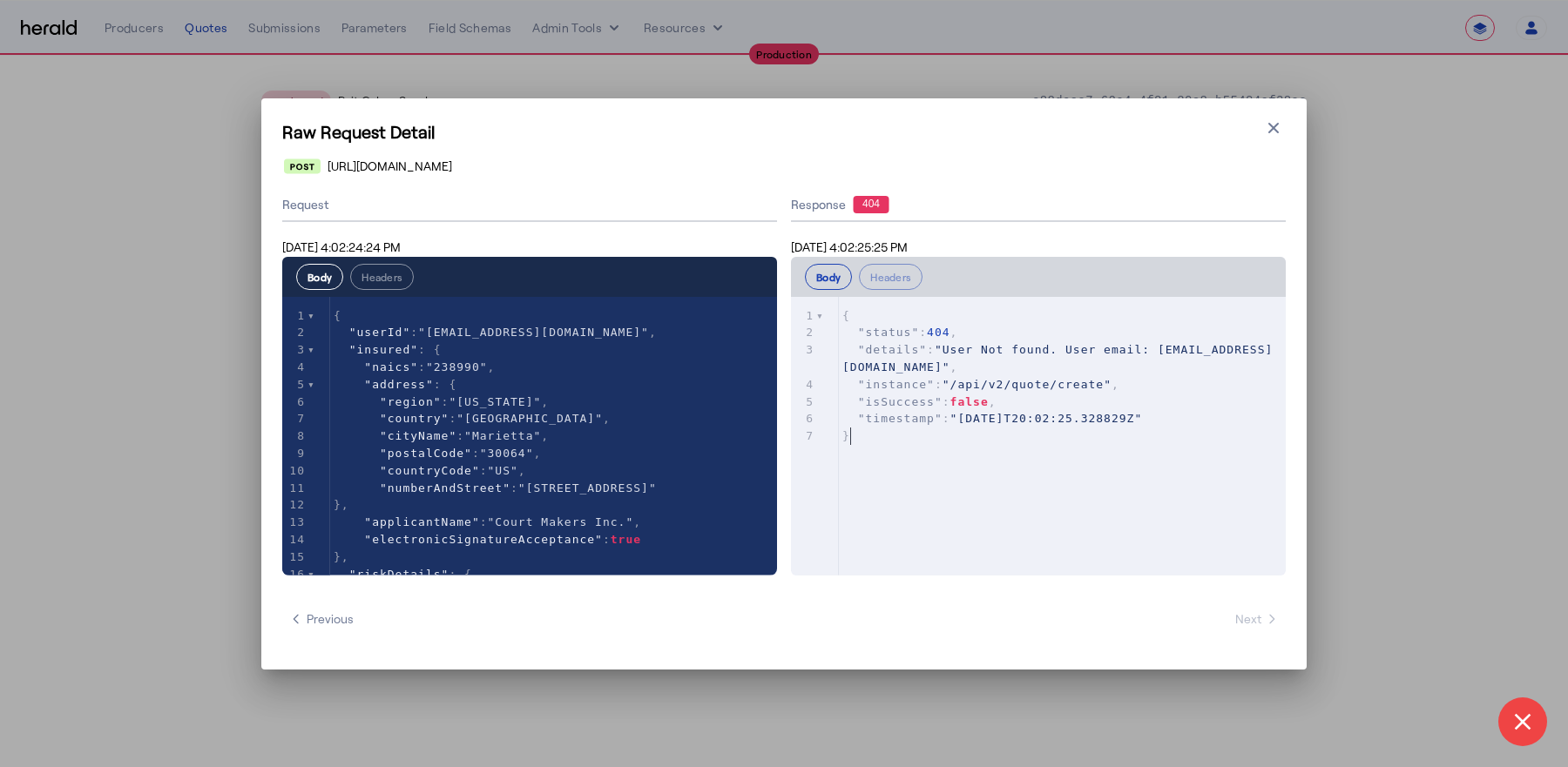
click at [954, 529] on div "xxxxxxxxxx 7 1 { 2 "status" : 404 , 3 "details" : "User Not found. User email: …" at bounding box center [1060, 458] width 539 height 322
click at [1055, 530] on div "xxxxxxxxxx 7 1 { 2 "status" : 404 , 3 "details" : "User Not found. User email: …" at bounding box center [1060, 458] width 539 height 322
type textarea "**********"
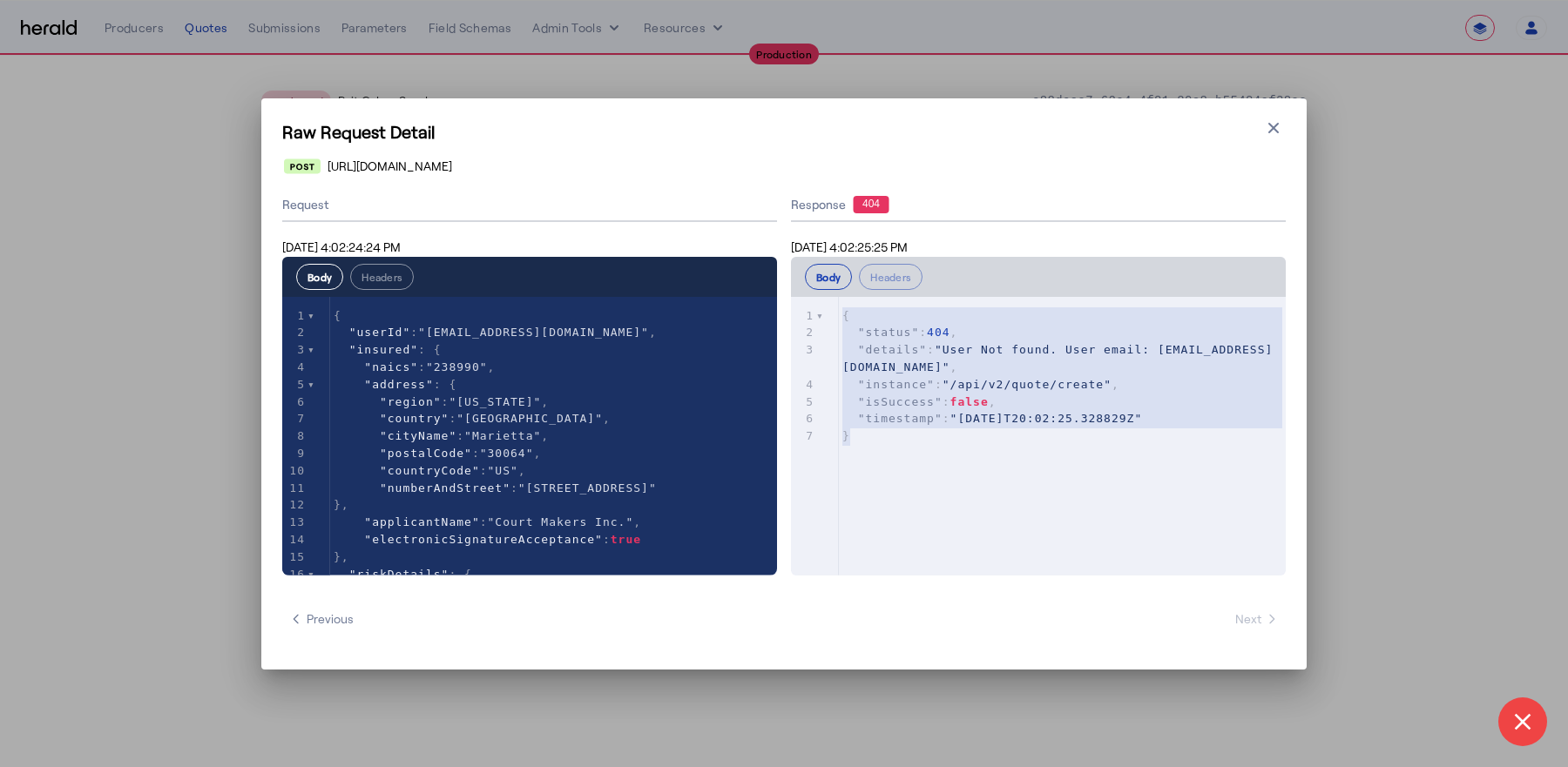
drag, startPoint x: 1055, startPoint y: 530, endPoint x: 857, endPoint y: 303, distance: 301.2
click at [857, 303] on div "x 1 { 2 "status" : 404 , 3 "details" : "User Not found. User email: whelsley@cr…" at bounding box center [1060, 458] width 539 height 322
click at [848, 348] on span ""details" : "User Not found. User email: whelsley@crcgroup.com" ," at bounding box center [1058, 358] width 431 height 31
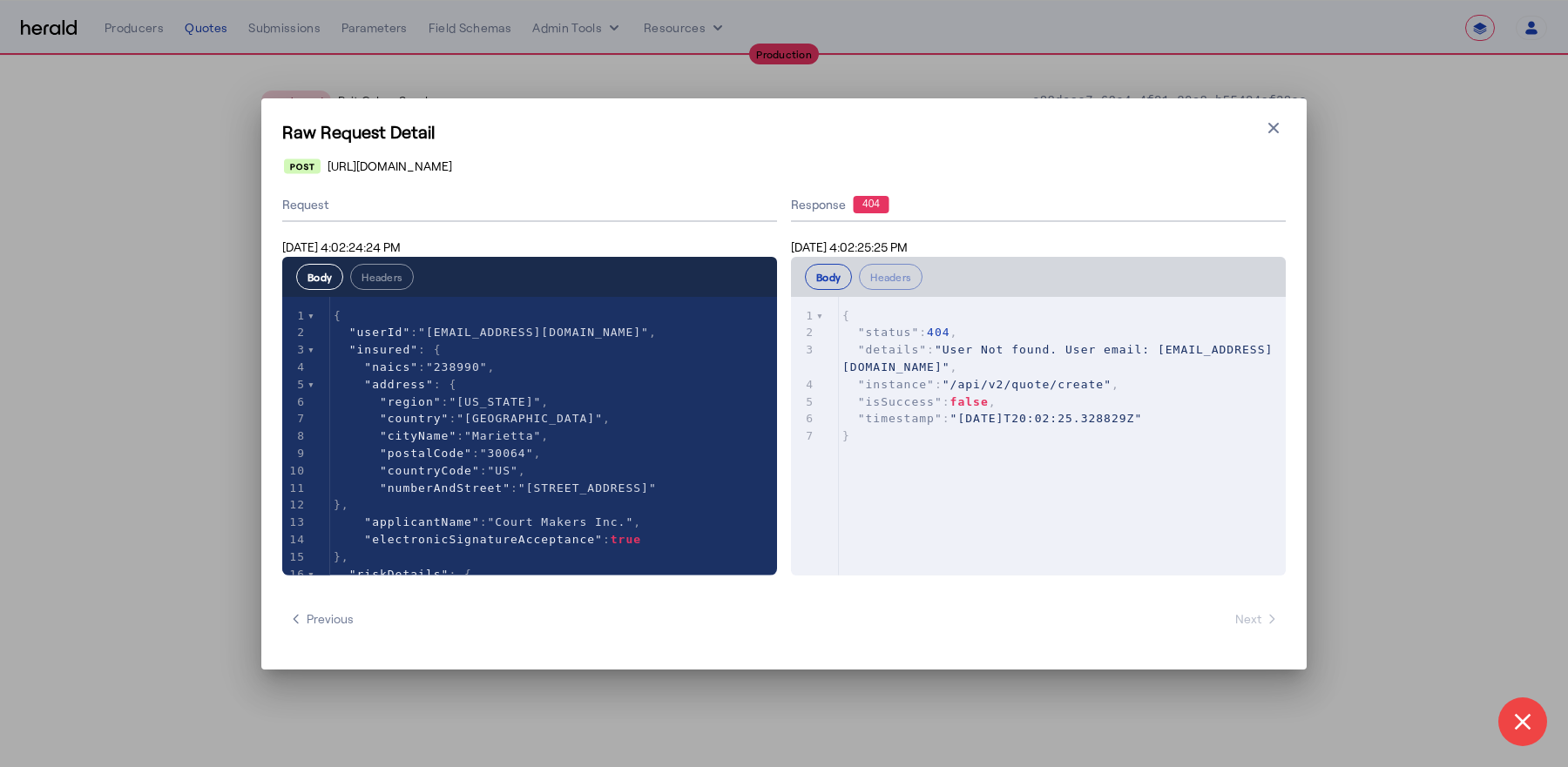
click at [1285, 134] on button "Close modal" at bounding box center [1274, 128] width 25 height 25
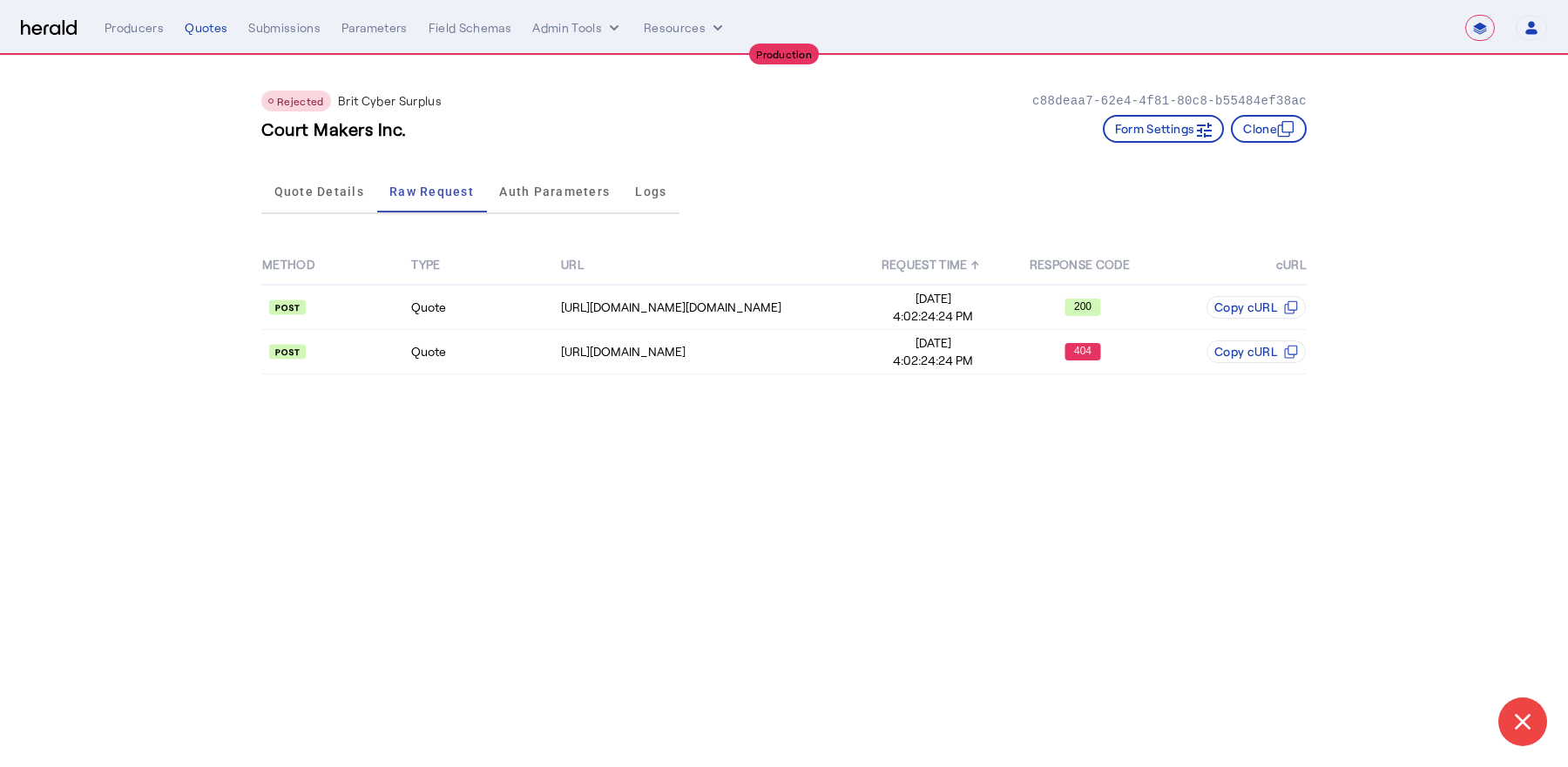
click at [396, 100] on p "Brit Cyber Surplus" at bounding box center [389, 102] width 103 height 18
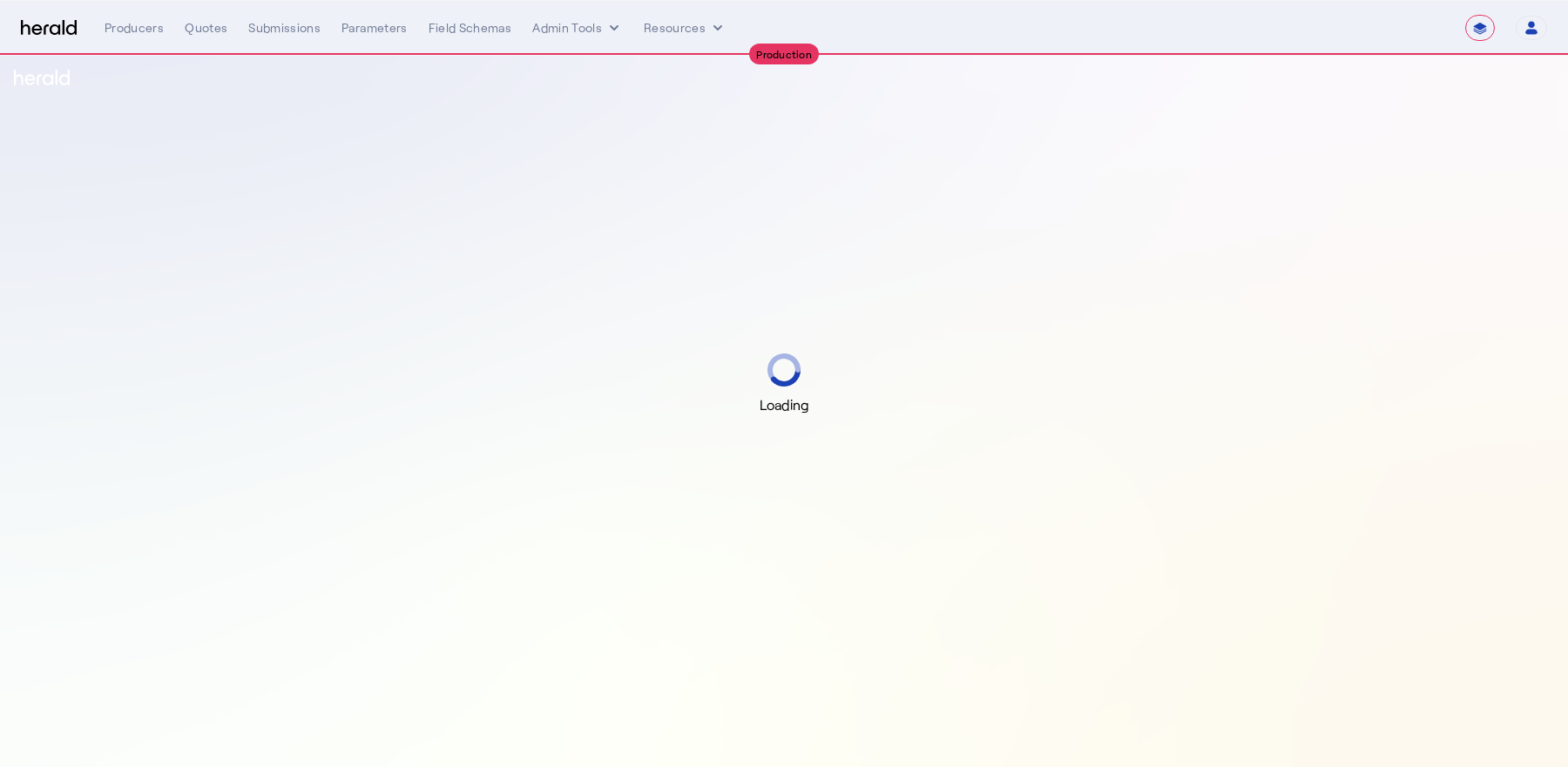
select select "**********"
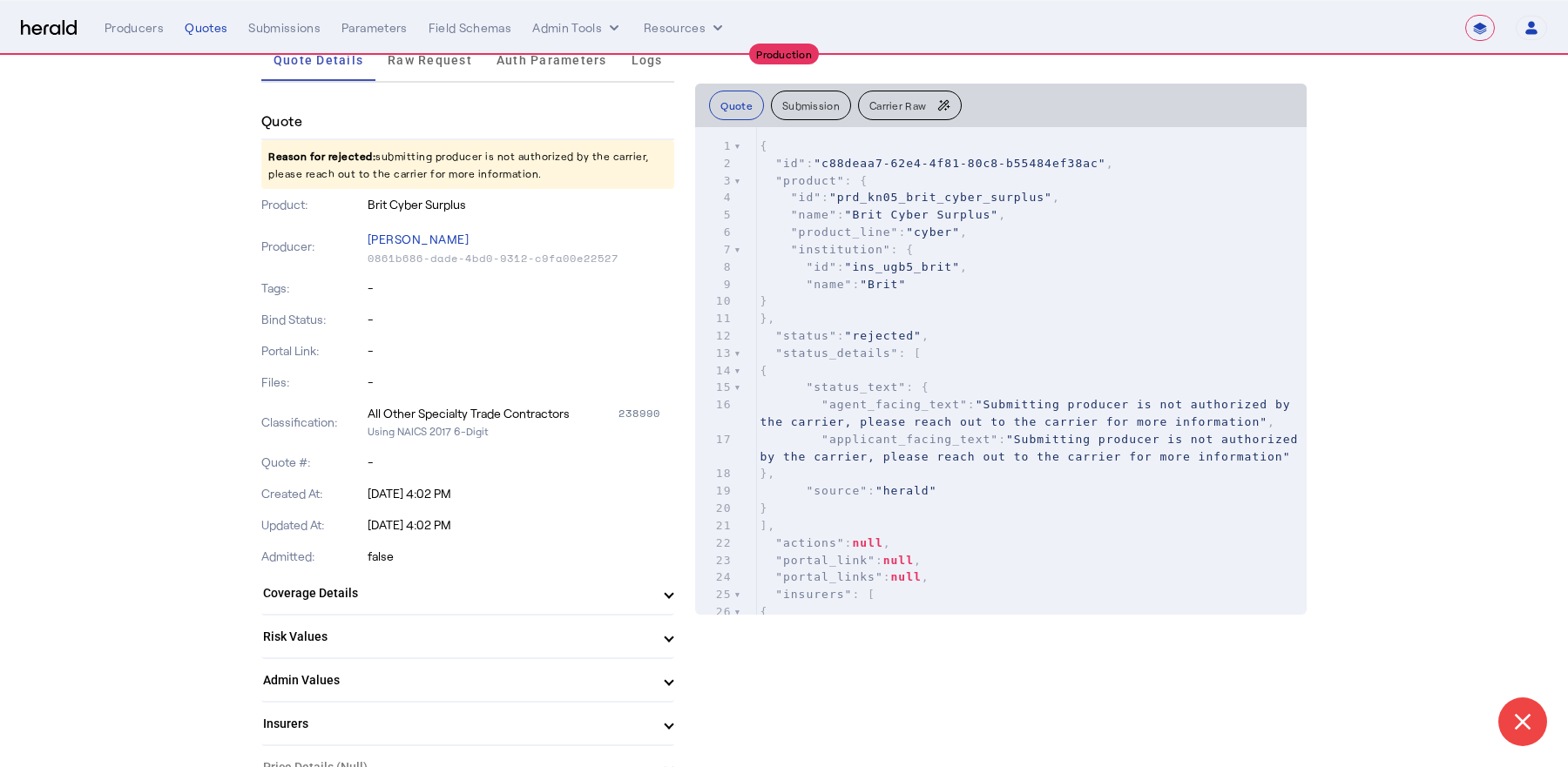
scroll to position [137, 0]
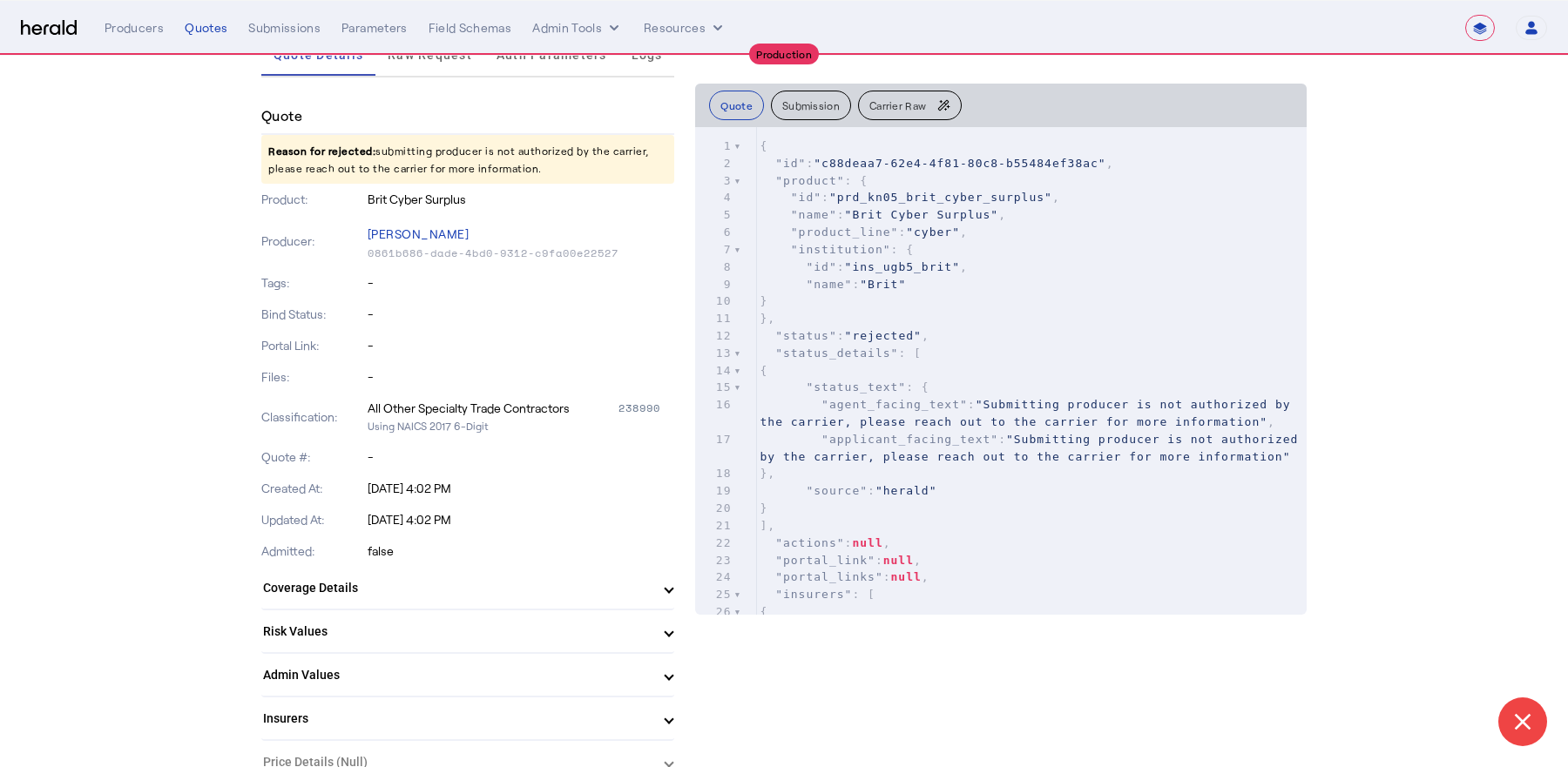
click at [516, 677] on mat-panel-title "Admin Values" at bounding box center [457, 675] width 388 height 19
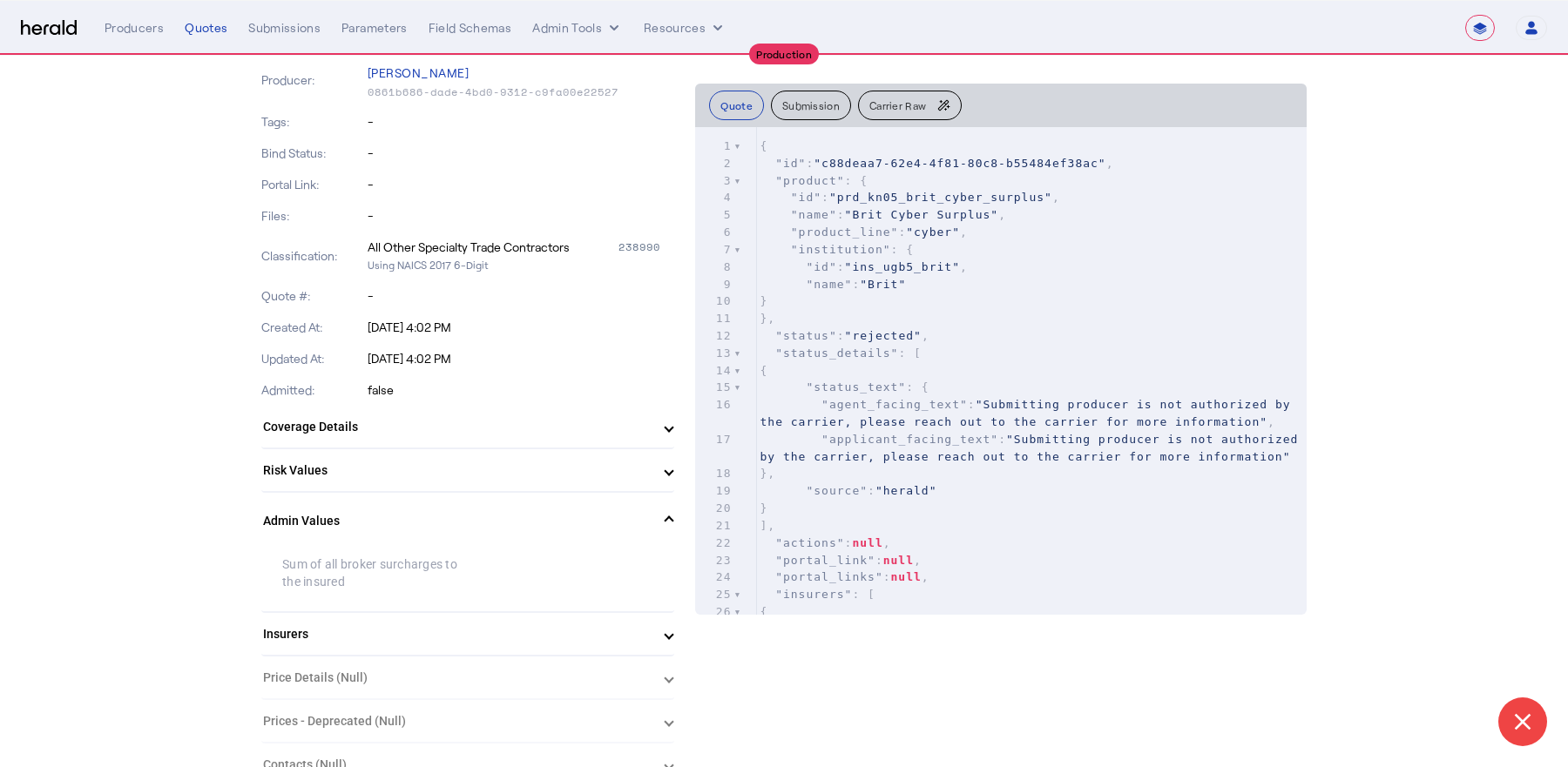
scroll to position [309, 0]
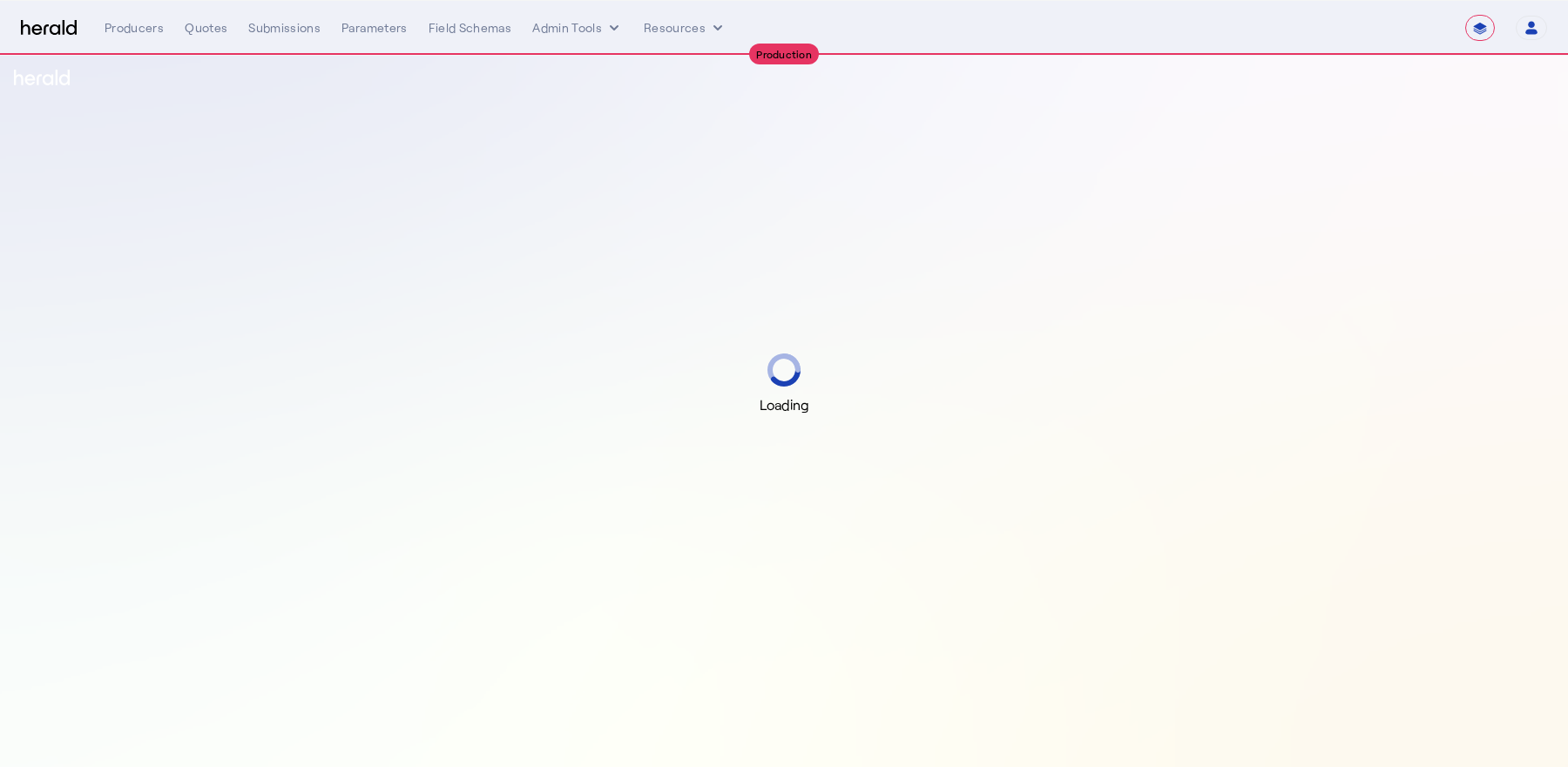
select select "**********"
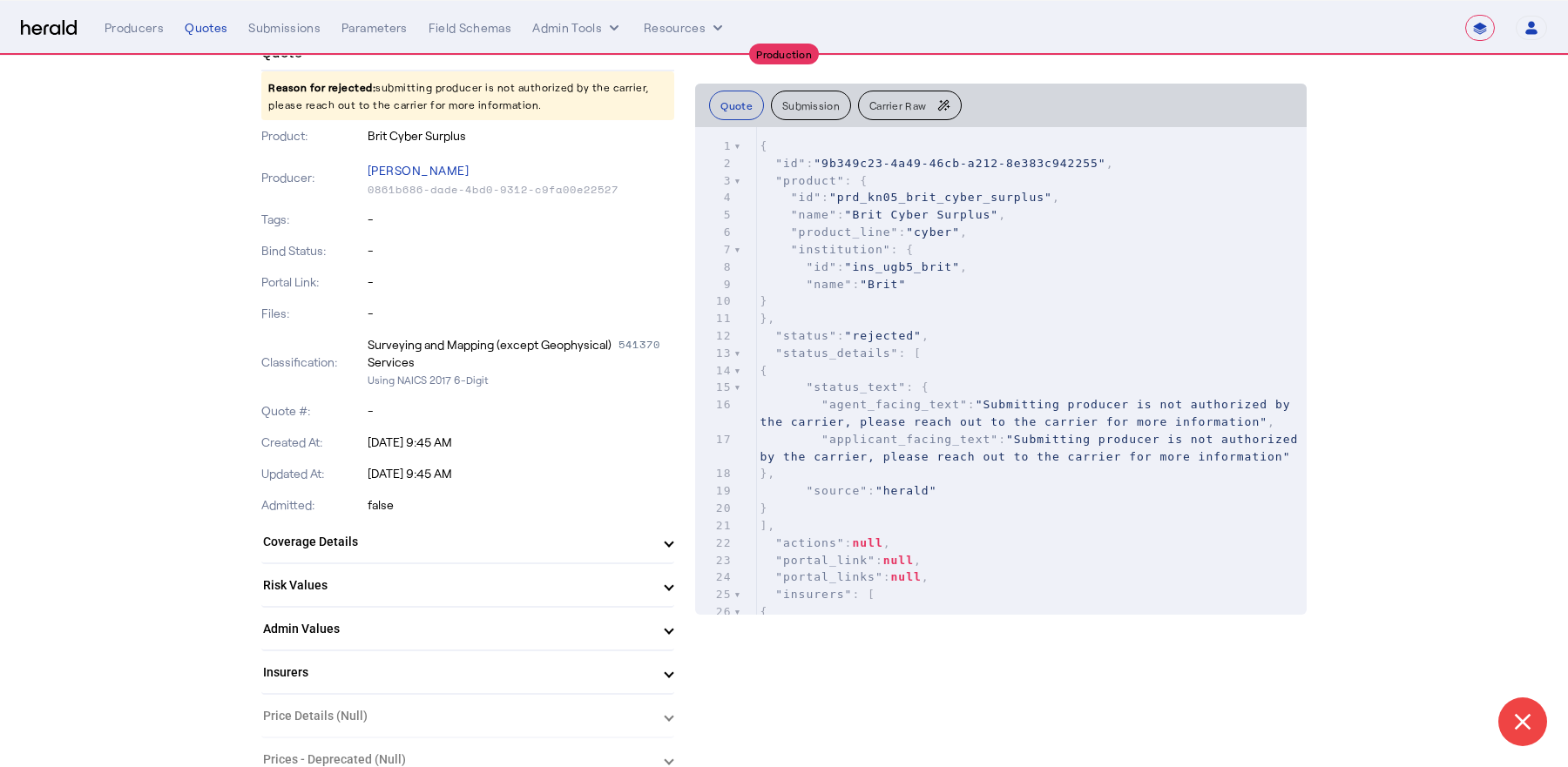
scroll to position [219, 0]
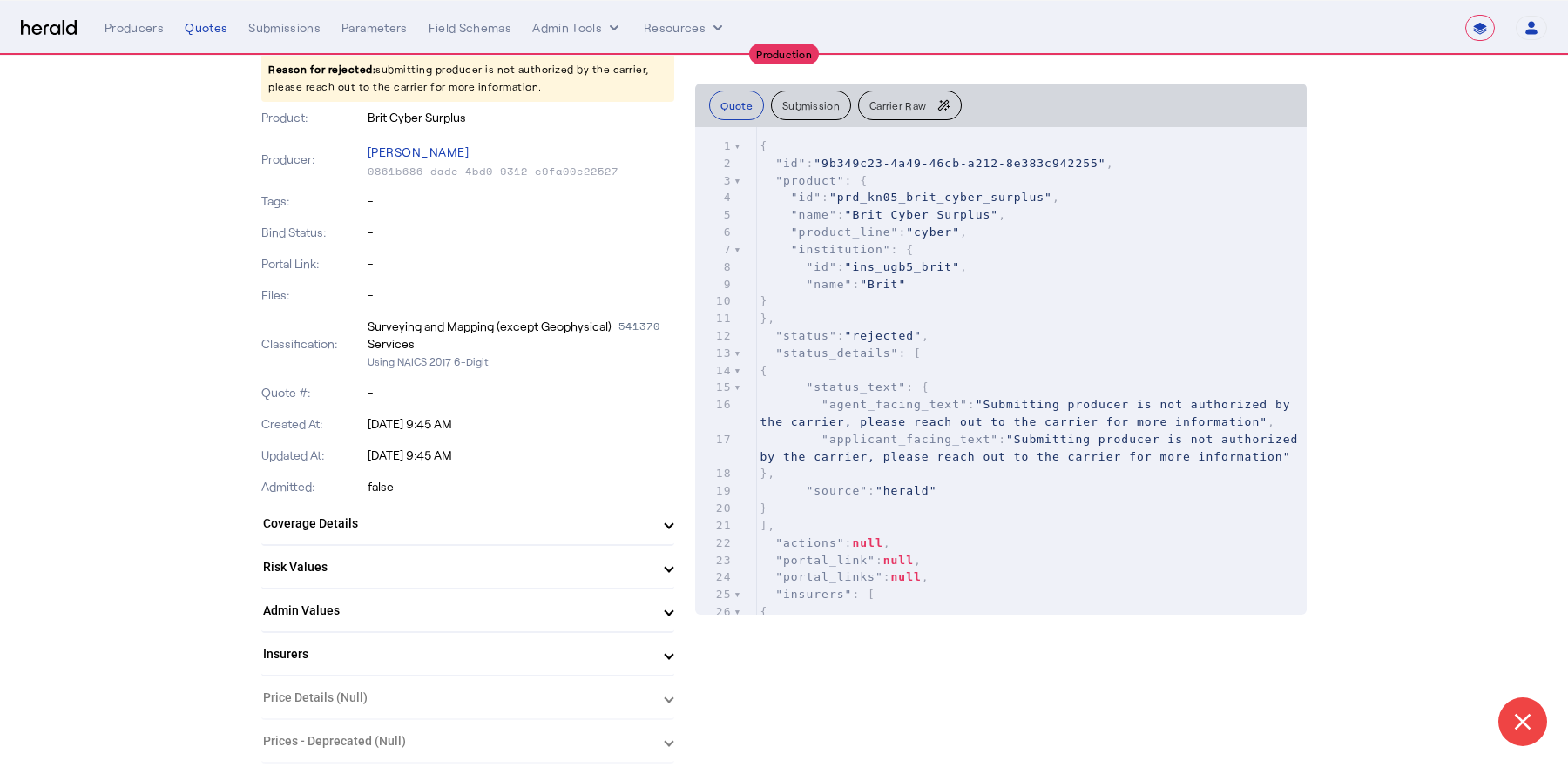
click at [395, 594] on mat-expansion-panel-header "Admin Values" at bounding box center [468, 610] width 413 height 41
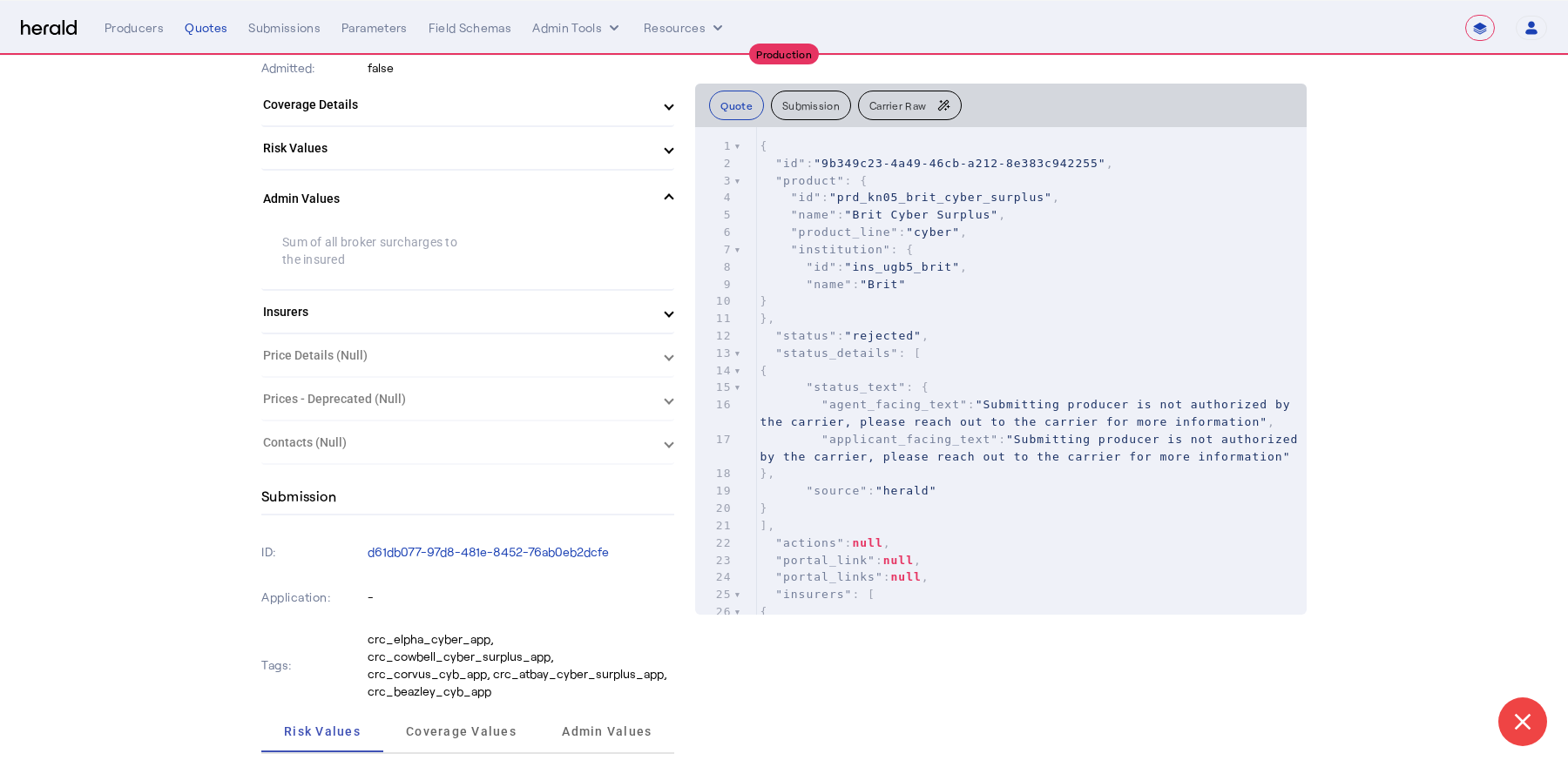
scroll to position [724, 0]
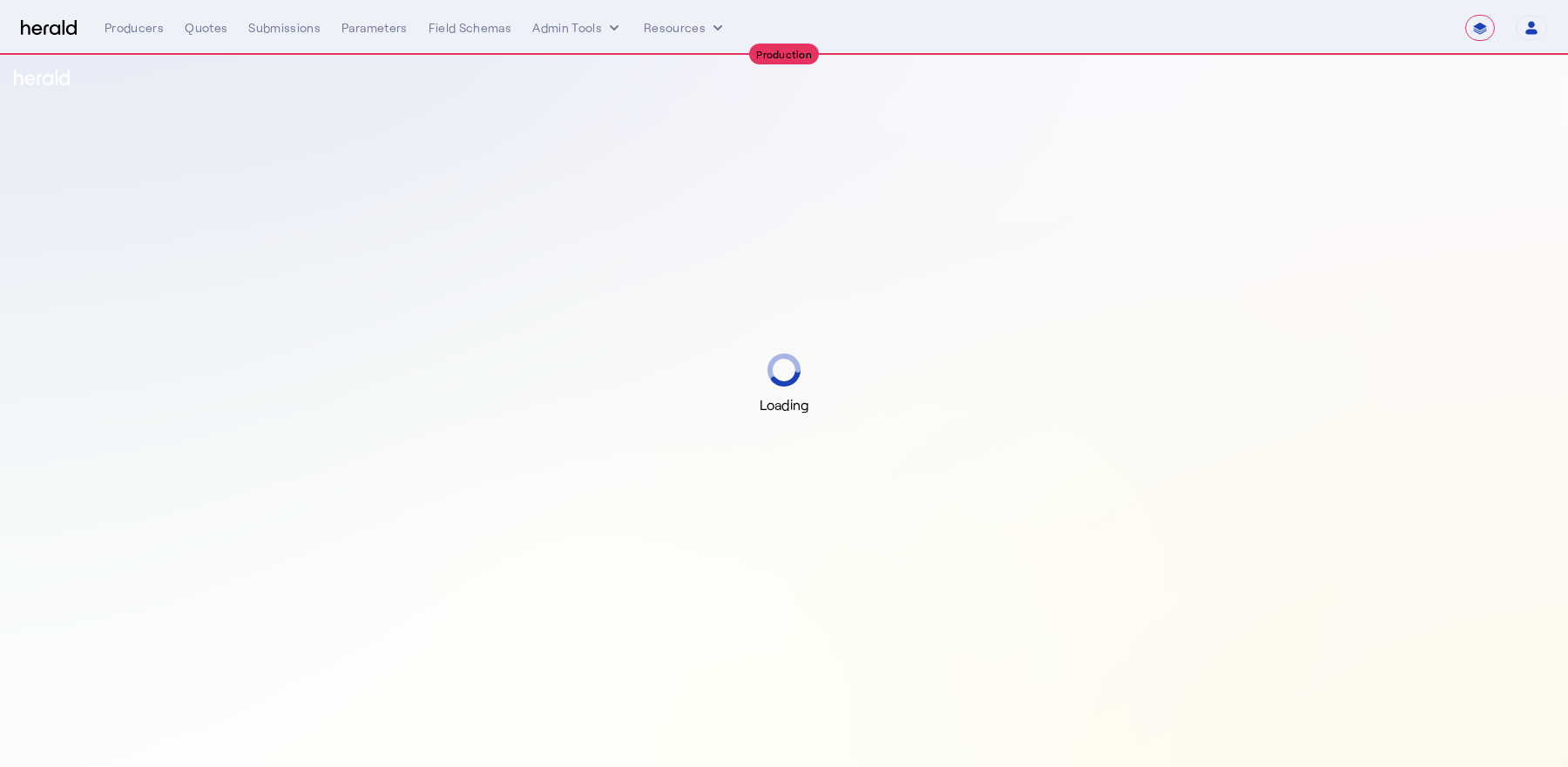
select select "**********"
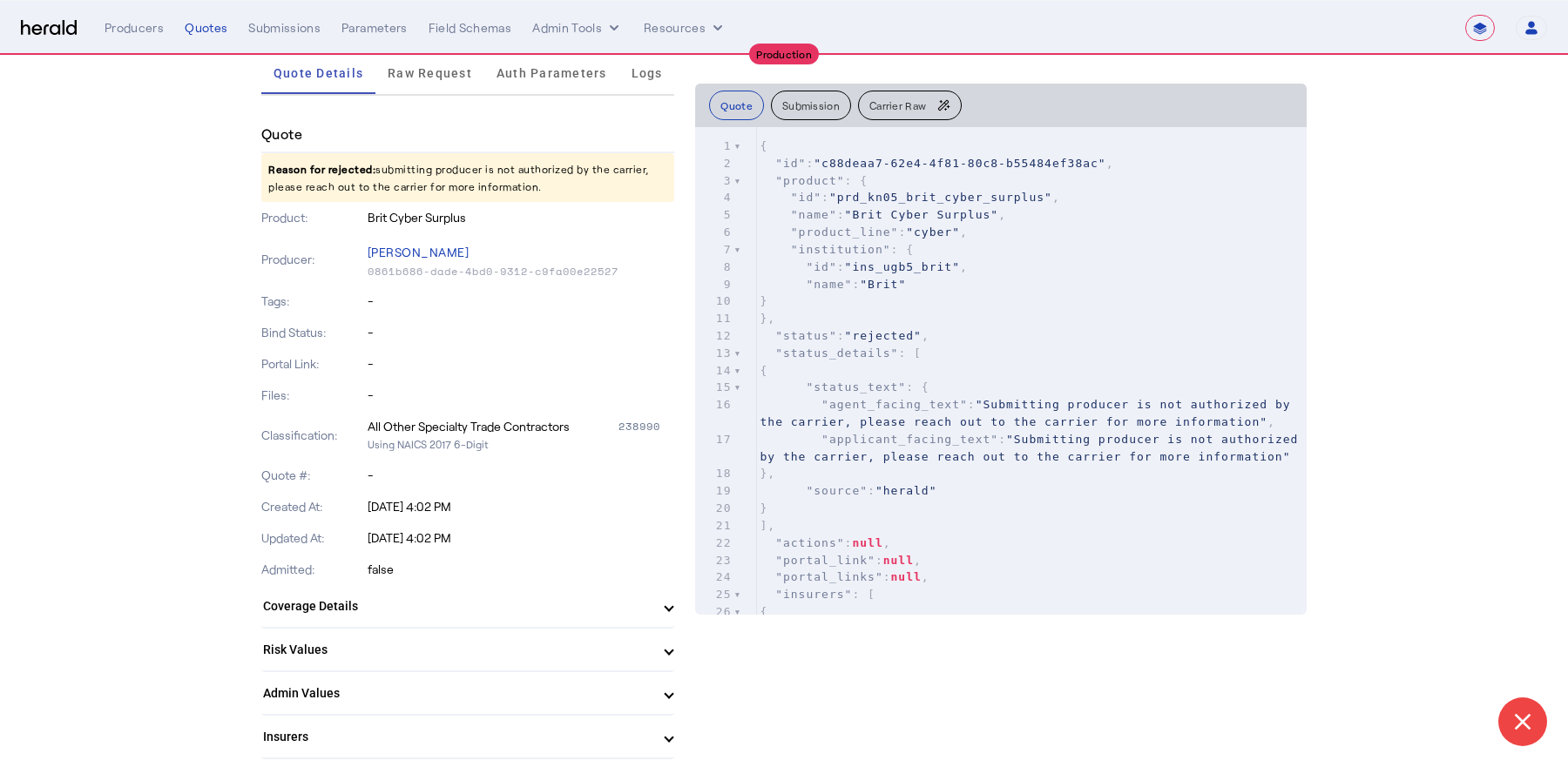
scroll to position [119, 0]
click at [464, 716] on mat-expansion-panel-header "Insurers" at bounding box center [468, 735] width 413 height 41
click at [464, 686] on mat-panel-title "Admin Values" at bounding box center [457, 693] width 388 height 19
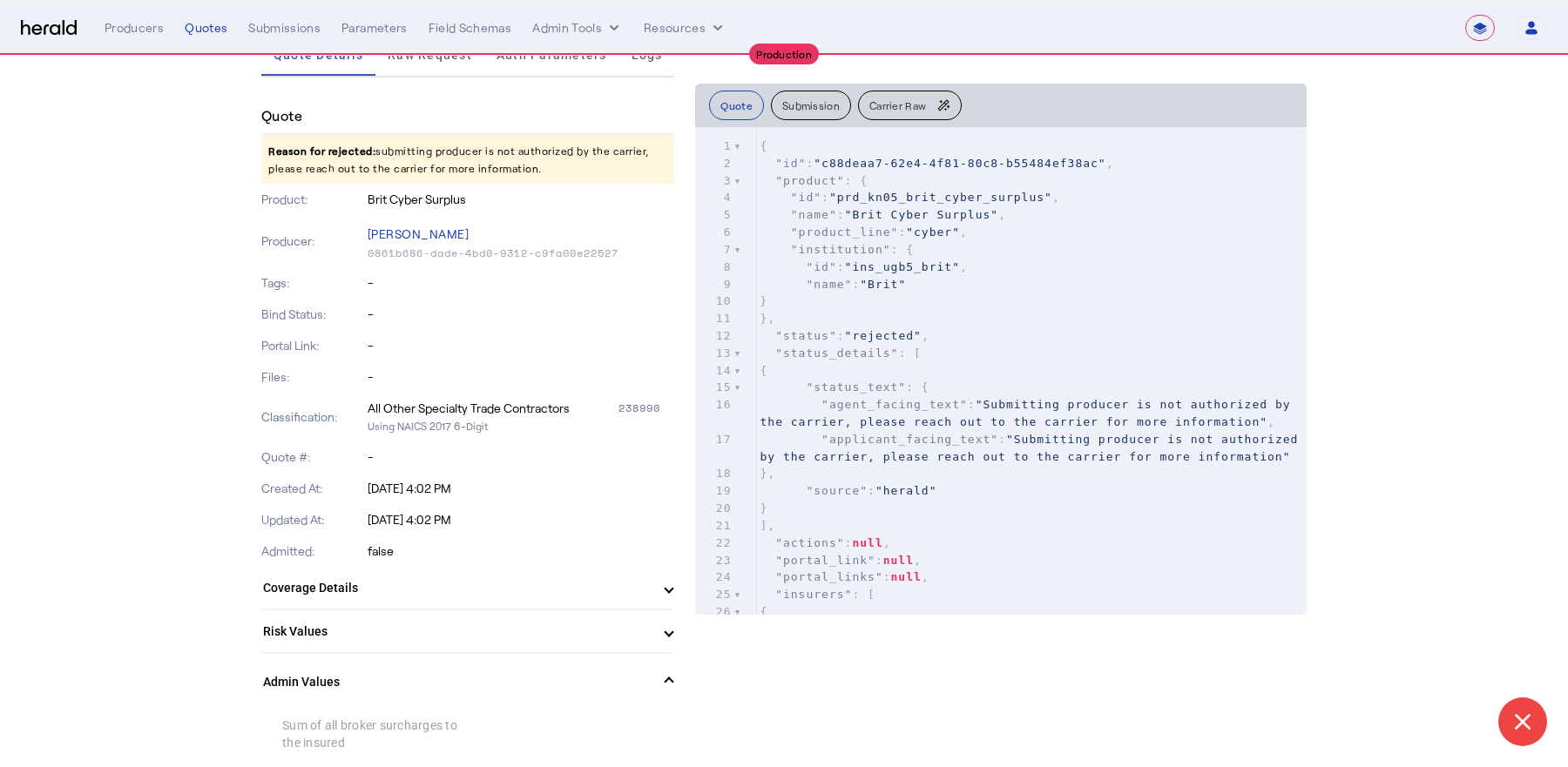
scroll to position [0, 0]
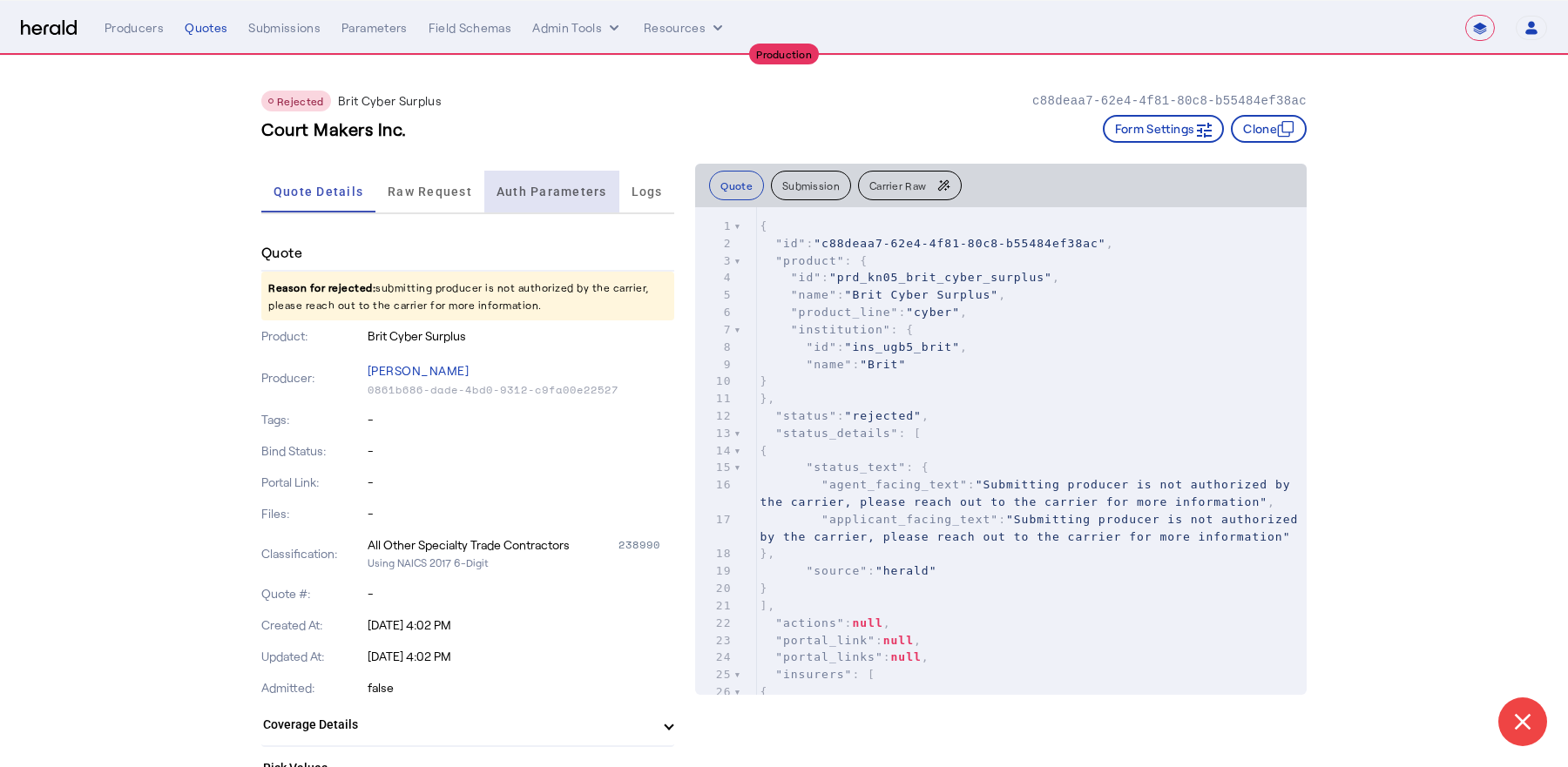
click at [592, 191] on span "Auth Parameters" at bounding box center [552, 192] width 110 height 12
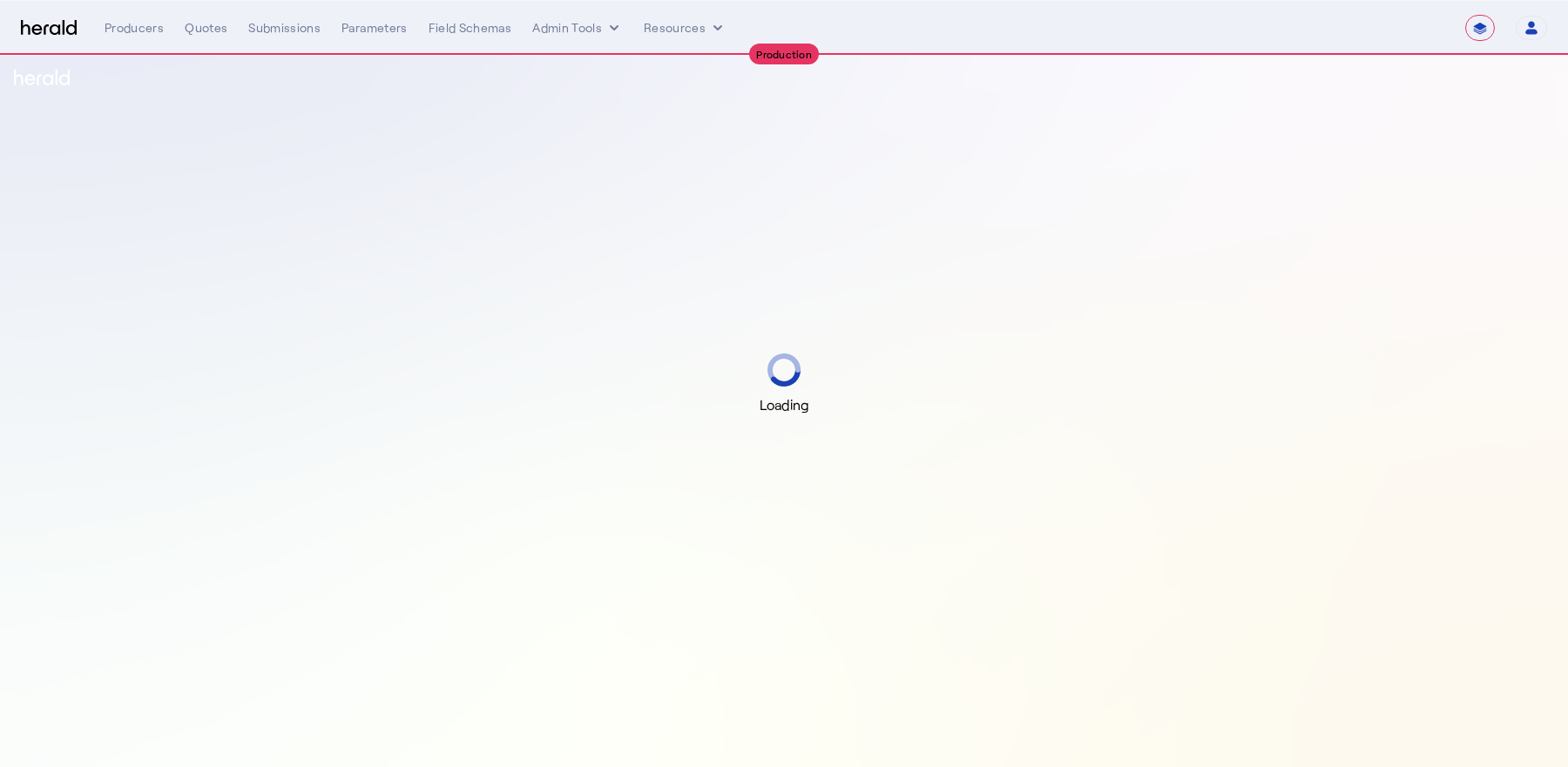
select select "**********"
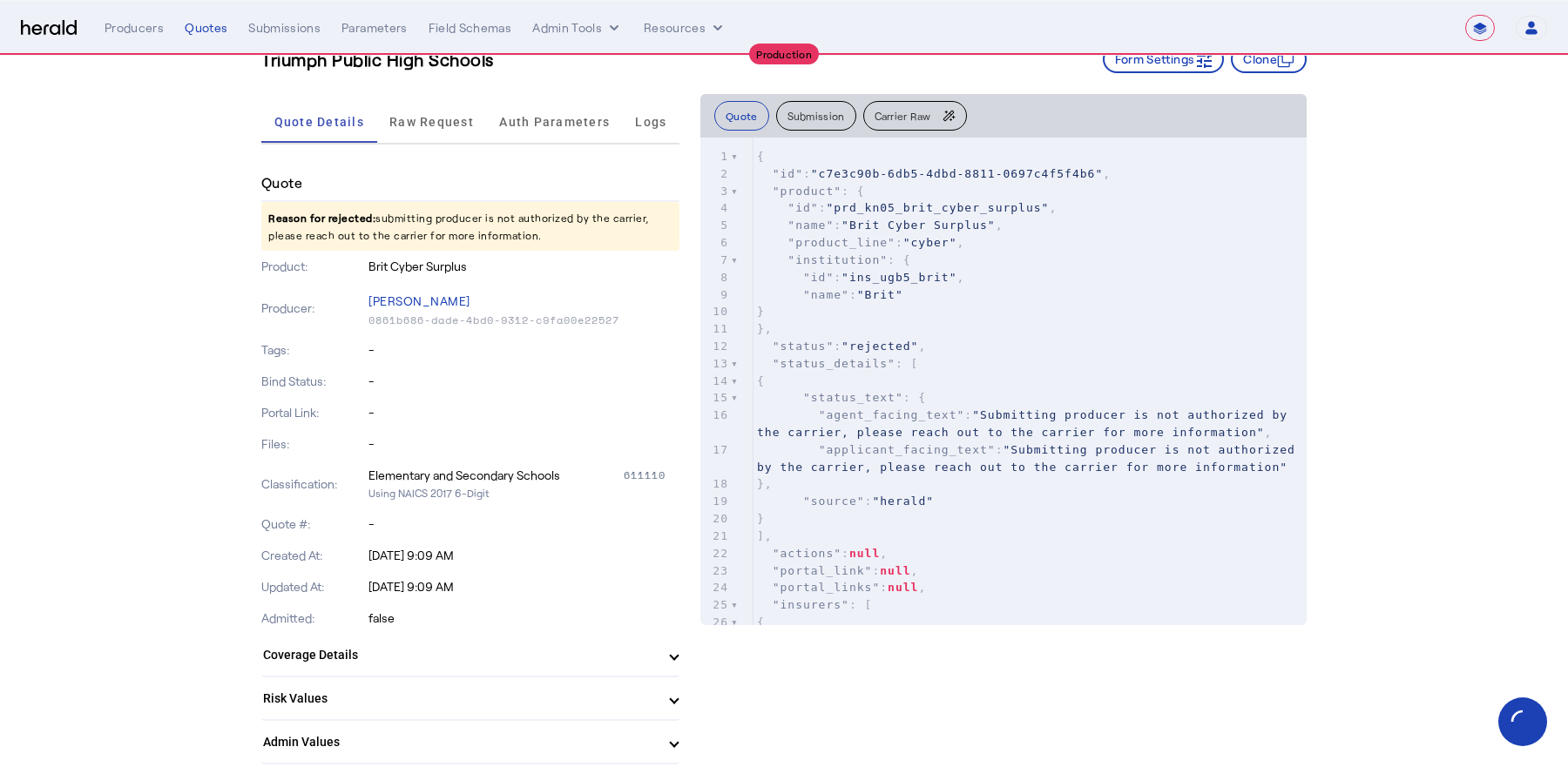
scroll to position [292, 0]
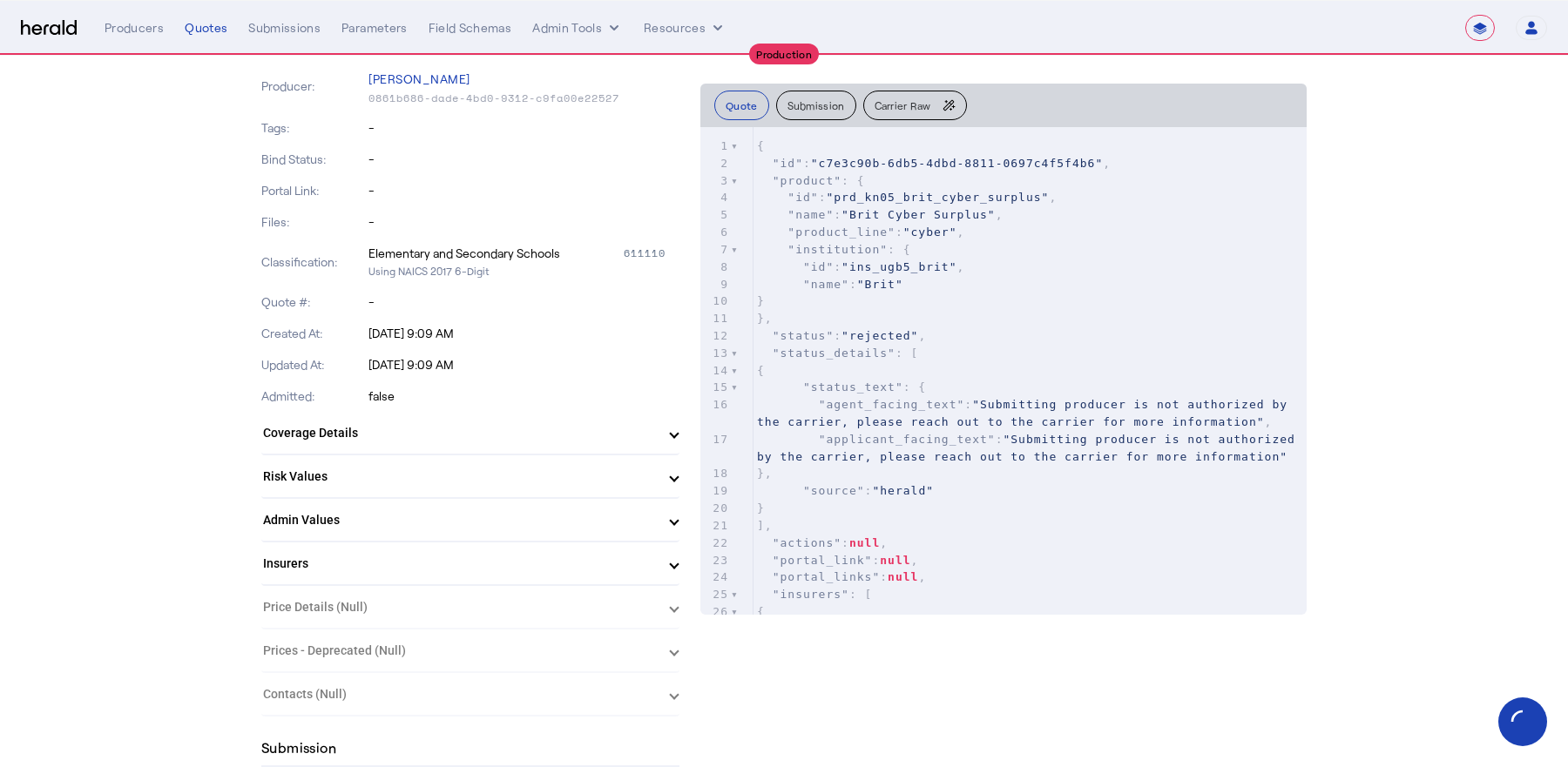
click at [494, 515] on mat-panel-title "Admin Values" at bounding box center [460, 520] width 394 height 19
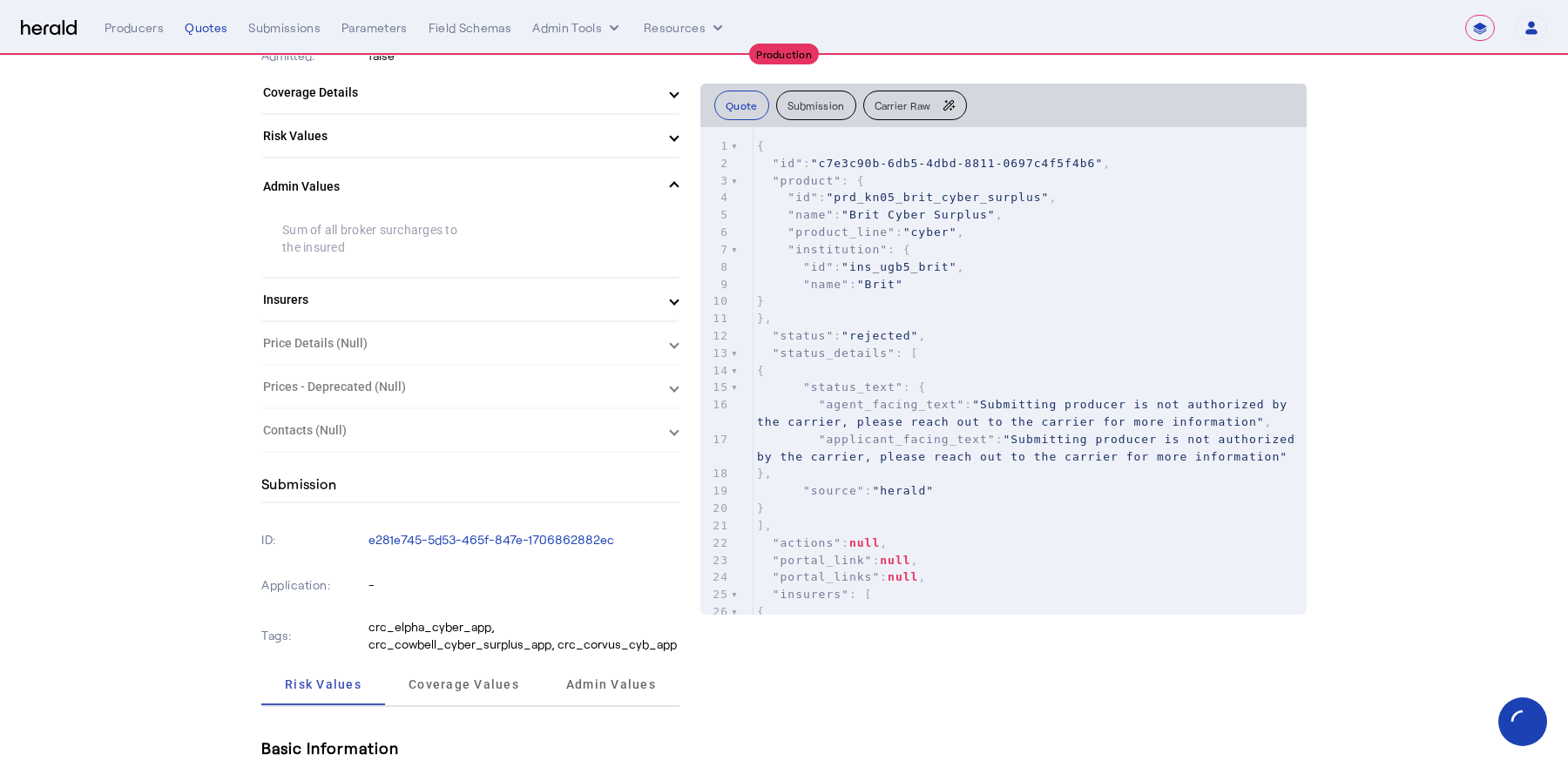
scroll to position [0, 0]
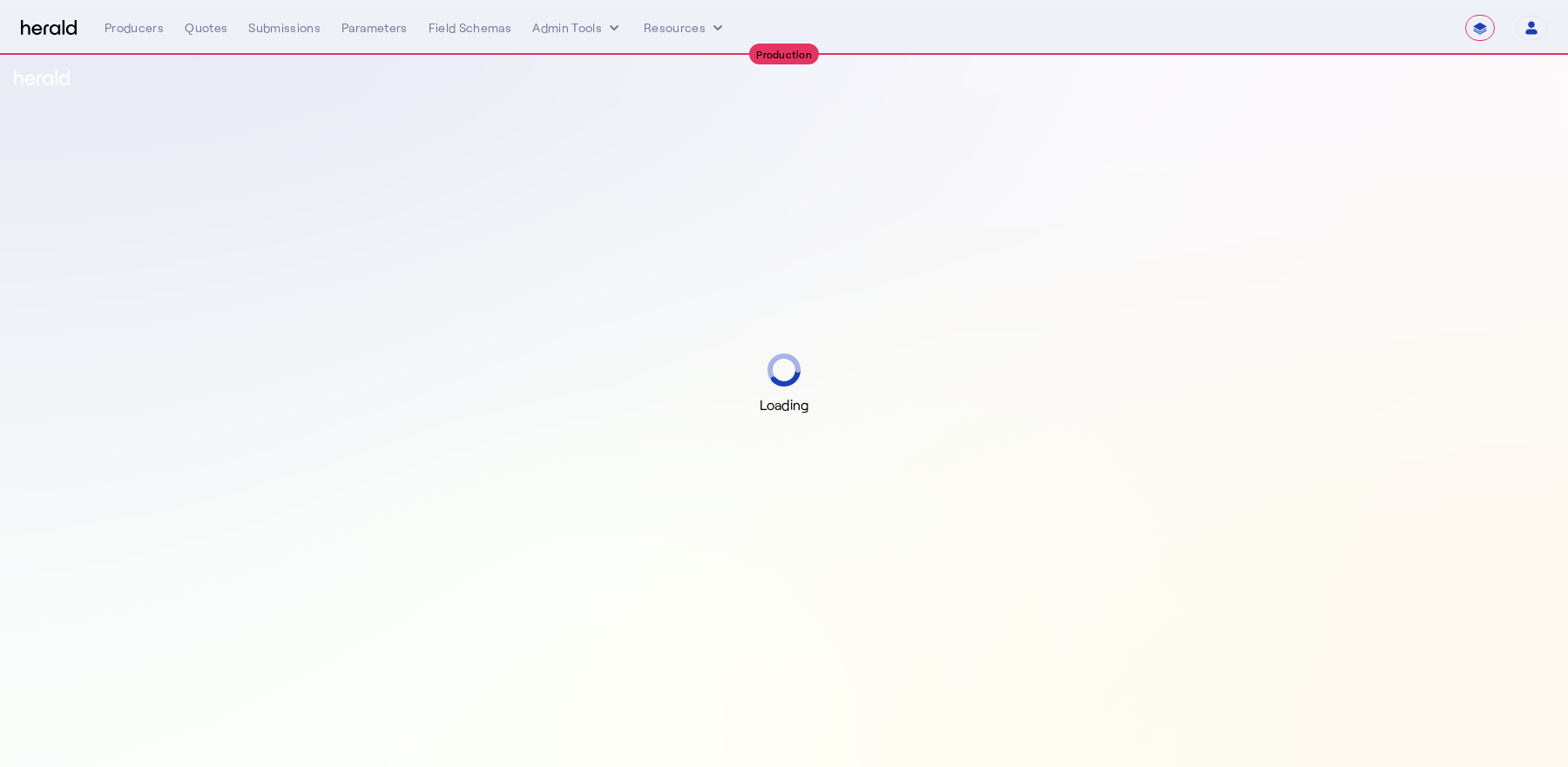
select select "**********"
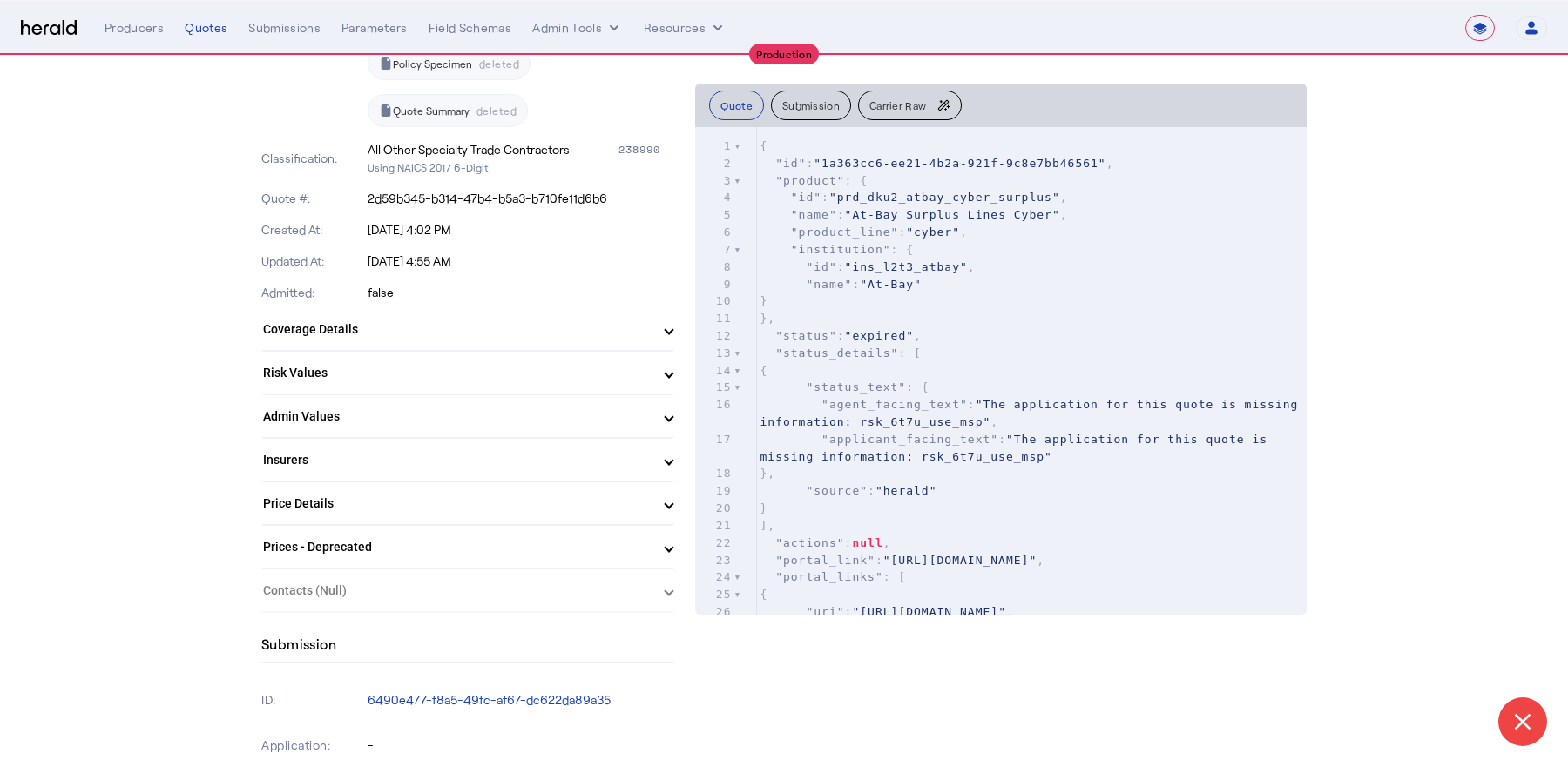
scroll to position [588, 0]
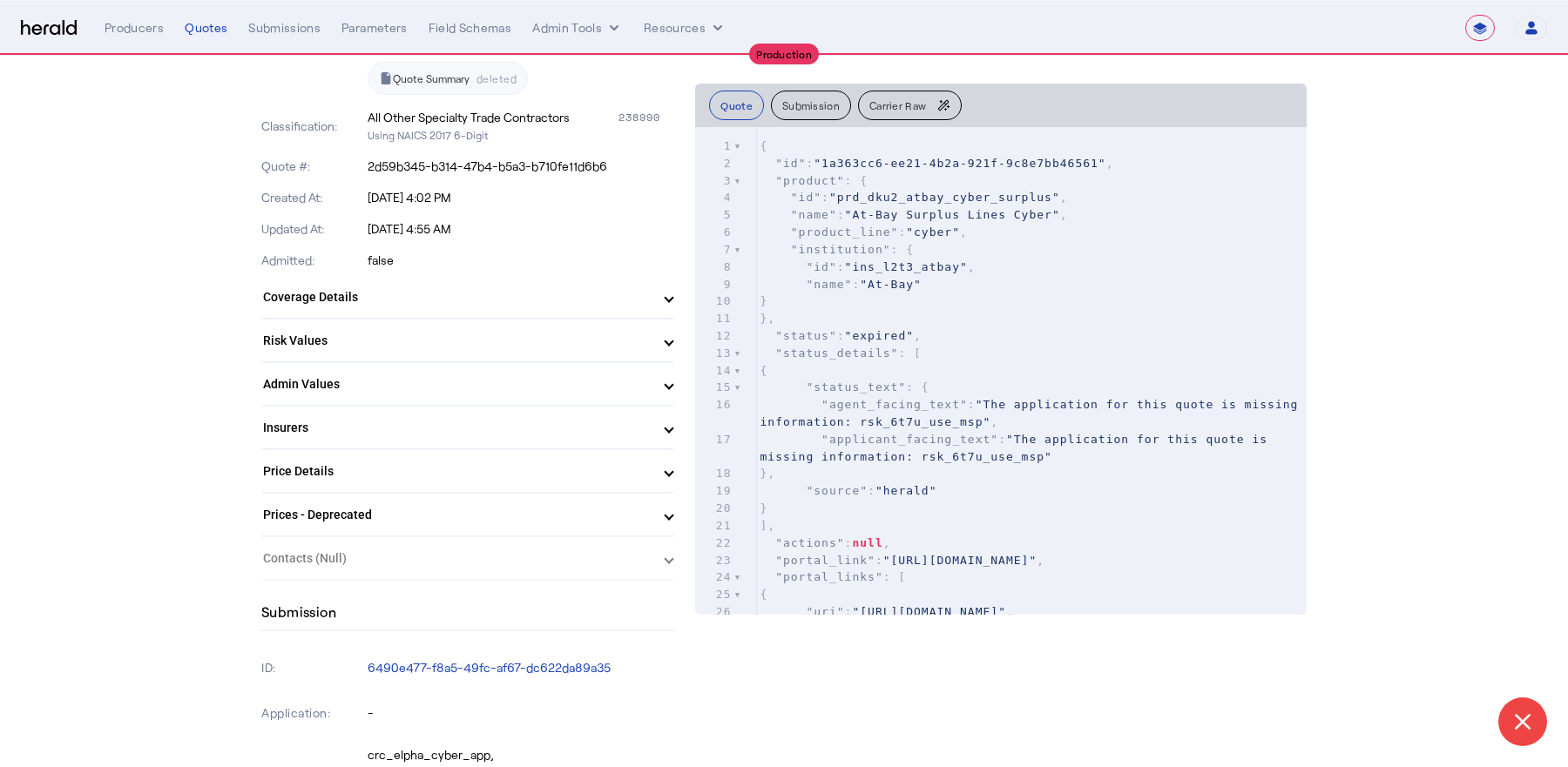
click at [406, 364] on mat-expansion-panel-header "Admin Values" at bounding box center [468, 384] width 413 height 41
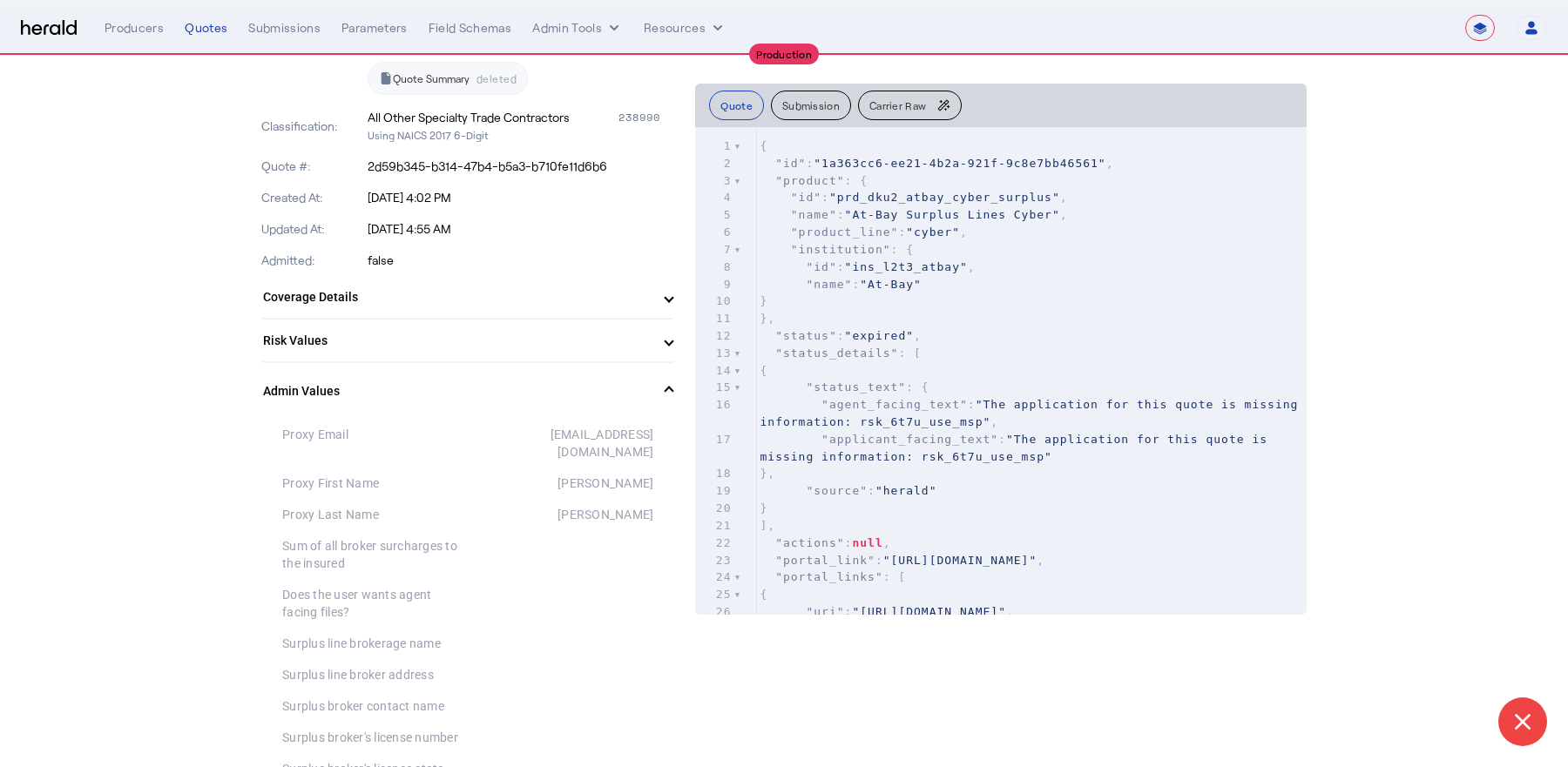
scroll to position [0, 0]
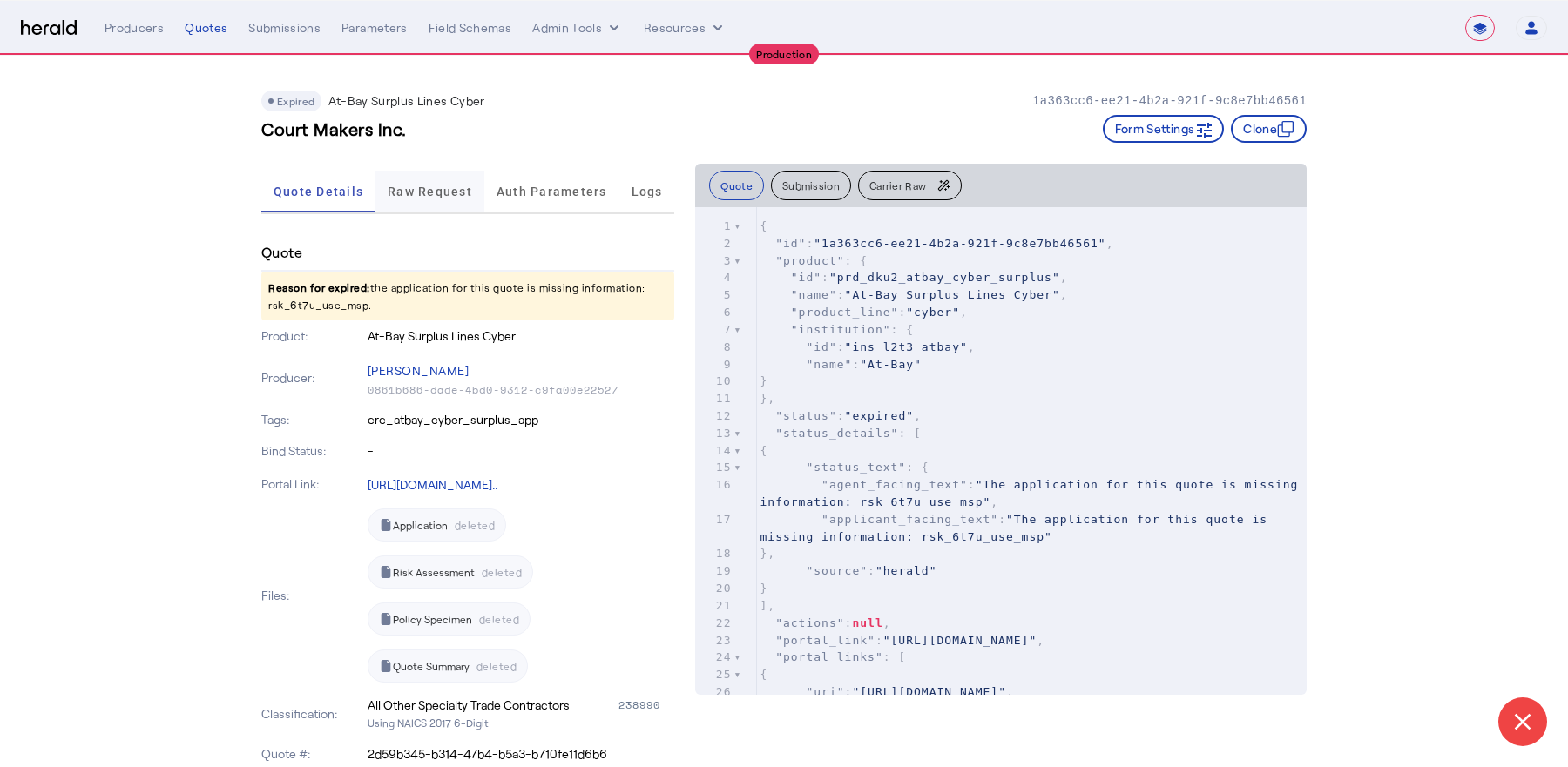
click at [418, 197] on span "Raw Request" at bounding box center [430, 192] width 85 height 12
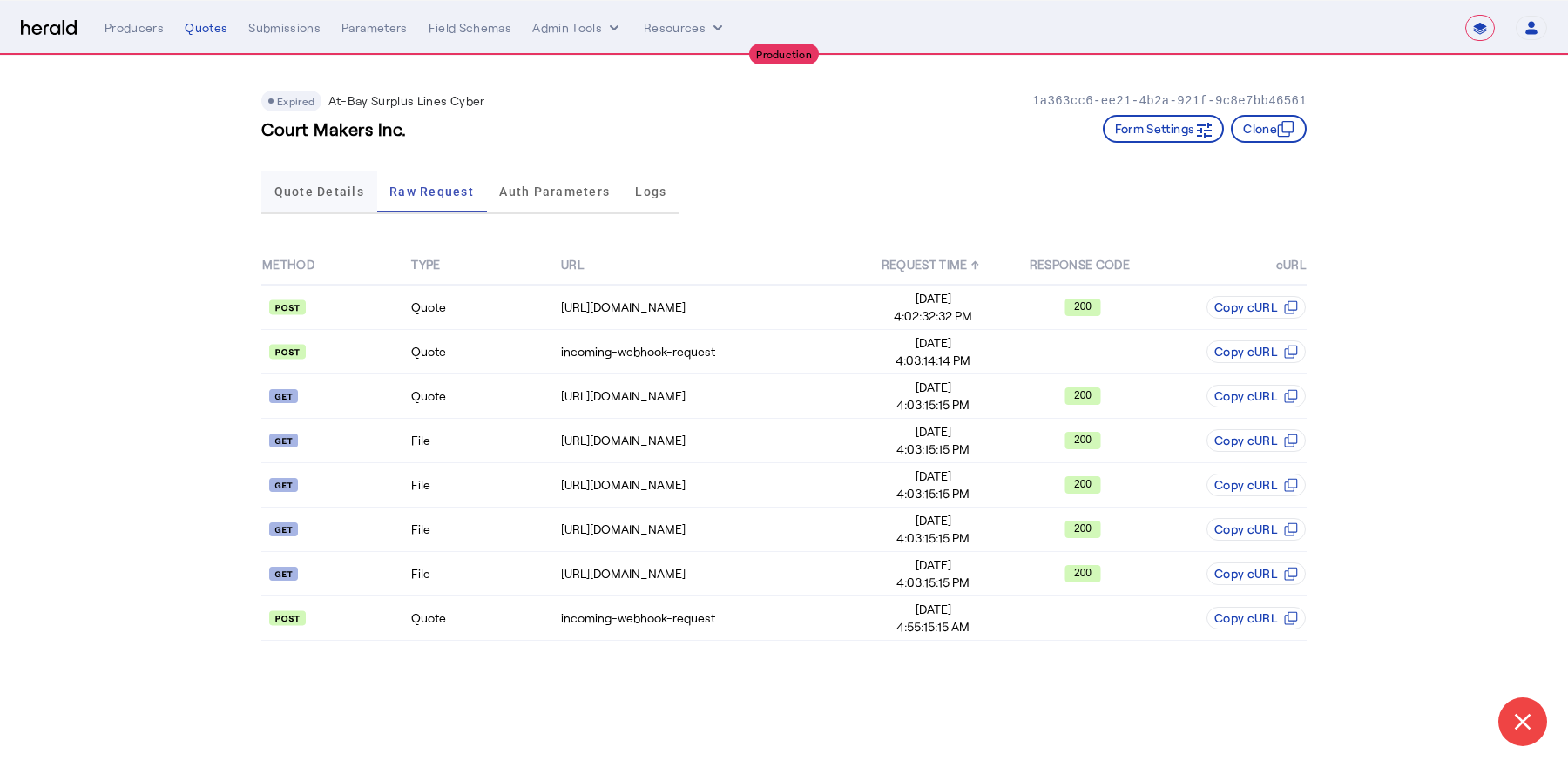
click at [331, 181] on span "Quote Details" at bounding box center [320, 191] width 90 height 41
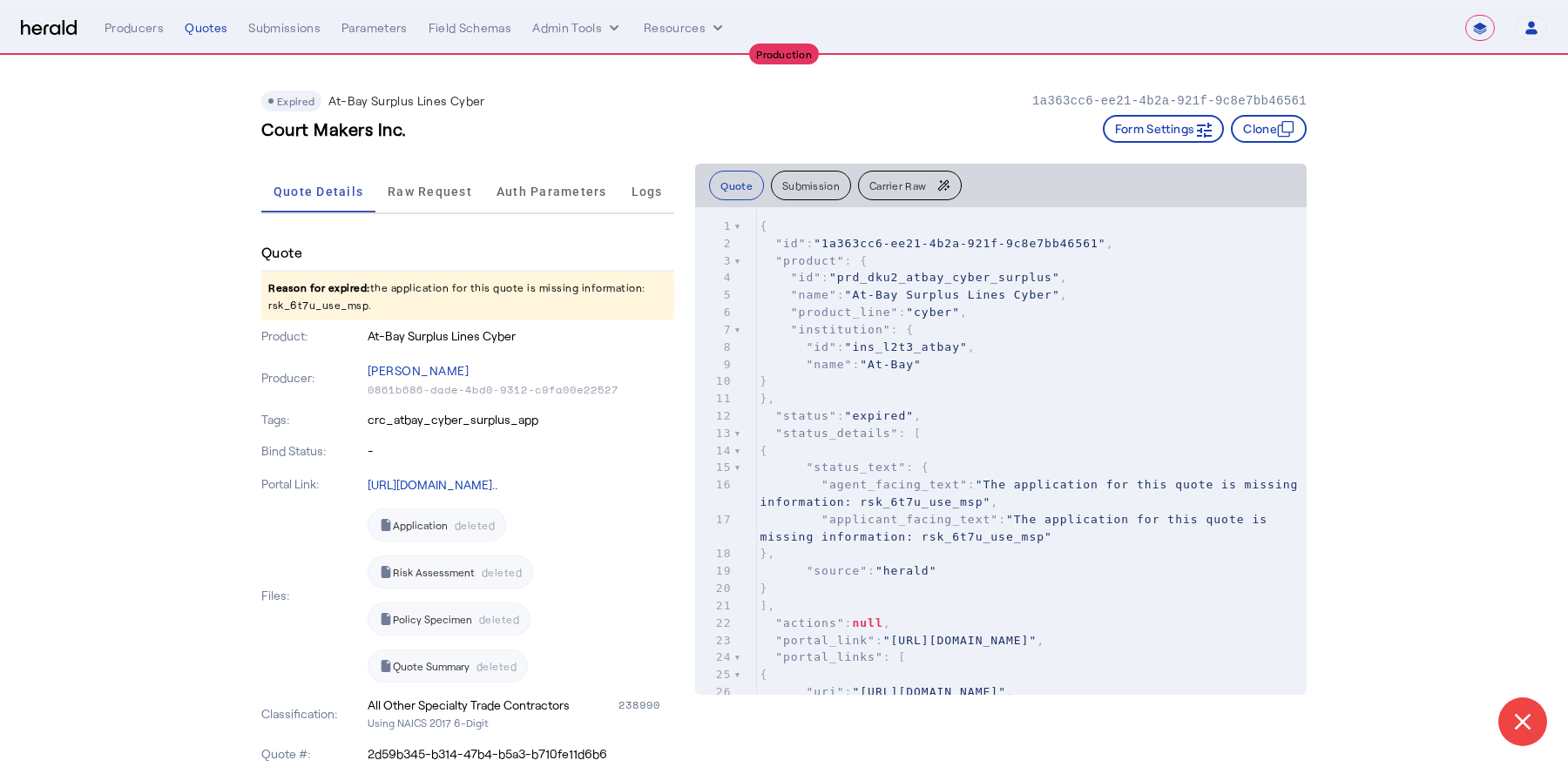
click at [593, 283] on p "Reason for expired: the application for this quote is missing information: rsk_…" at bounding box center [468, 296] width 413 height 49
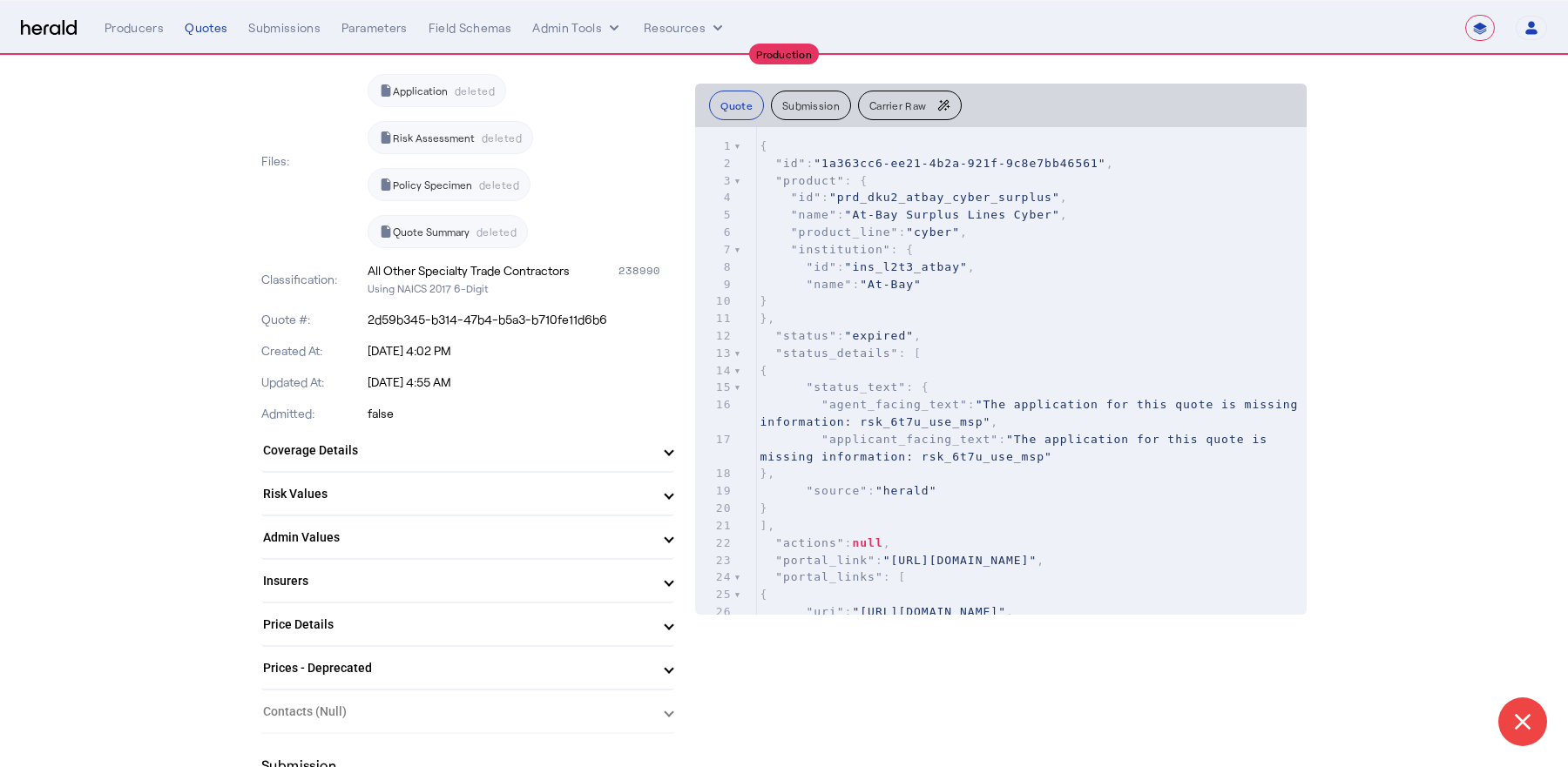
scroll to position [678, 0]
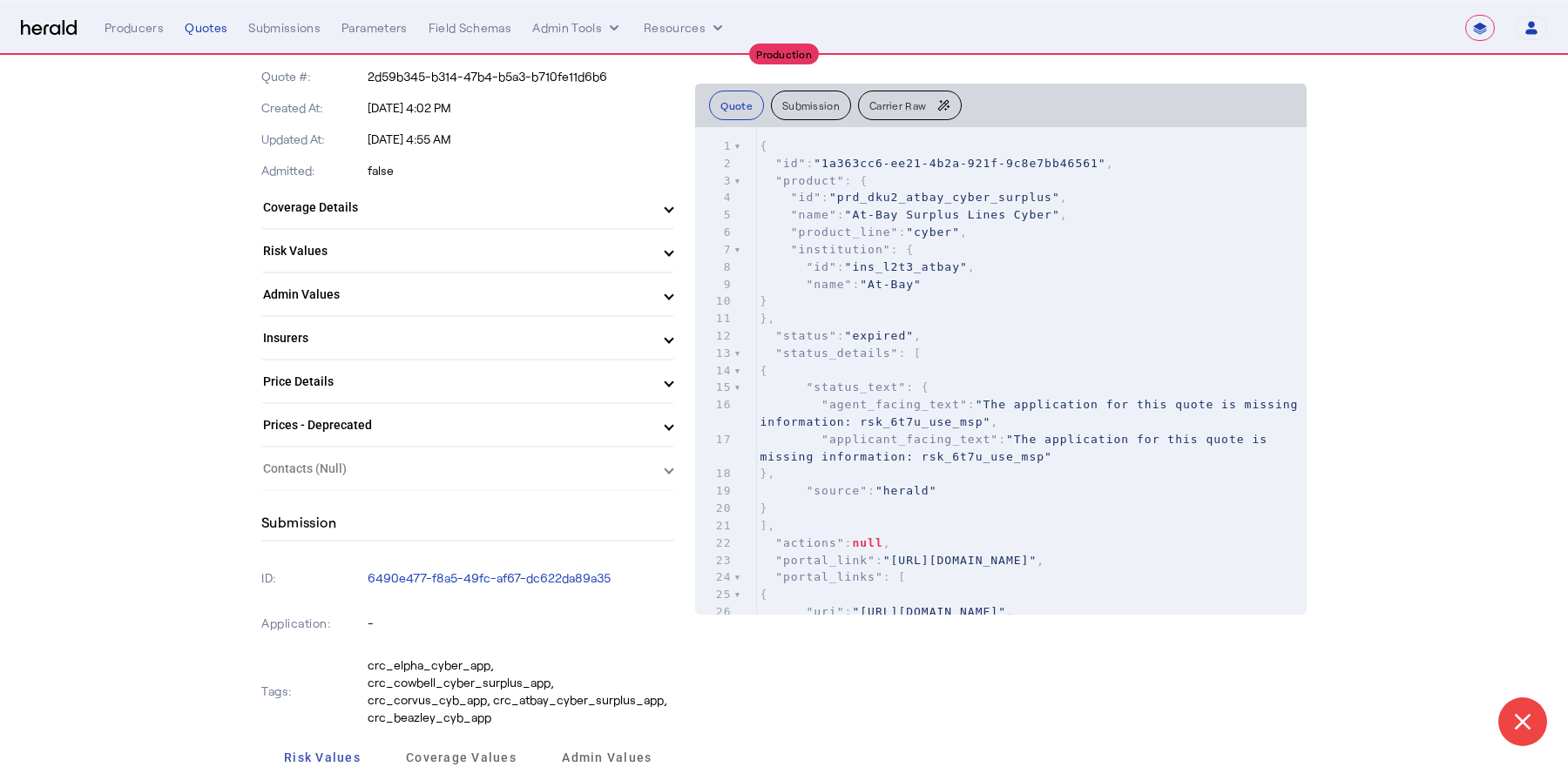
click at [391, 287] on mat-panel-title "Admin Values" at bounding box center [457, 295] width 388 height 19
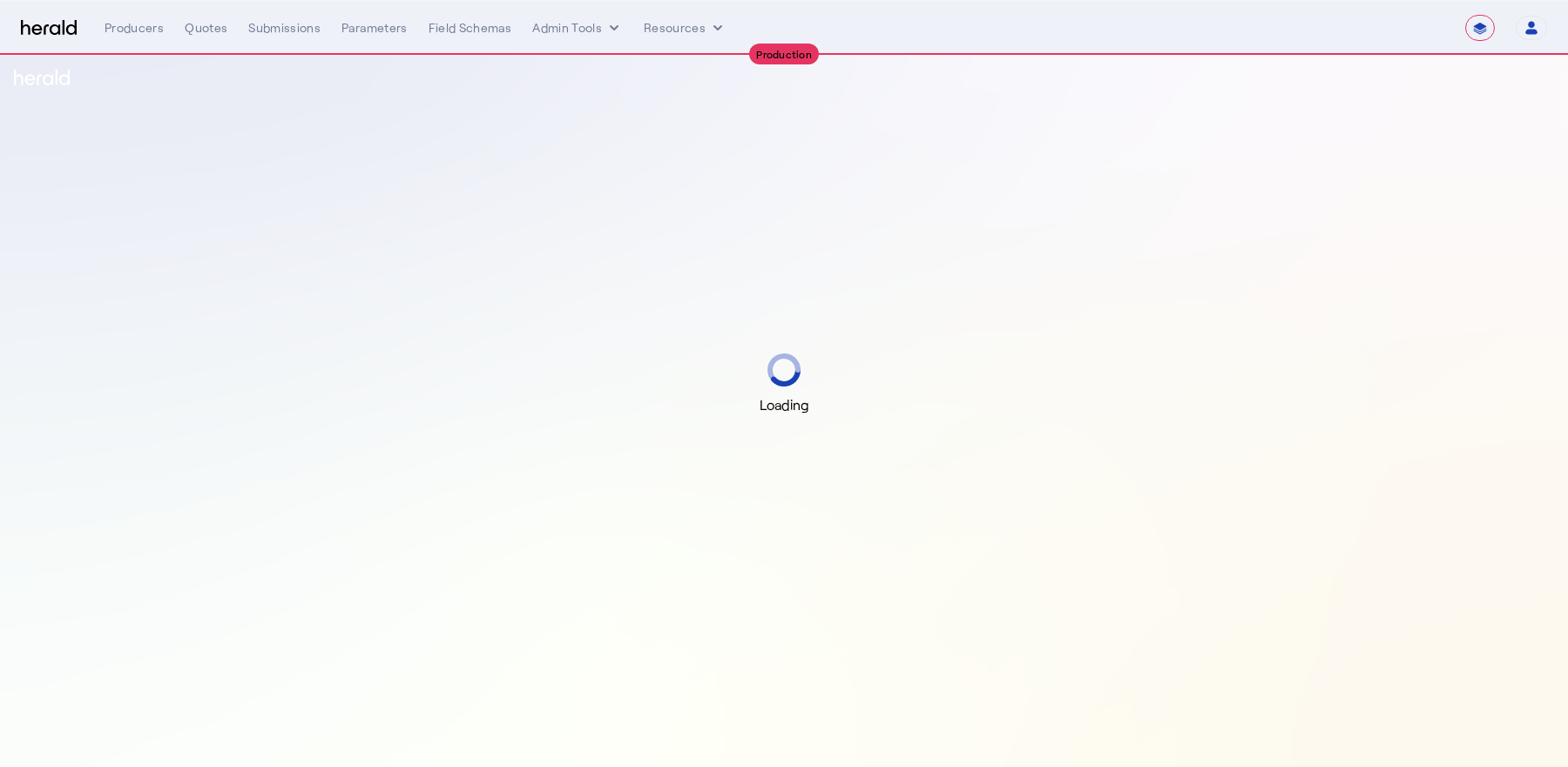
select select "**********"
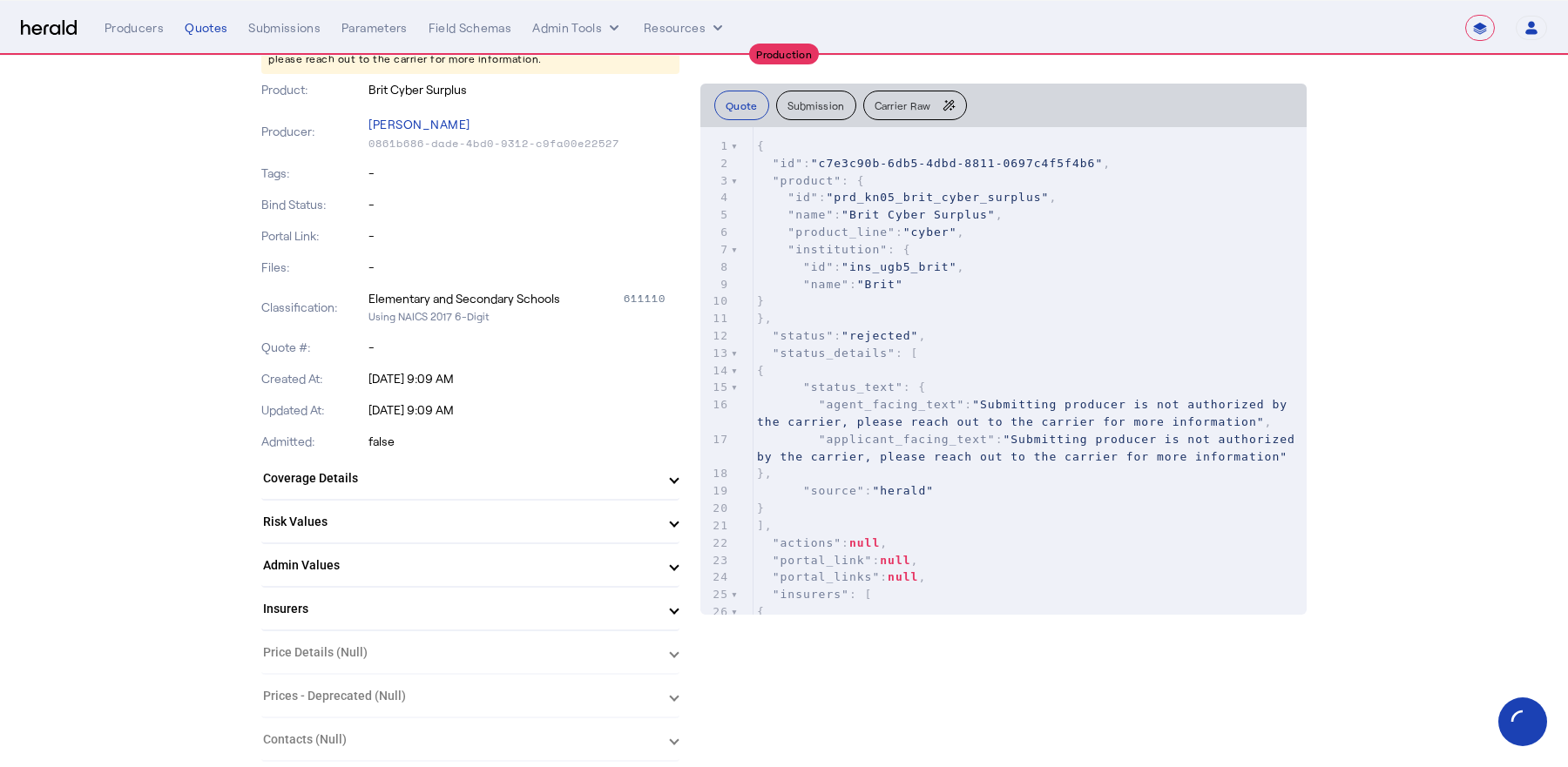
scroll to position [254, 0]
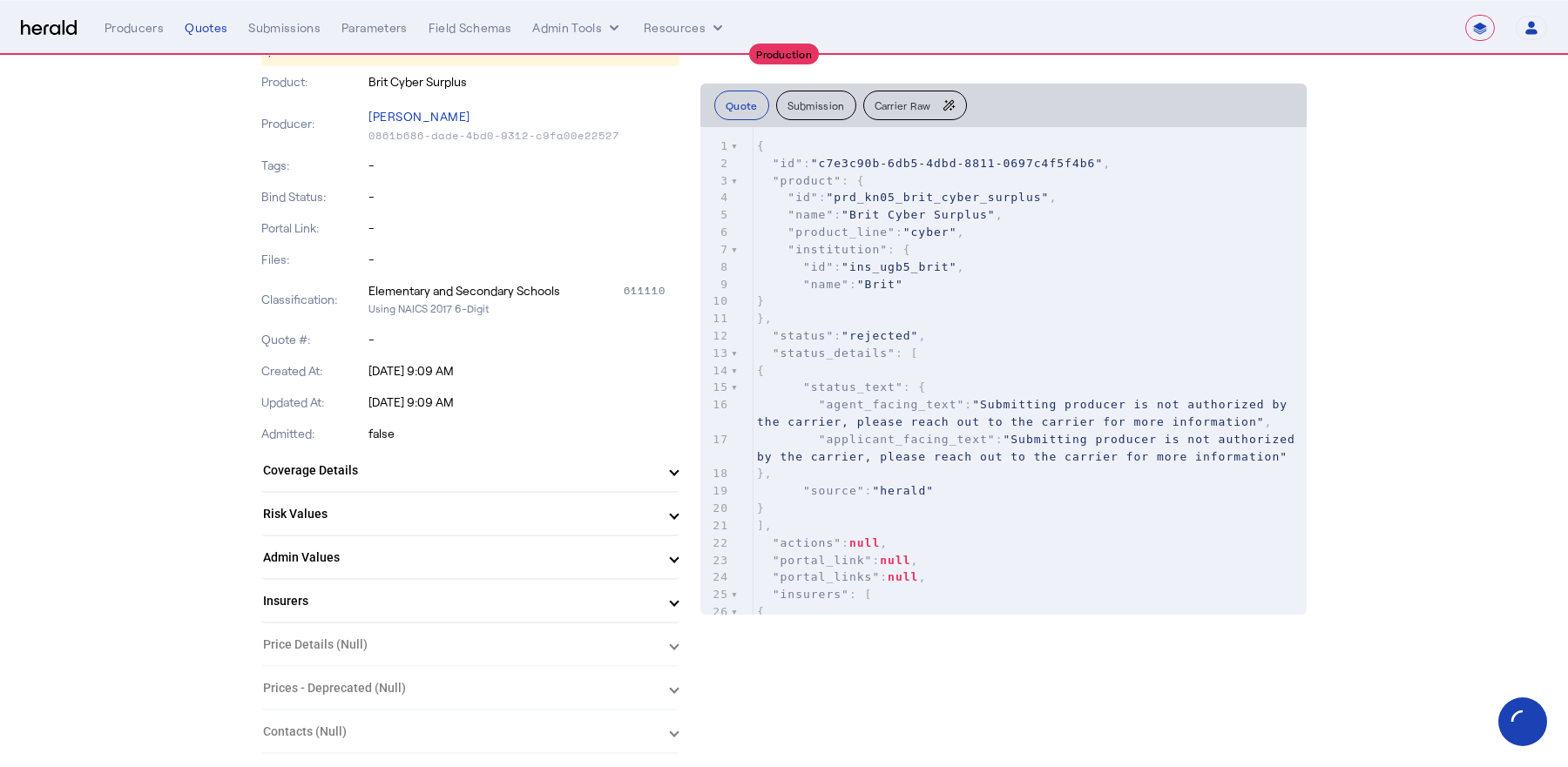
click at [396, 580] on mat-expansion-panel-header "Insurers" at bounding box center [471, 600] width 418 height 41
click at [396, 563] on mat-panel-title "Admin Values" at bounding box center [460, 558] width 394 height 19
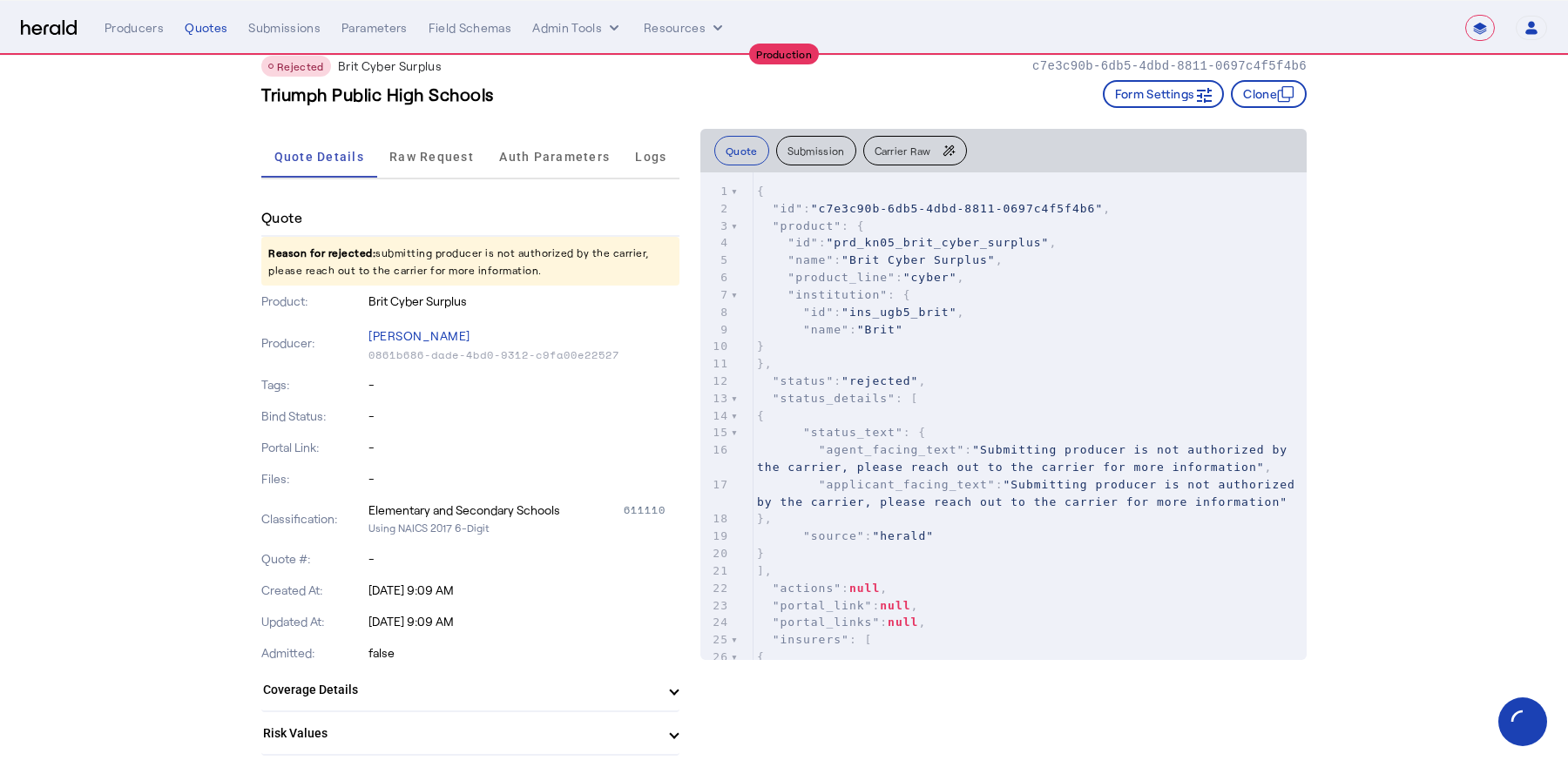
scroll to position [0, 0]
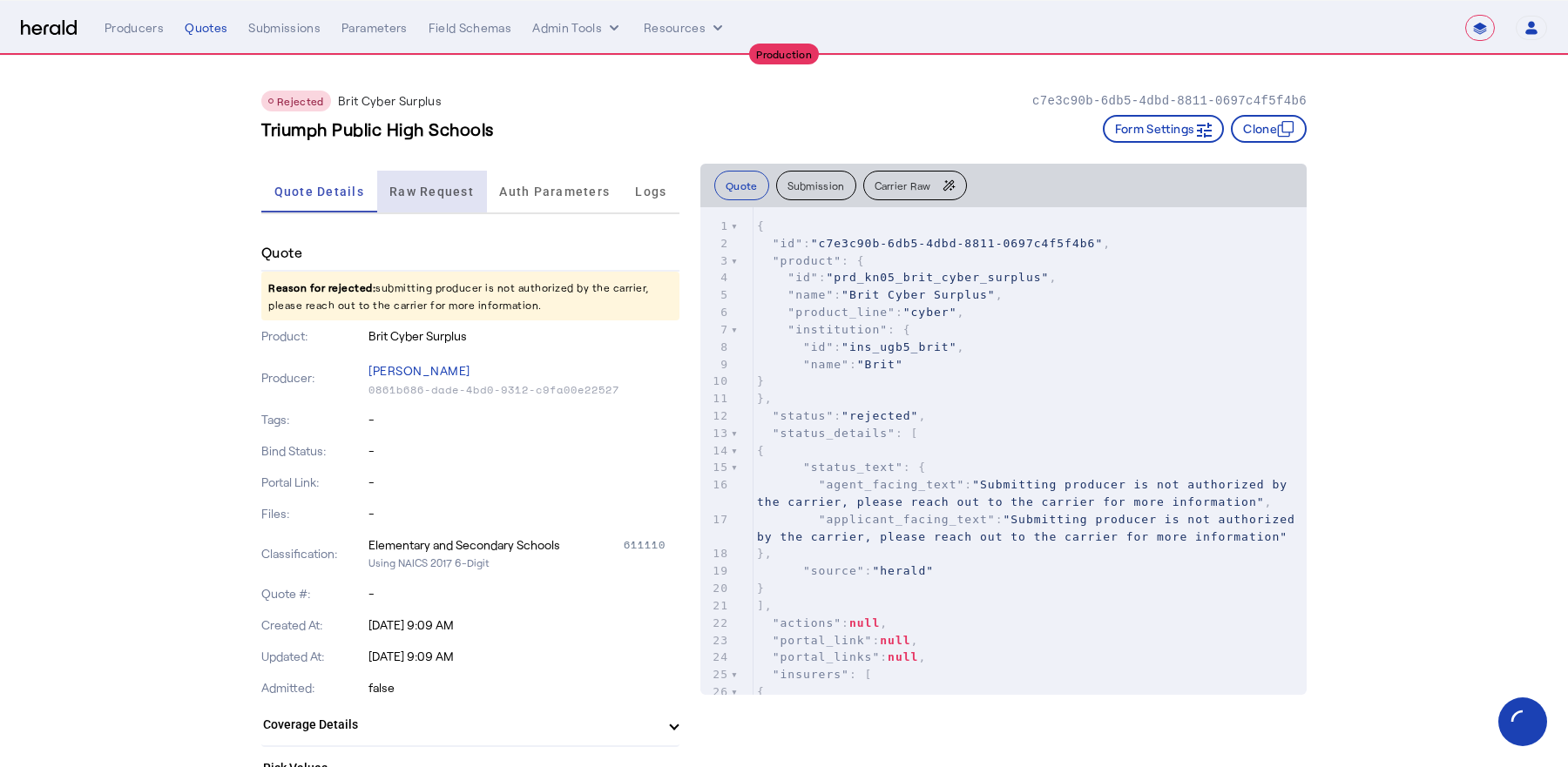
click at [441, 190] on span "Raw Request" at bounding box center [432, 192] width 85 height 12
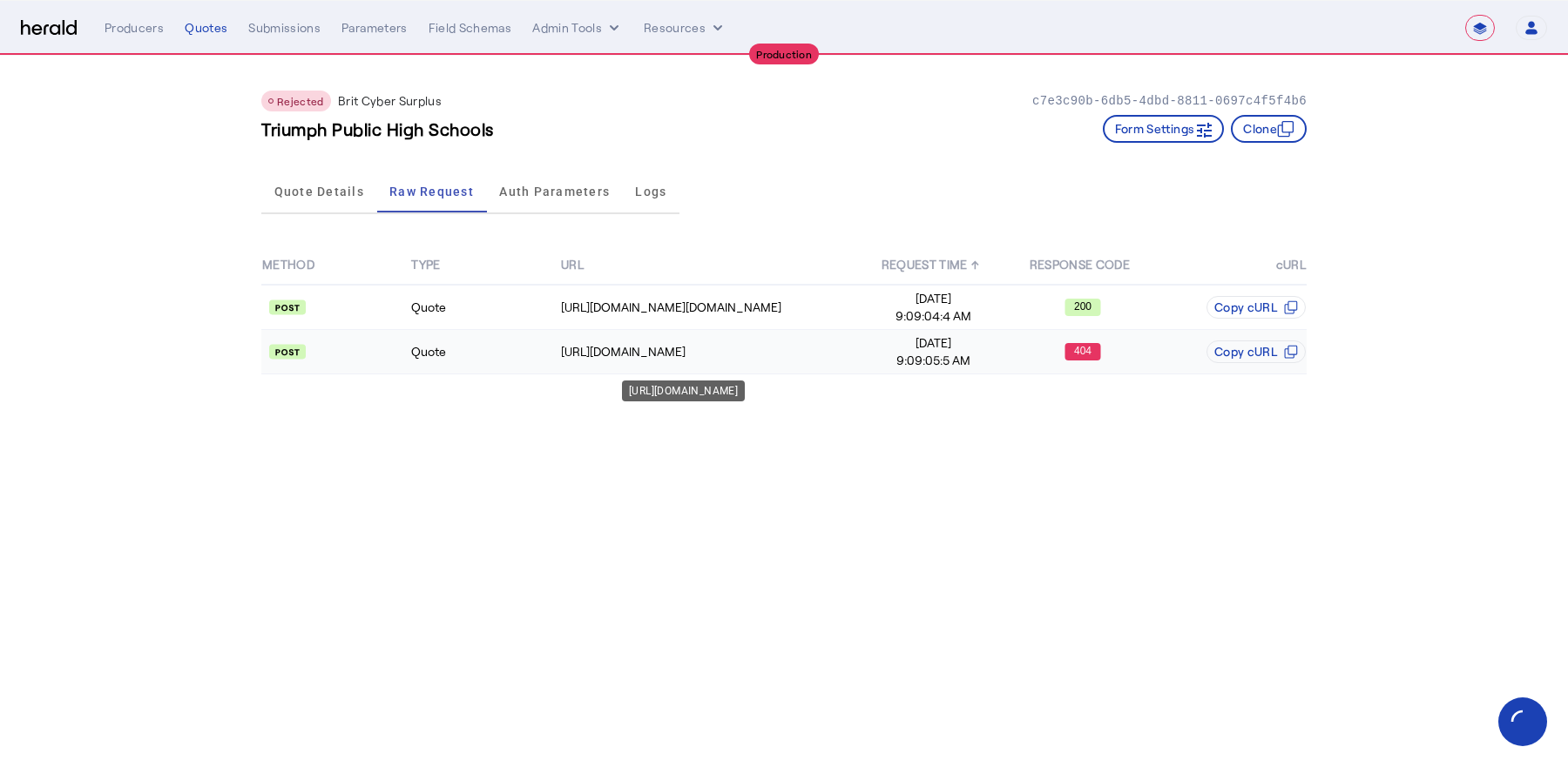
click at [637, 343] on div "[URL][DOMAIN_NAME]" at bounding box center [710, 352] width 298 height 18
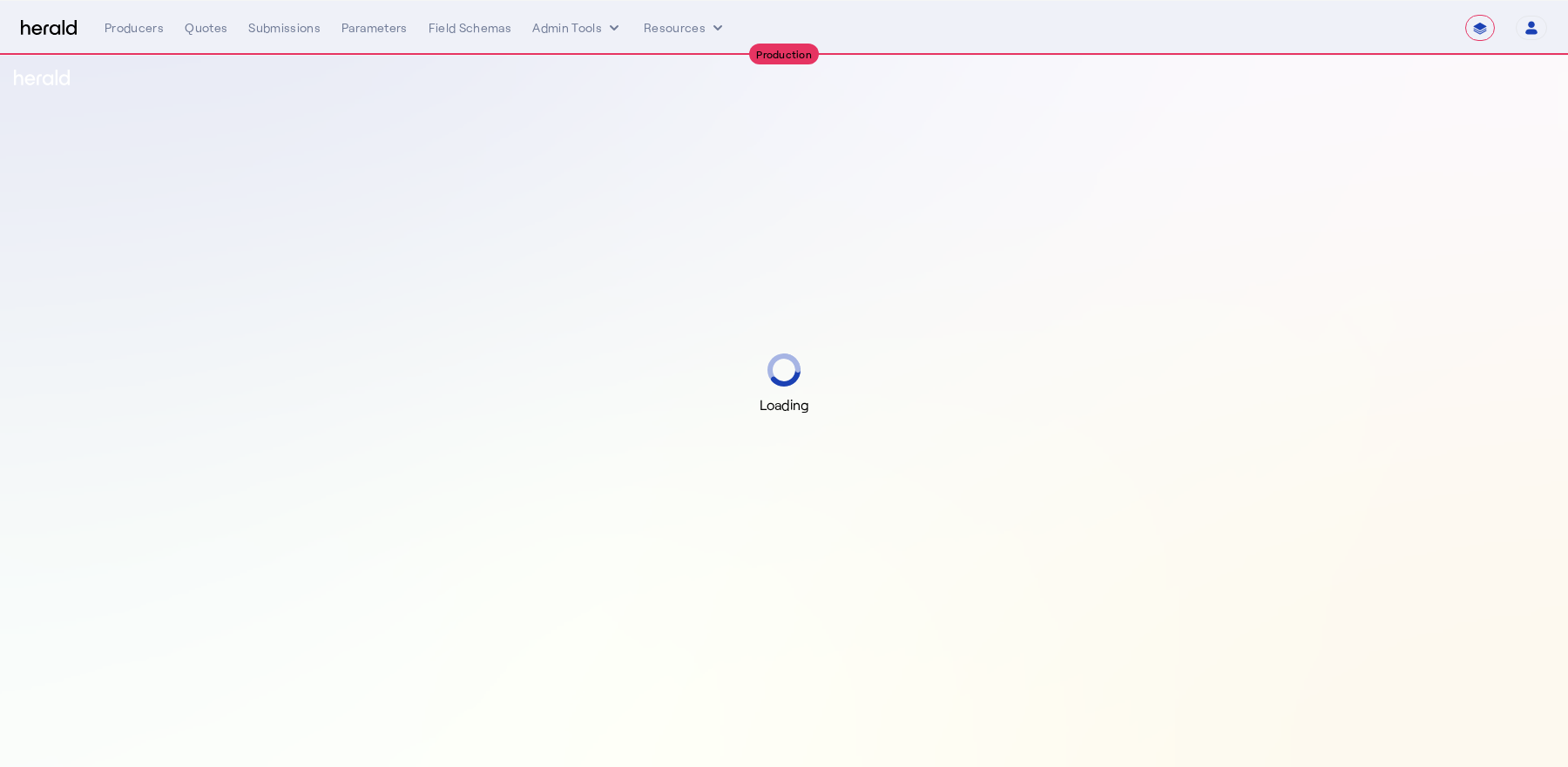
select select "**********"
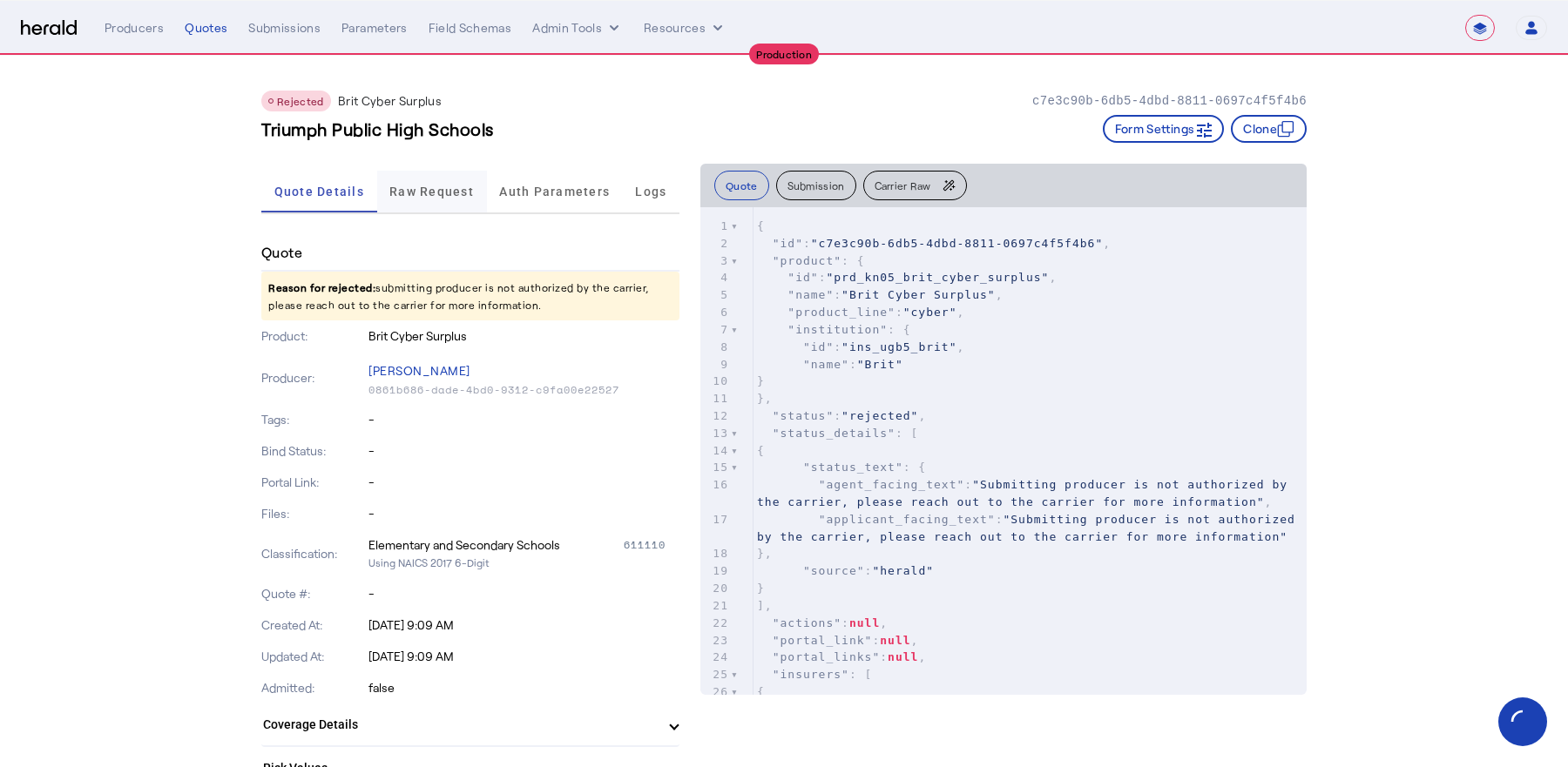
click at [410, 186] on span "Raw Request" at bounding box center [432, 192] width 85 height 12
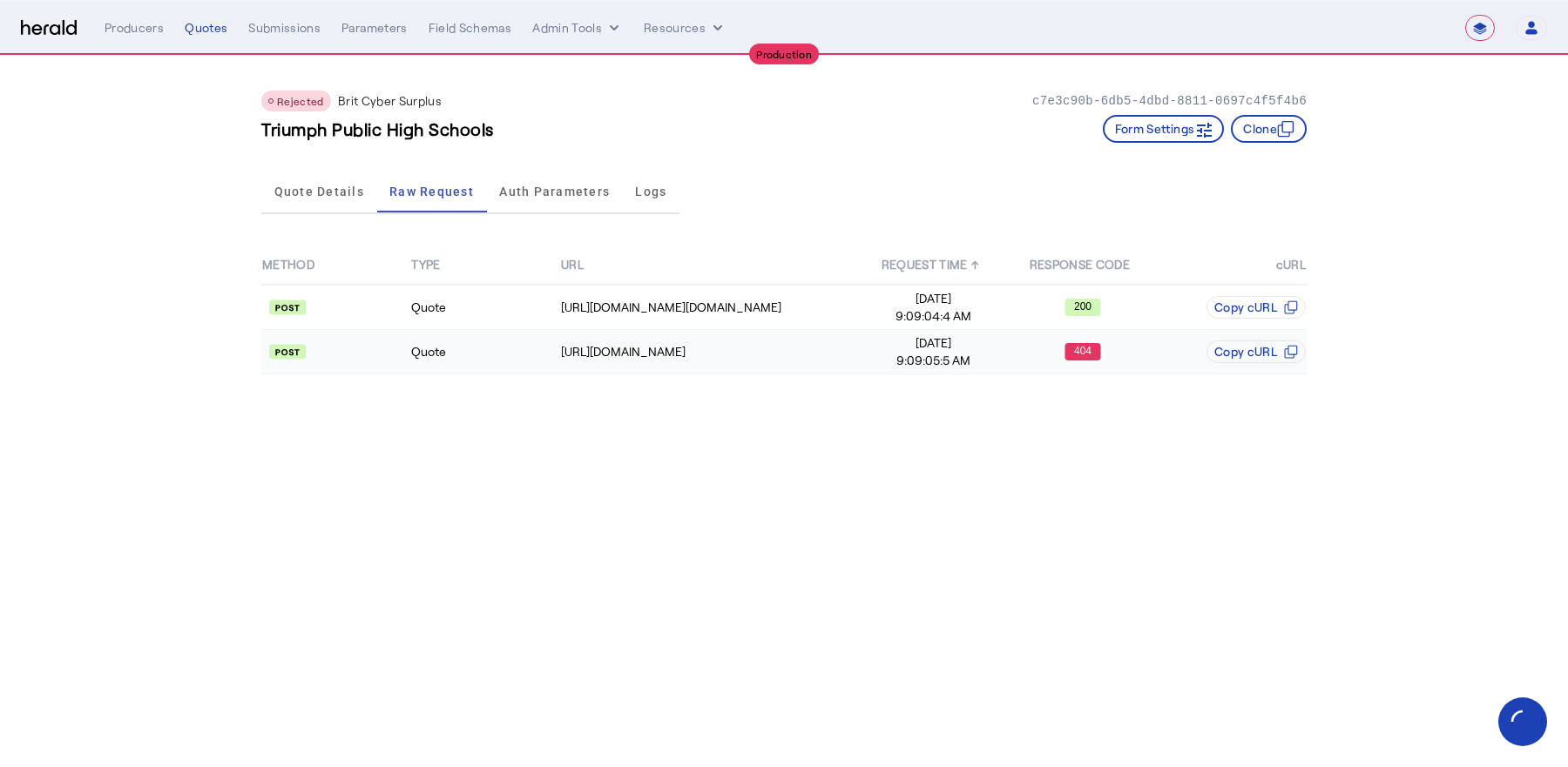
click at [449, 350] on td "Quote" at bounding box center [485, 352] width 149 height 44
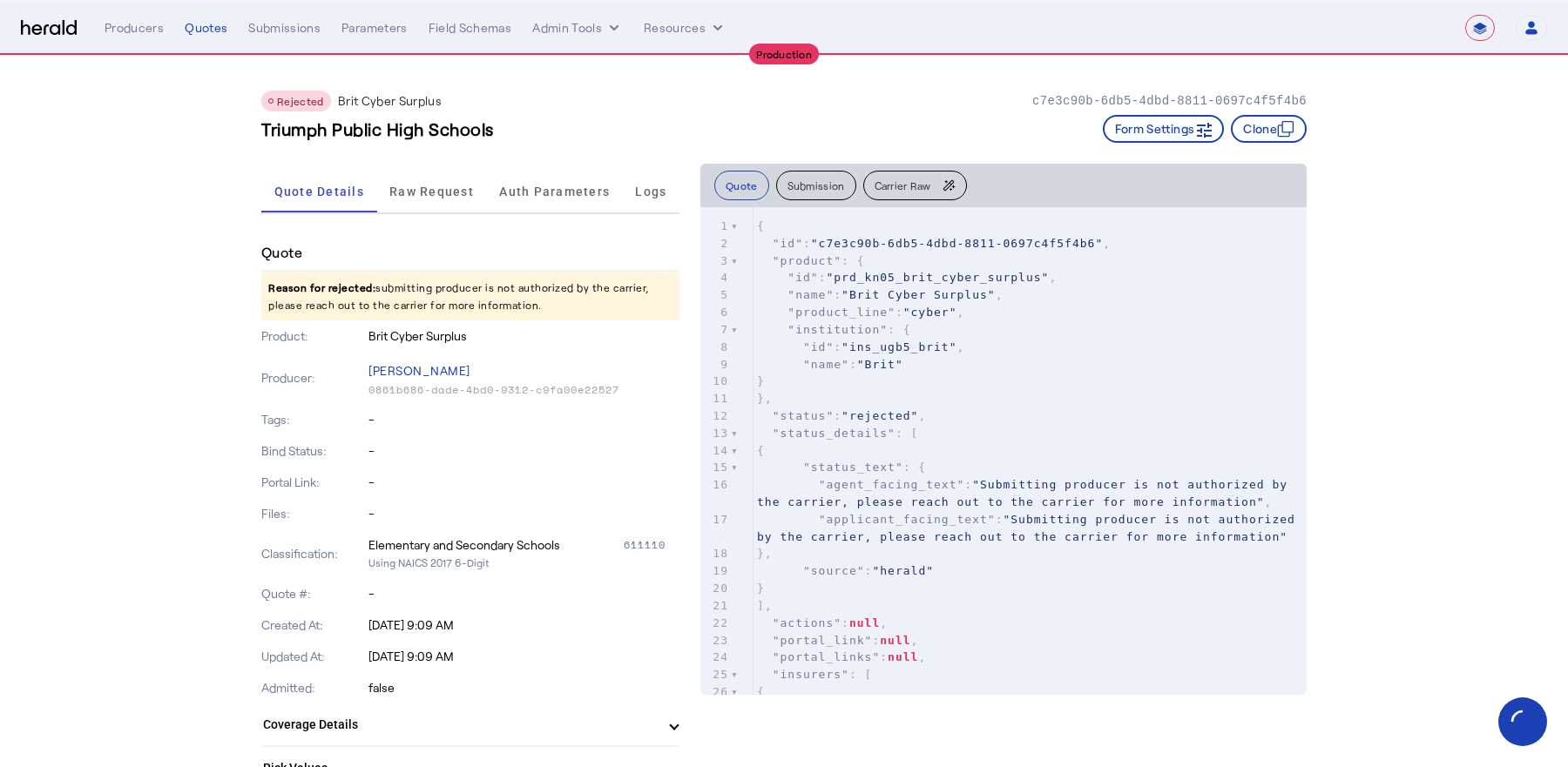
select select "**********"
click at [431, 187] on span "Raw Request" at bounding box center [432, 192] width 85 height 12
